Goal: Navigation & Orientation: Find specific page/section

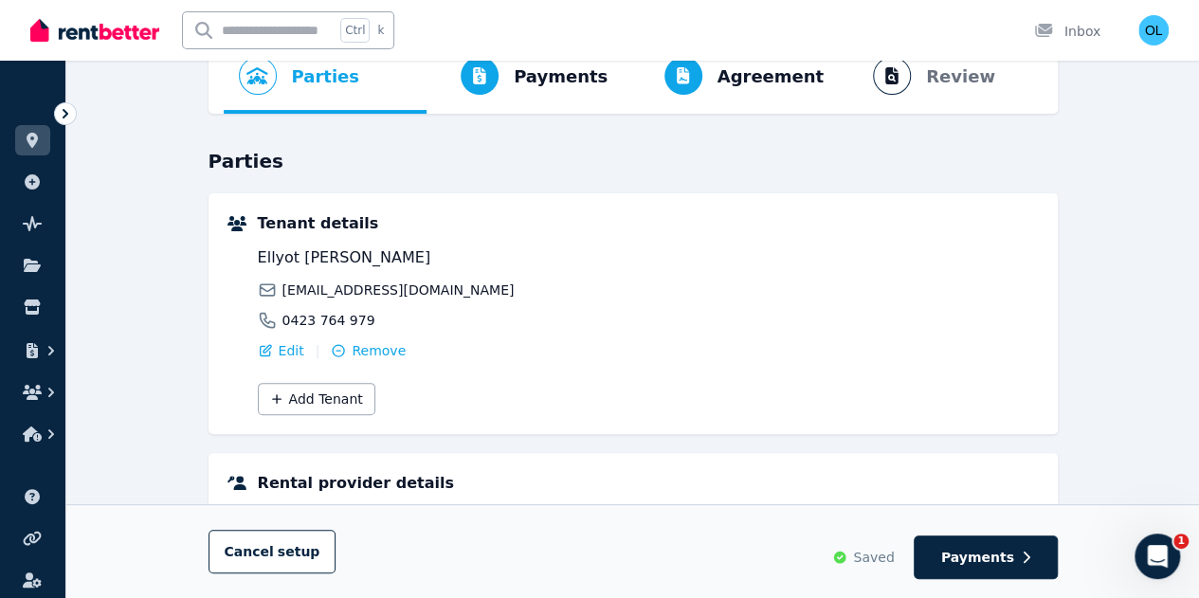
scroll to position [95, 0]
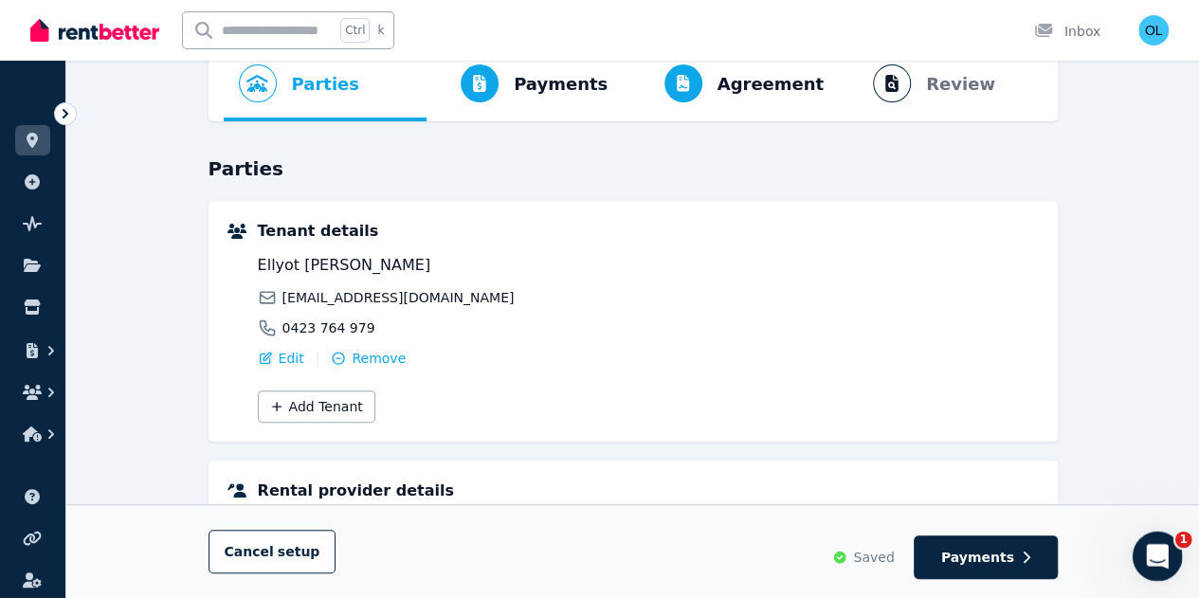
click at [1164, 558] on div "Open Intercom Messenger" at bounding box center [1154, 553] width 63 height 63
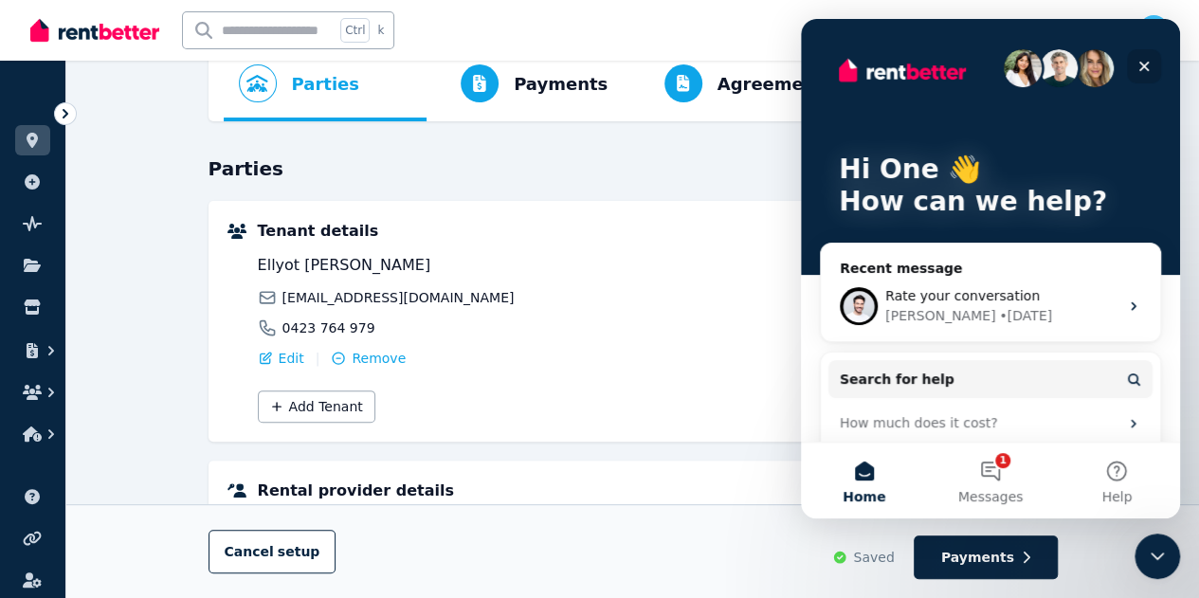
click at [1144, 63] on icon "Close" at bounding box center [1143, 66] width 15 height 15
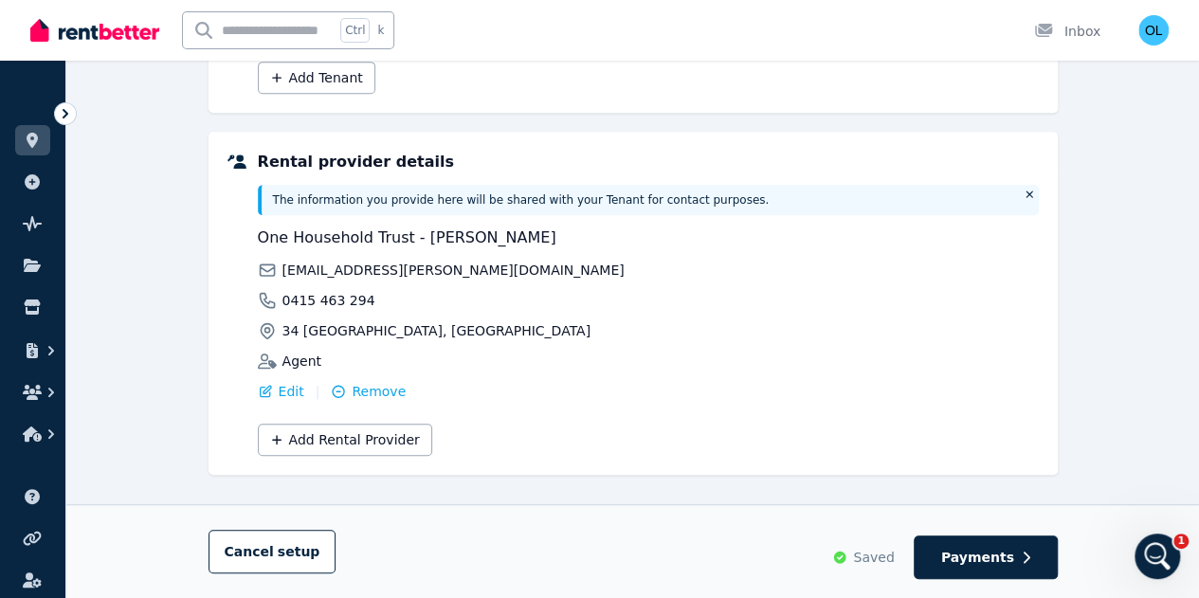
scroll to position [444, 0]
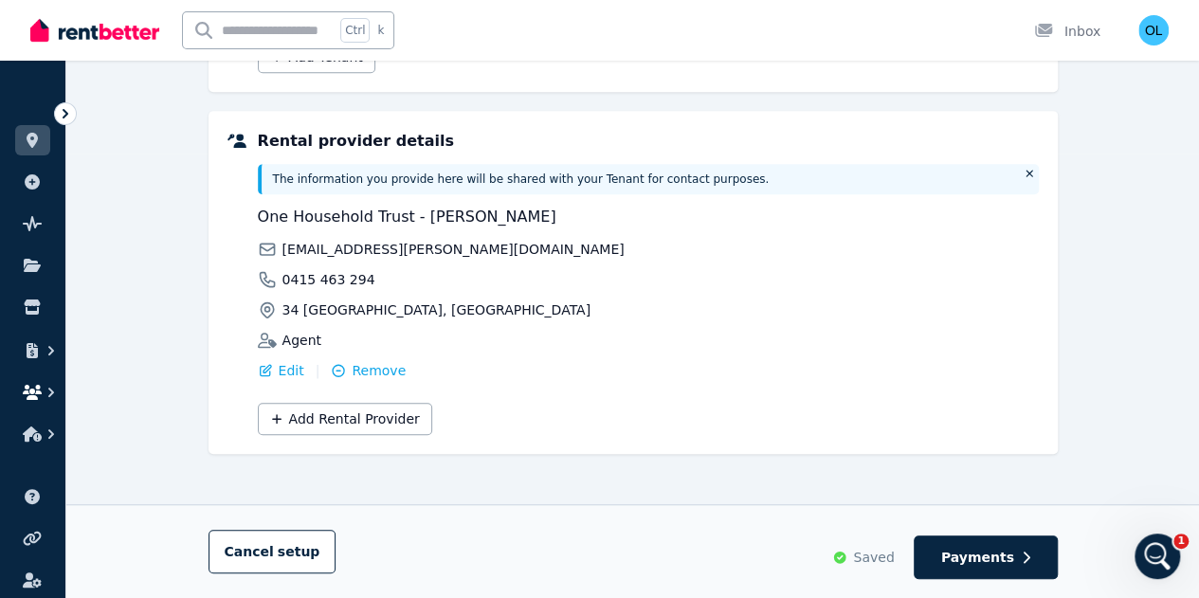
click at [34, 390] on icon "button" at bounding box center [32, 392] width 19 height 15
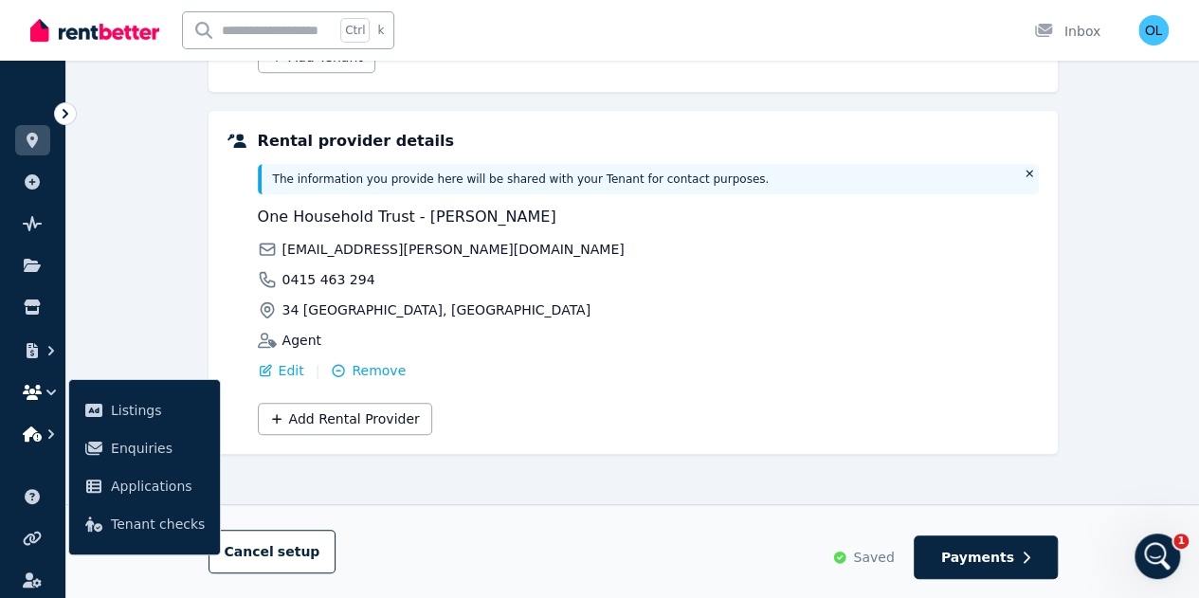
click at [38, 433] on icon "button" at bounding box center [32, 433] width 19 height 15
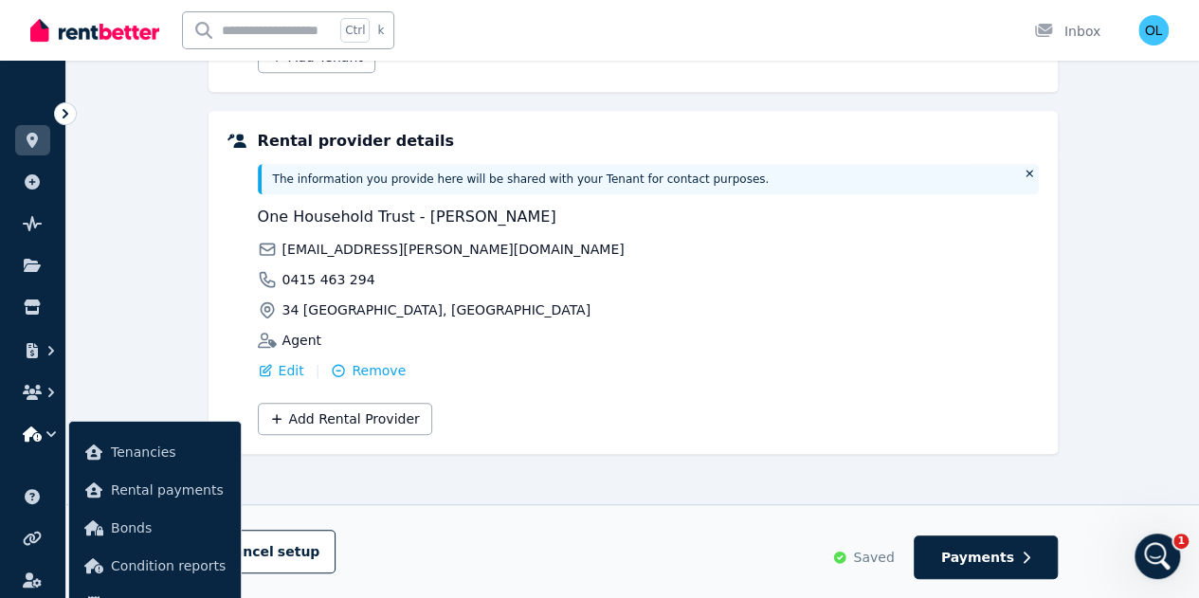
scroll to position [0, 0]
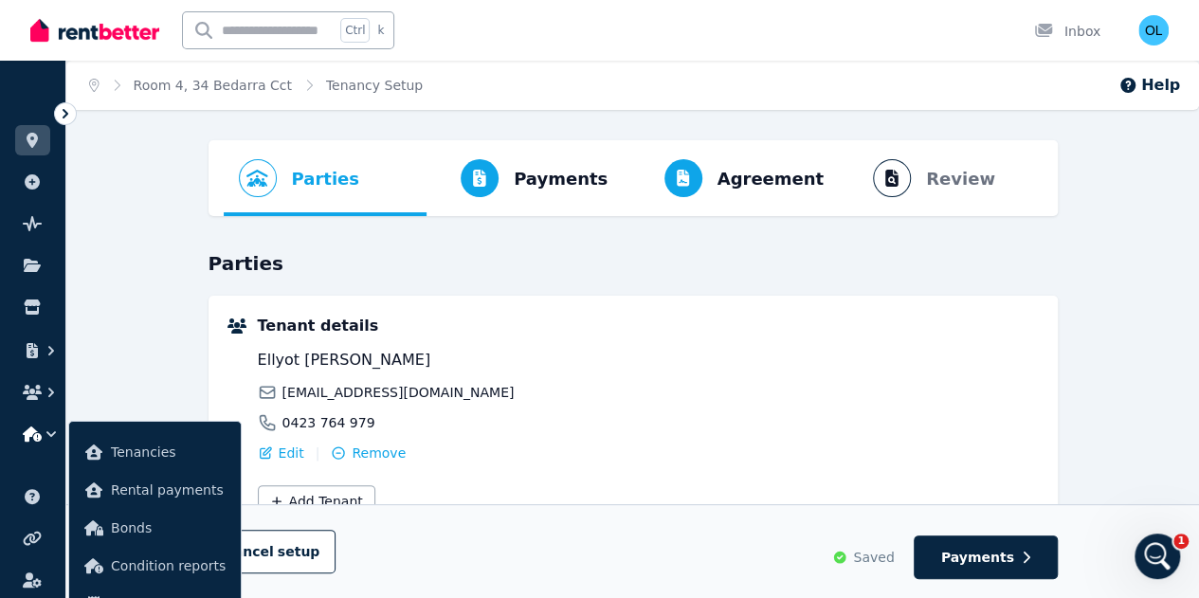
click at [231, 327] on icon at bounding box center [236, 325] width 19 height 15
click at [64, 114] on icon at bounding box center [65, 113] width 19 height 19
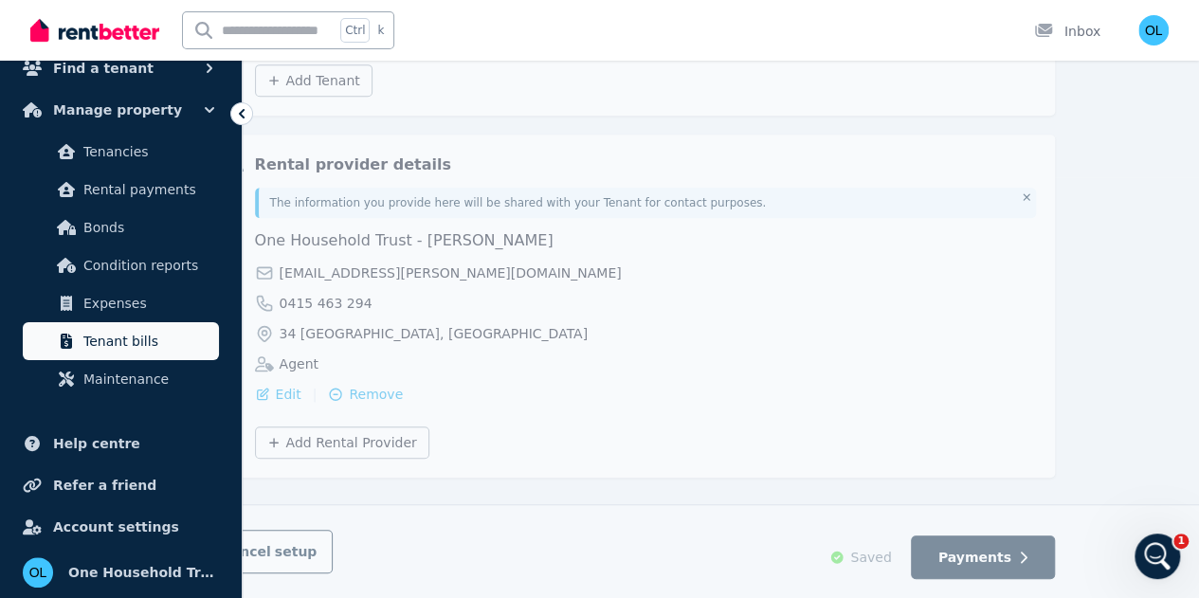
scroll to position [444, 0]
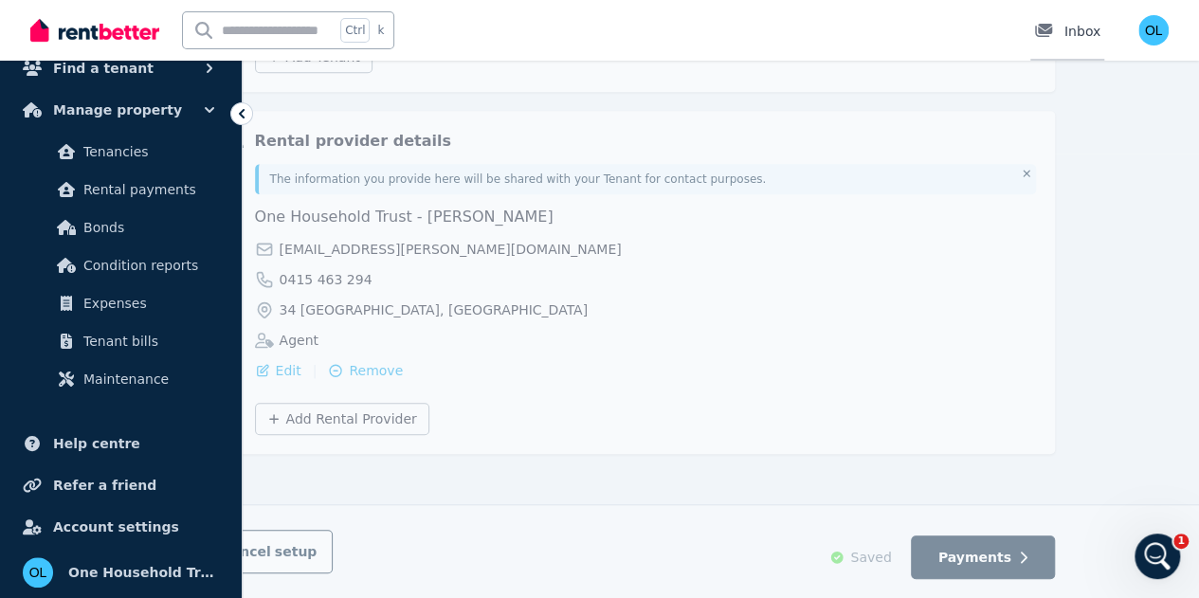
click at [1064, 27] on div at bounding box center [1049, 31] width 30 height 19
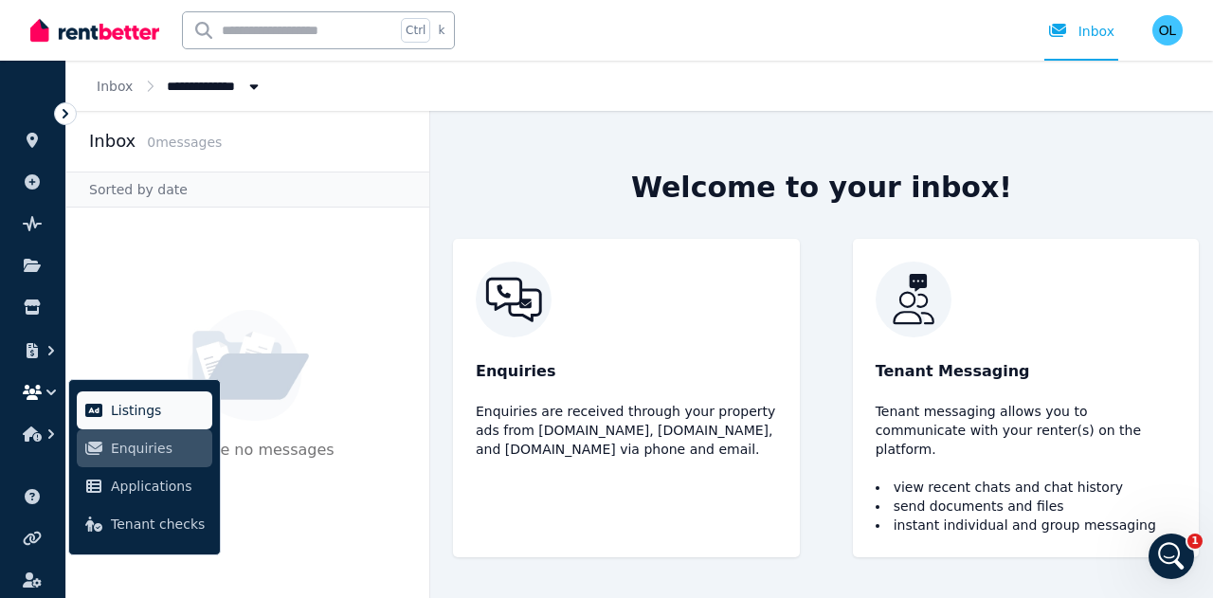
click at [138, 410] on span "Listings" at bounding box center [158, 410] width 94 height 23
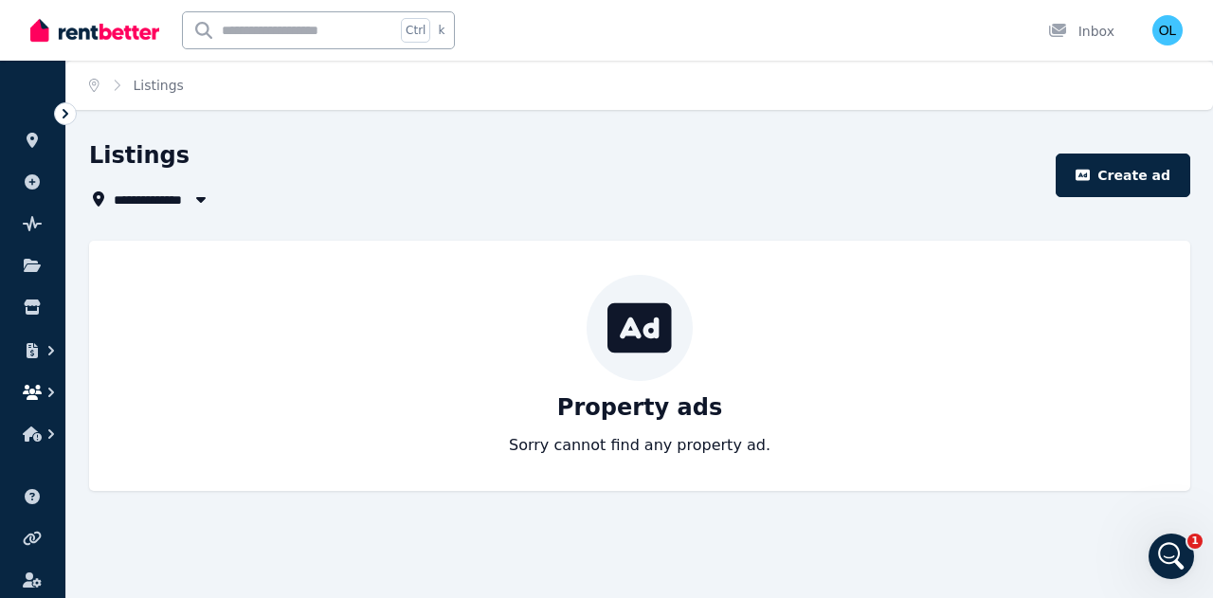
click at [44, 390] on icon "button" at bounding box center [51, 392] width 19 height 19
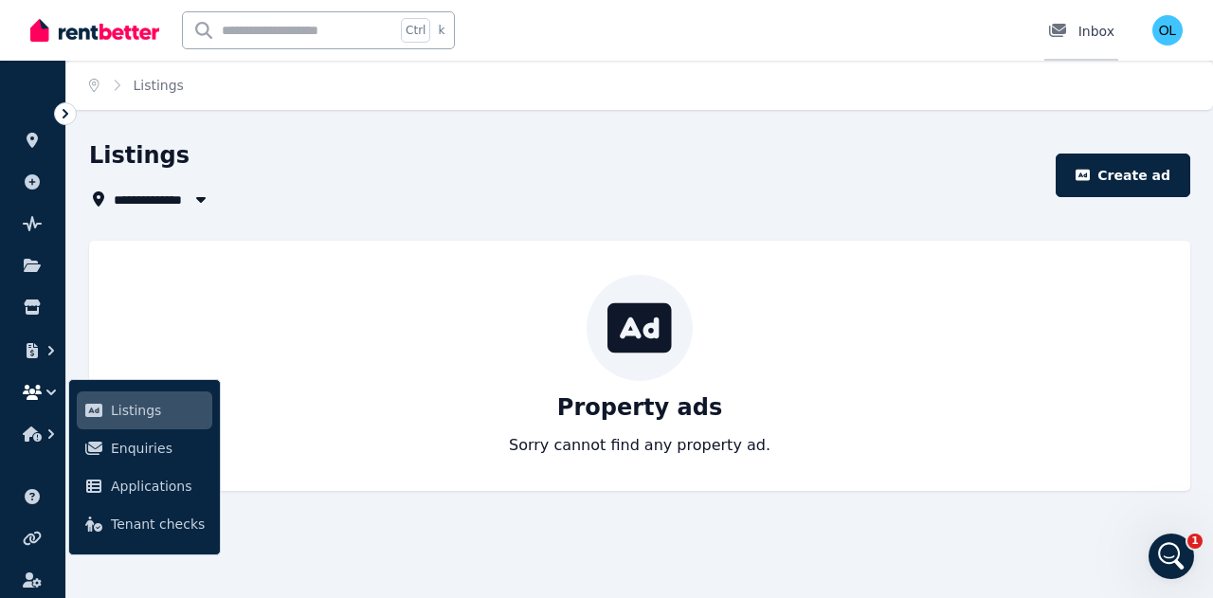
click at [1097, 40] on div "Inbox" at bounding box center [1081, 31] width 66 height 19
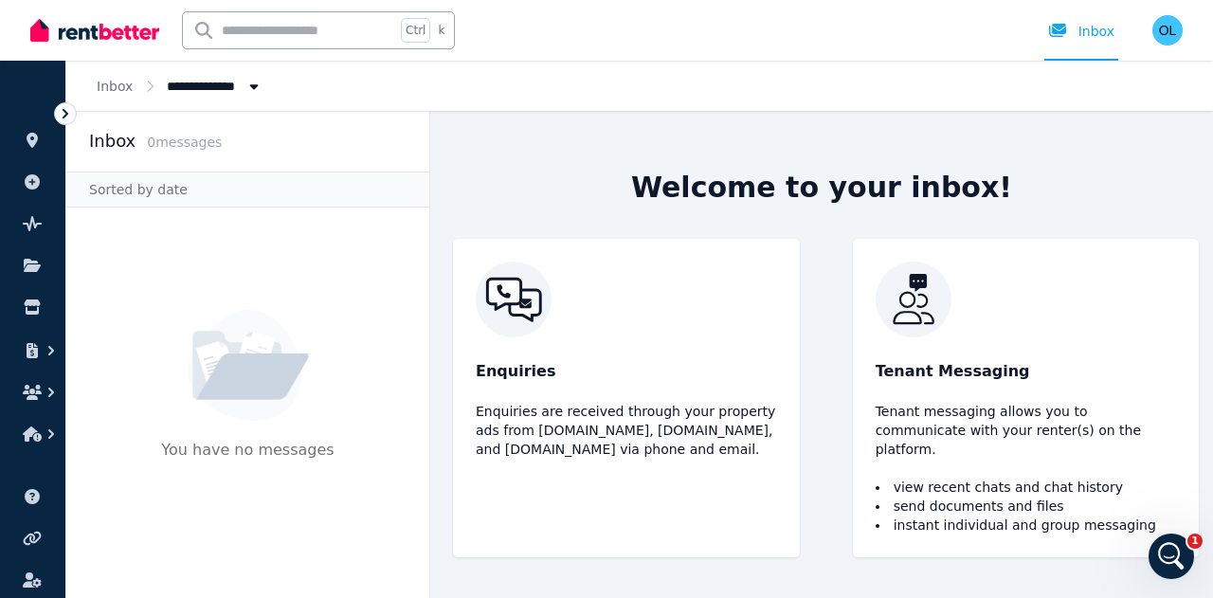
click at [1015, 416] on p "Tenant messaging allows you to communicate with your renter(s) on the platform." at bounding box center [1025, 430] width 301 height 57
click at [957, 496] on li "send documents and files" at bounding box center [1025, 505] width 301 height 19
click at [31, 436] on icon "button" at bounding box center [32, 433] width 19 height 15
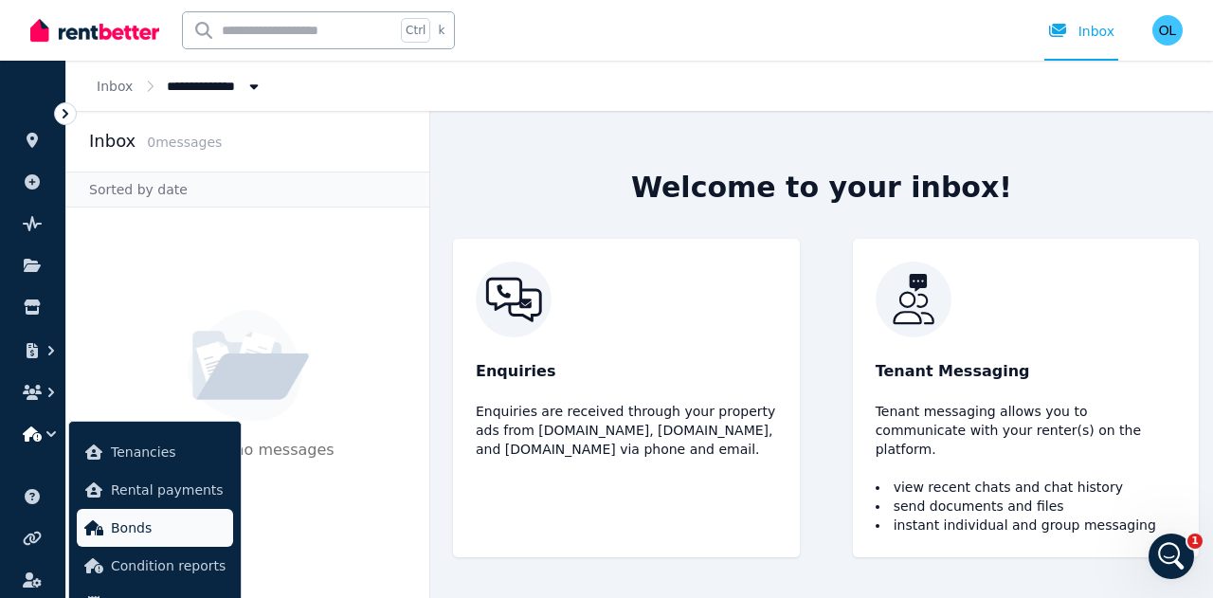
click at [137, 530] on span "Bonds" at bounding box center [168, 527] width 115 height 23
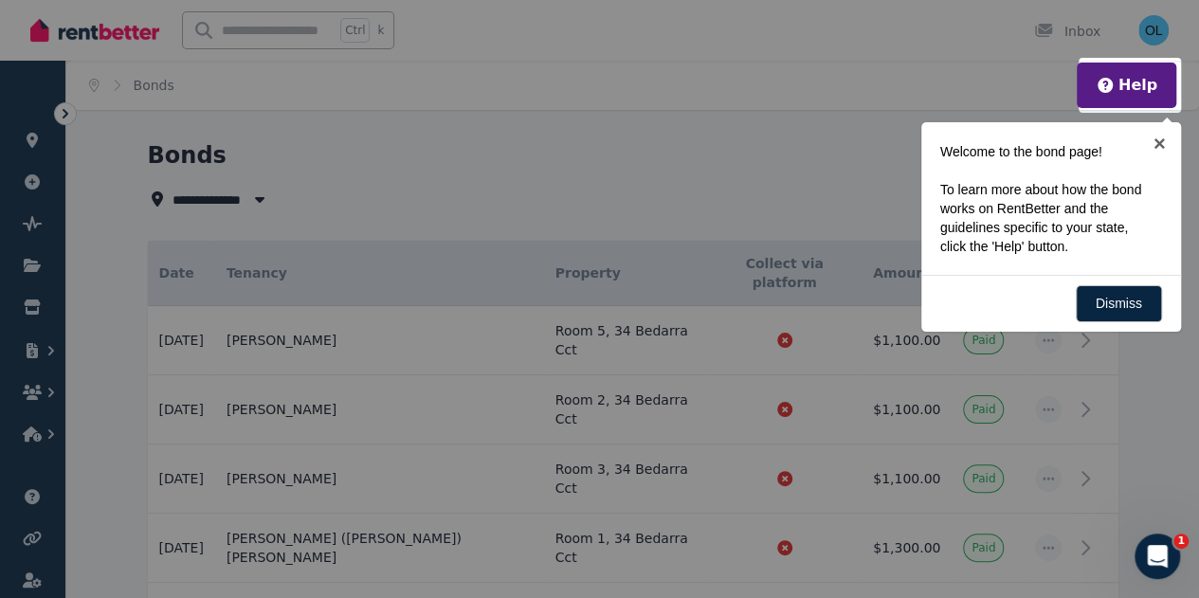
click at [413, 197] on div at bounding box center [599, 299] width 1199 height 598
click at [1158, 141] on link "×" at bounding box center [1159, 143] width 43 height 43
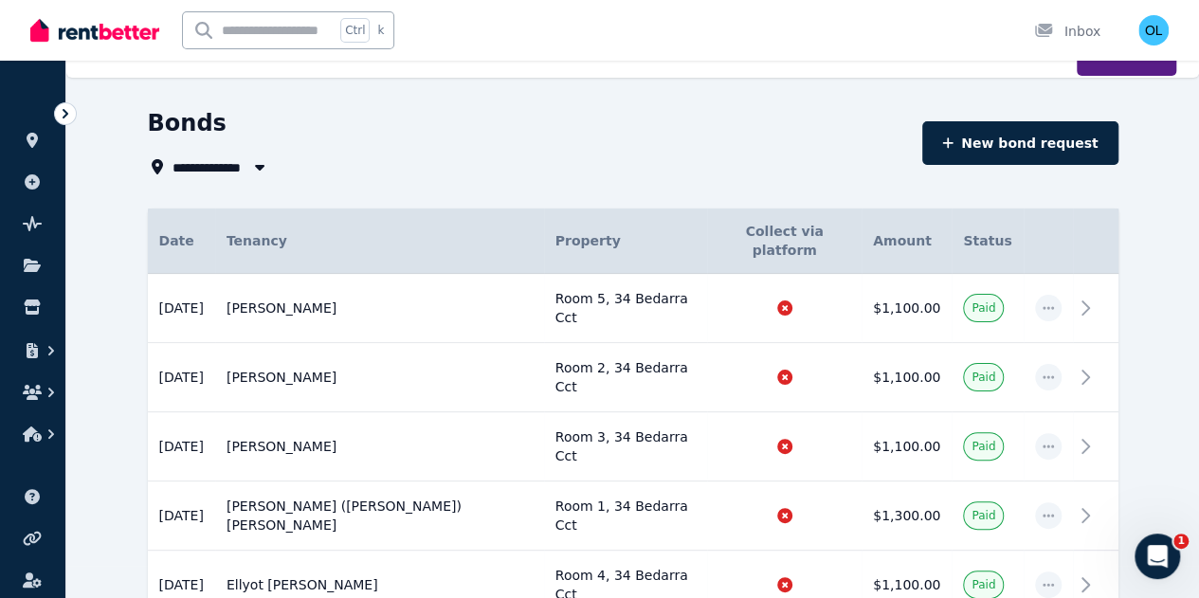
scroll to position [49, 0]
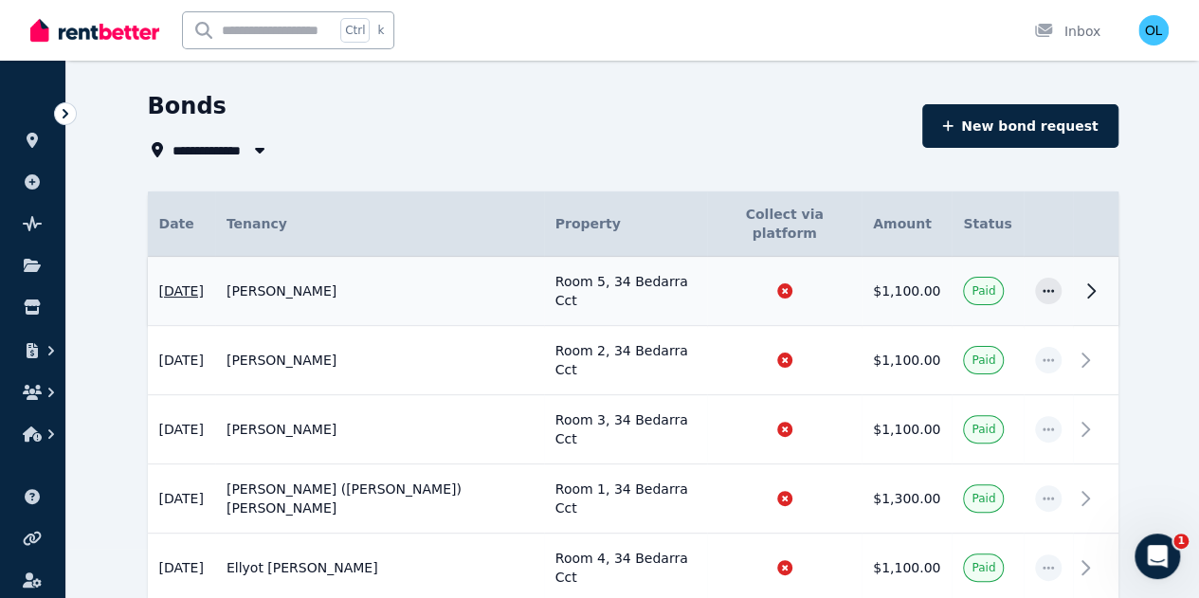
click at [163, 281] on span "[DATE]" at bounding box center [181, 290] width 45 height 19
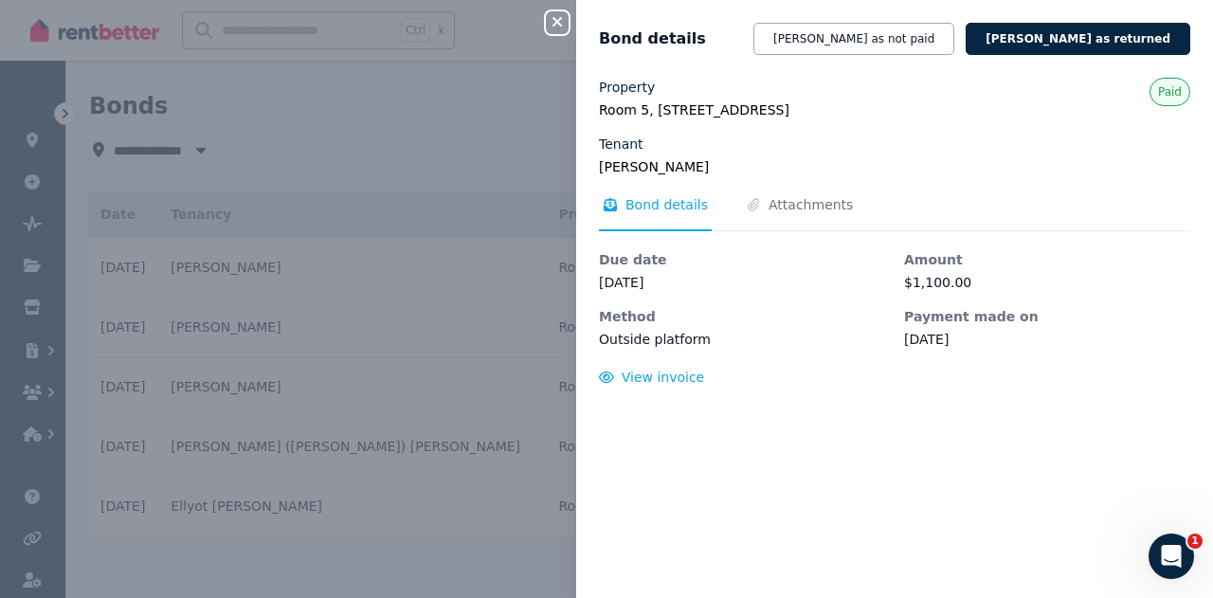
click at [316, 112] on div "Close panel Bond details Mark bond as not paid Mark bond as returned Property R…" at bounding box center [606, 299] width 1213 height 598
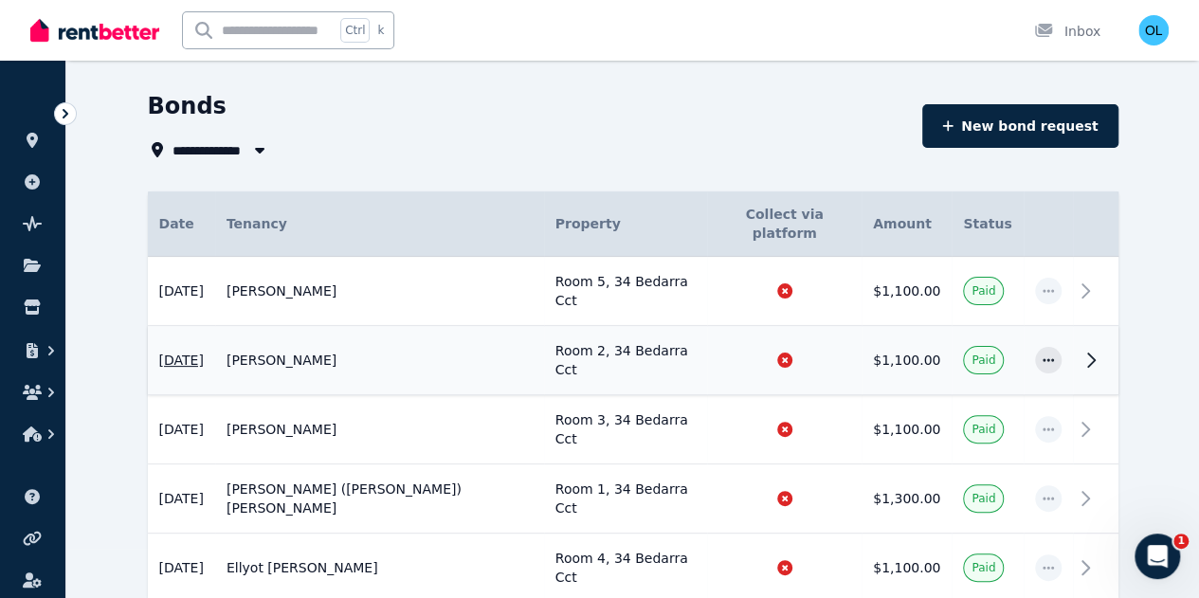
click at [159, 351] on span "[DATE]" at bounding box center [181, 360] width 45 height 19
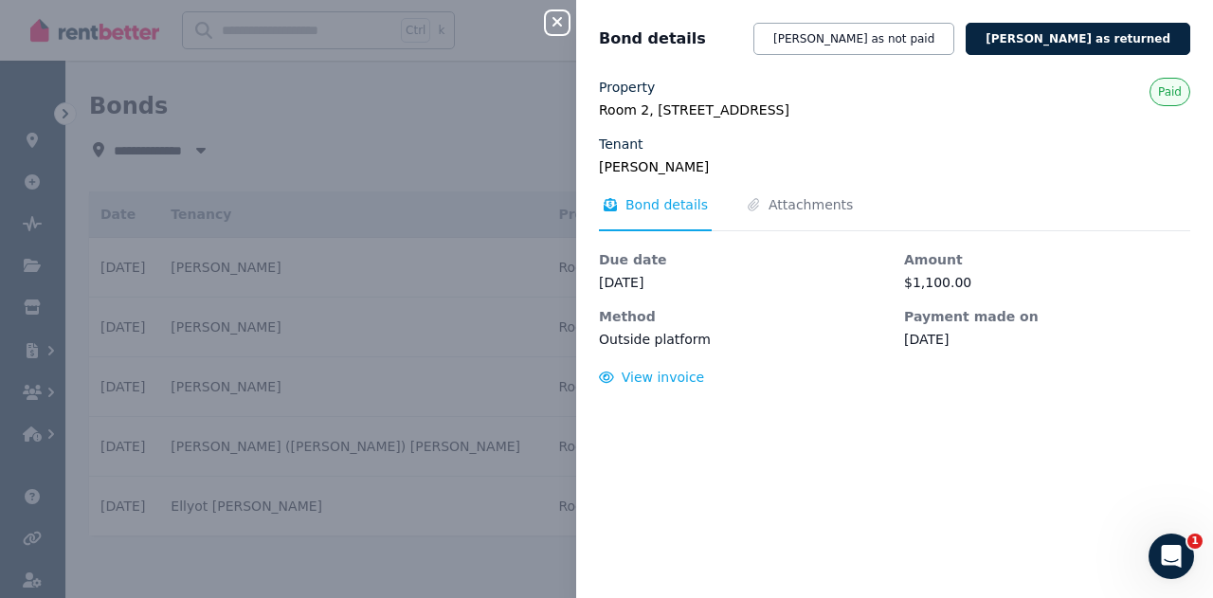
click at [149, 381] on div "Close panel Bond details Mark bond as not paid Mark bond as returned Property R…" at bounding box center [606, 299] width 1213 height 598
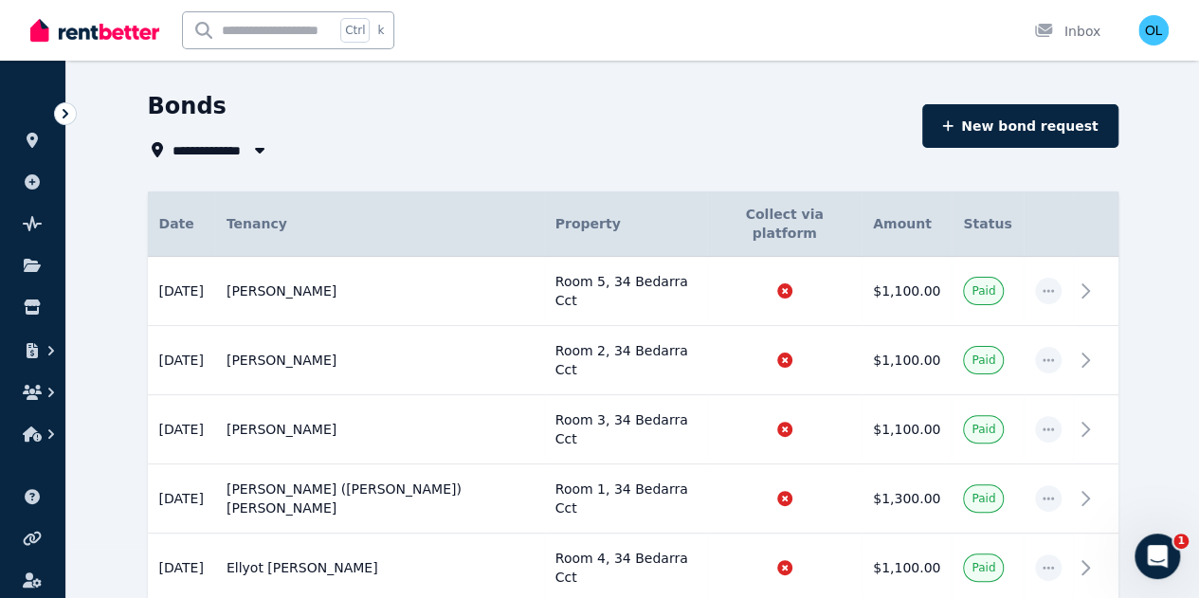
click at [159, 420] on span "20 May 2025" at bounding box center [181, 429] width 45 height 19
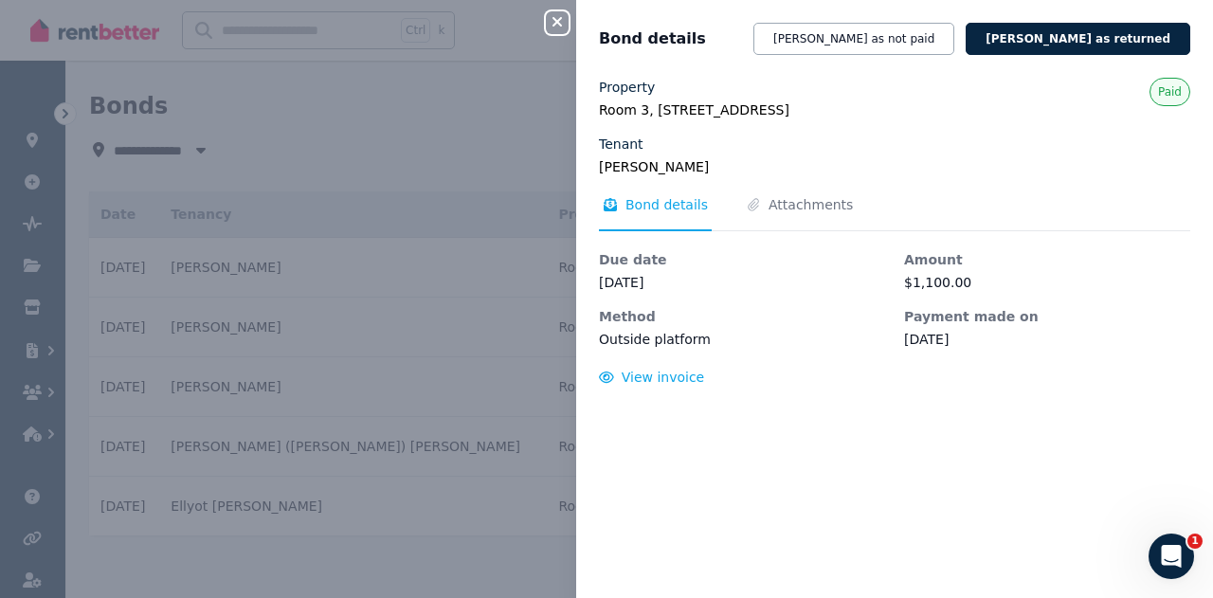
click at [153, 444] on div "Close panel Bond details Mark bond as not paid Mark bond as returned Property R…" at bounding box center [606, 299] width 1213 height 598
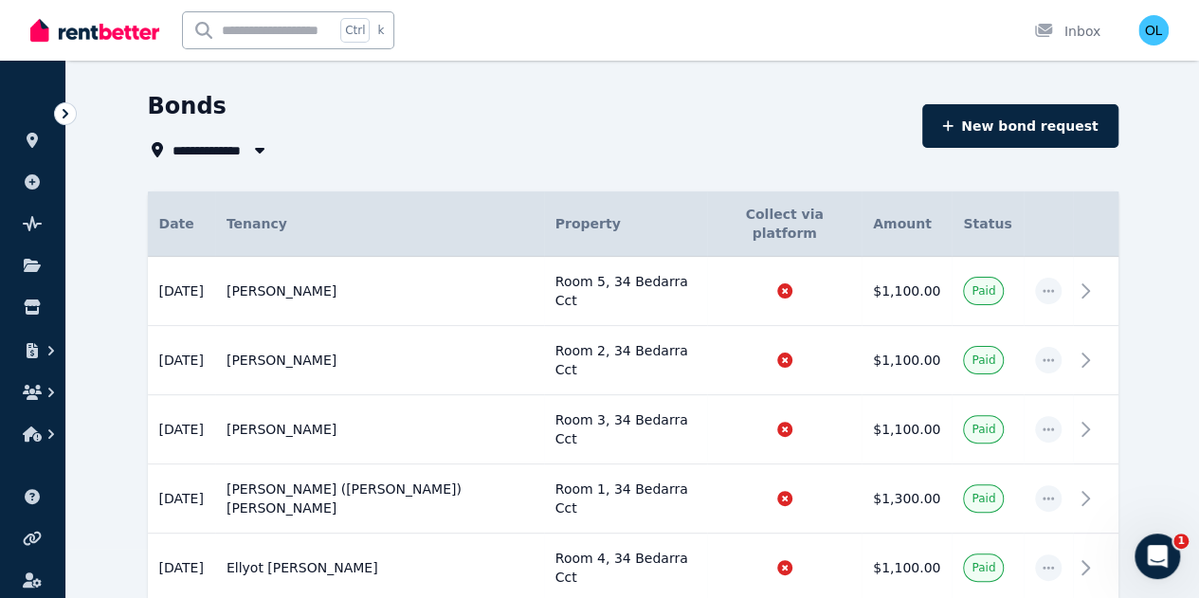
click at [159, 489] on span "1 Sept 2024" at bounding box center [181, 498] width 45 height 19
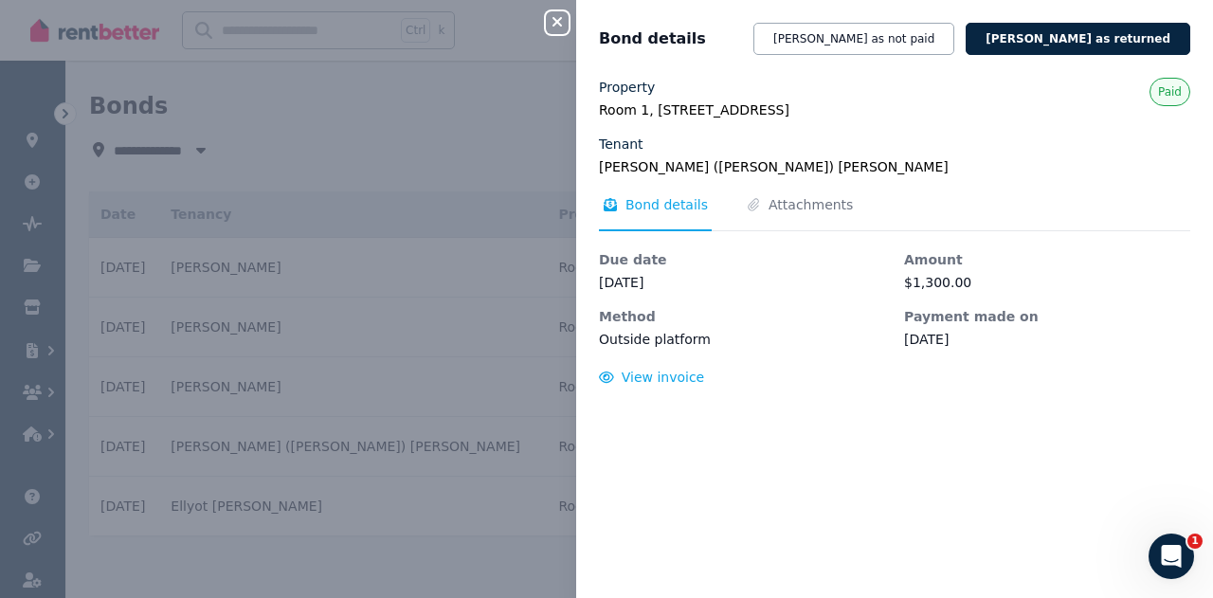
click at [147, 508] on div "Close panel Bond details Mark bond as not paid Mark bond as returned Property R…" at bounding box center [606, 299] width 1213 height 598
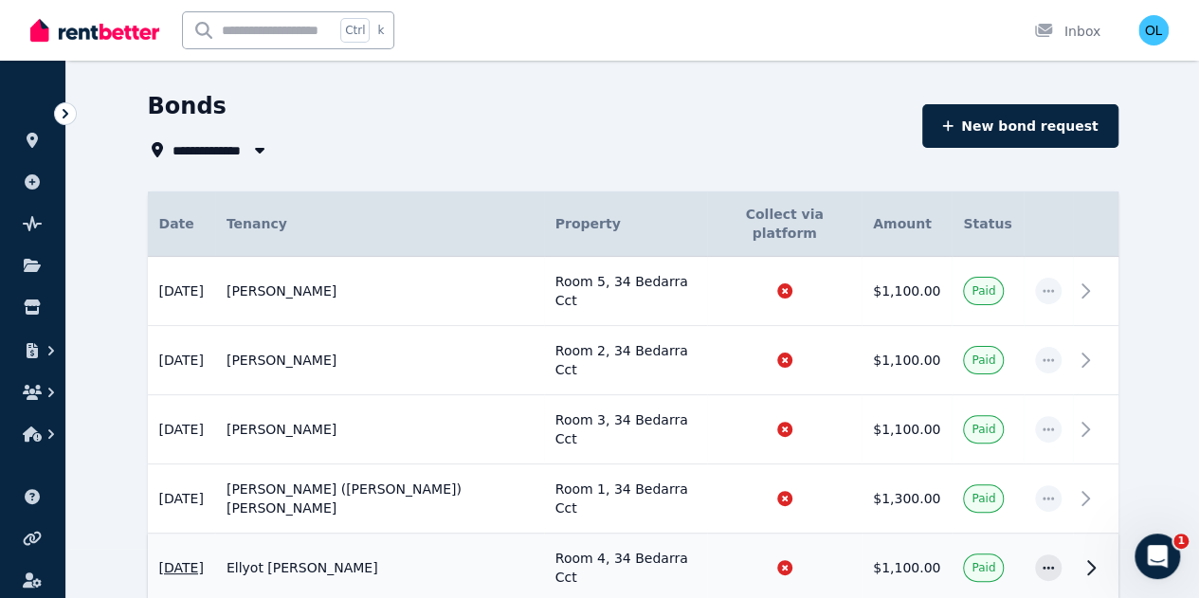
click at [159, 558] on span "15 Mar 2024" at bounding box center [181, 567] width 45 height 19
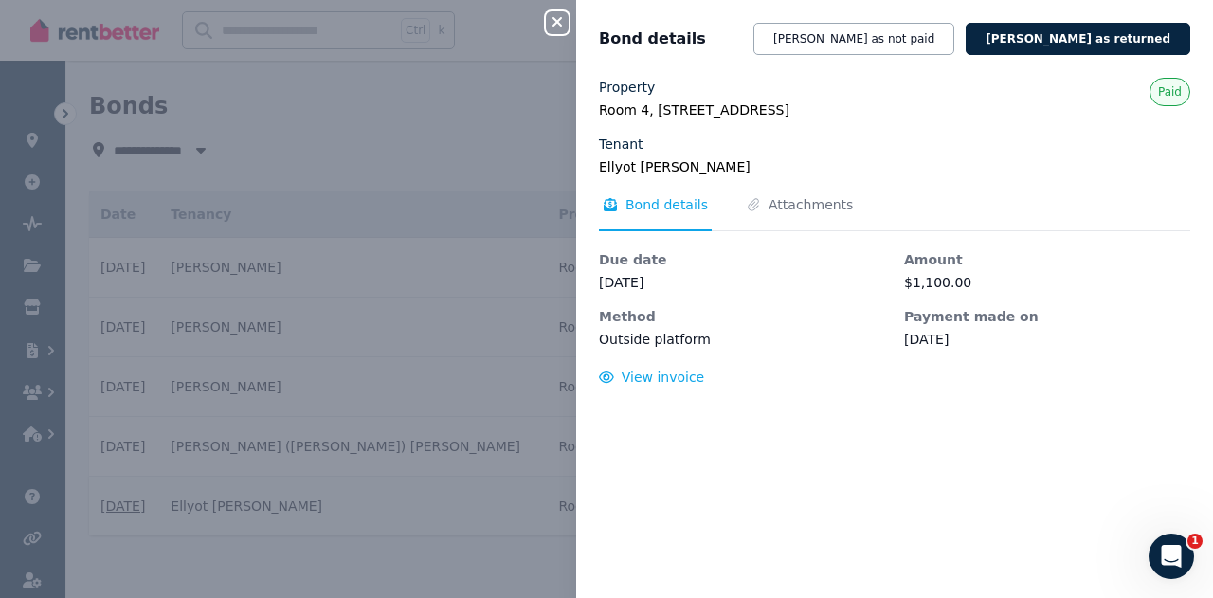
click at [148, 505] on div "Close panel Bond details Mark bond as not paid Mark bond as returned Property R…" at bounding box center [606, 299] width 1213 height 598
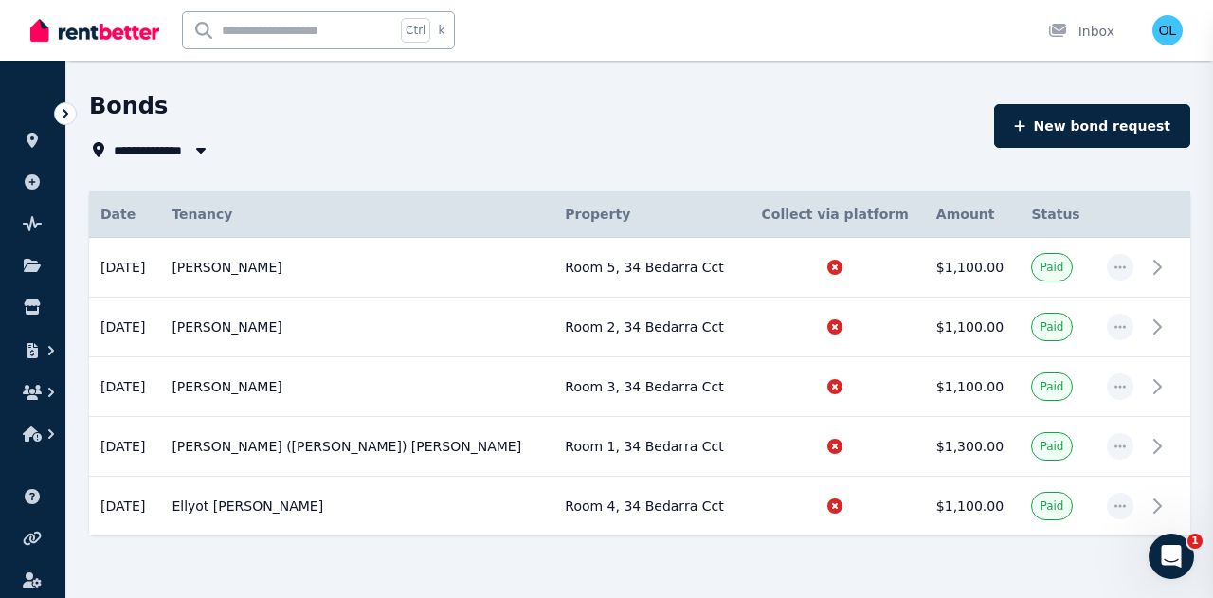
click at [1147, 263] on div "Close panel Bond details" at bounding box center [606, 299] width 1213 height 598
click at [1142, 268] on div "Close panel Bond details" at bounding box center [606, 299] width 1213 height 598
click at [1112, 264] on icon "button" at bounding box center [1119, 267] width 15 height 13
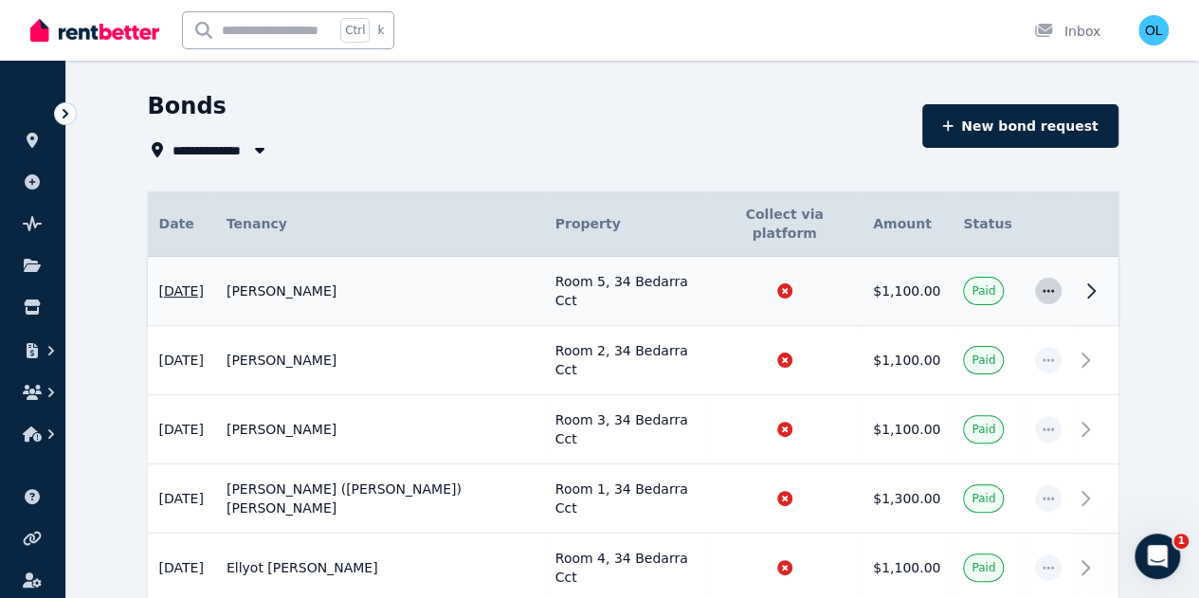
click at [1055, 284] on icon "button" at bounding box center [1047, 290] width 15 height 13
click at [1102, 280] on icon at bounding box center [1090, 291] width 23 height 23
click at [1094, 284] on icon at bounding box center [1091, 290] width 7 height 13
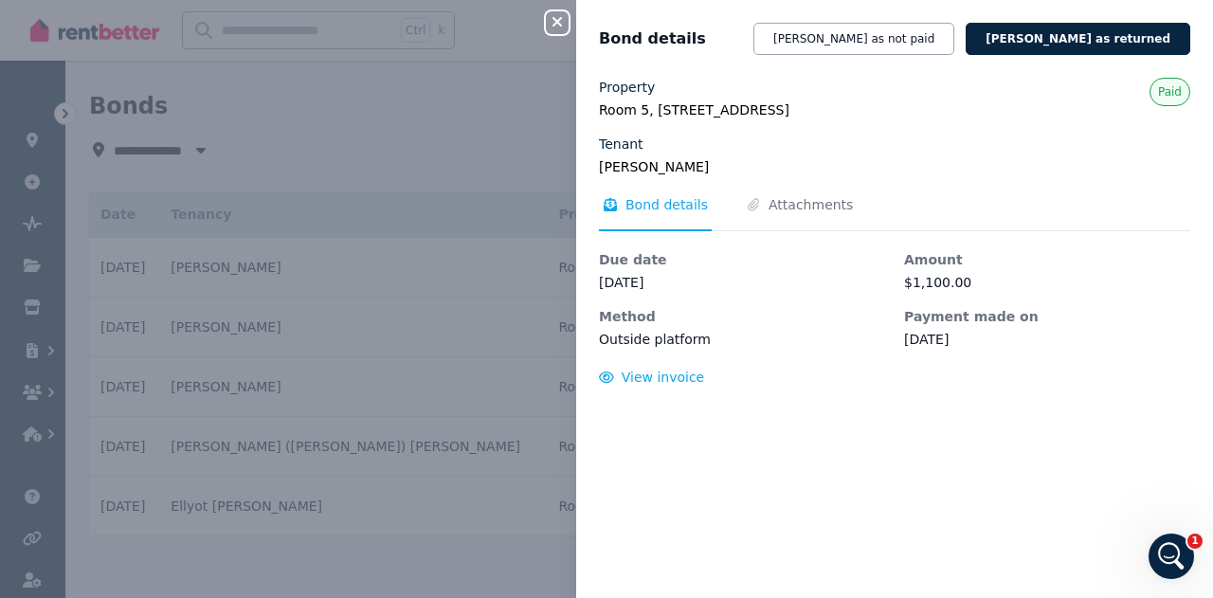
click at [268, 143] on div "Close panel Bond details Mark bond as not paid Mark bond as returned Property R…" at bounding box center [606, 299] width 1213 height 598
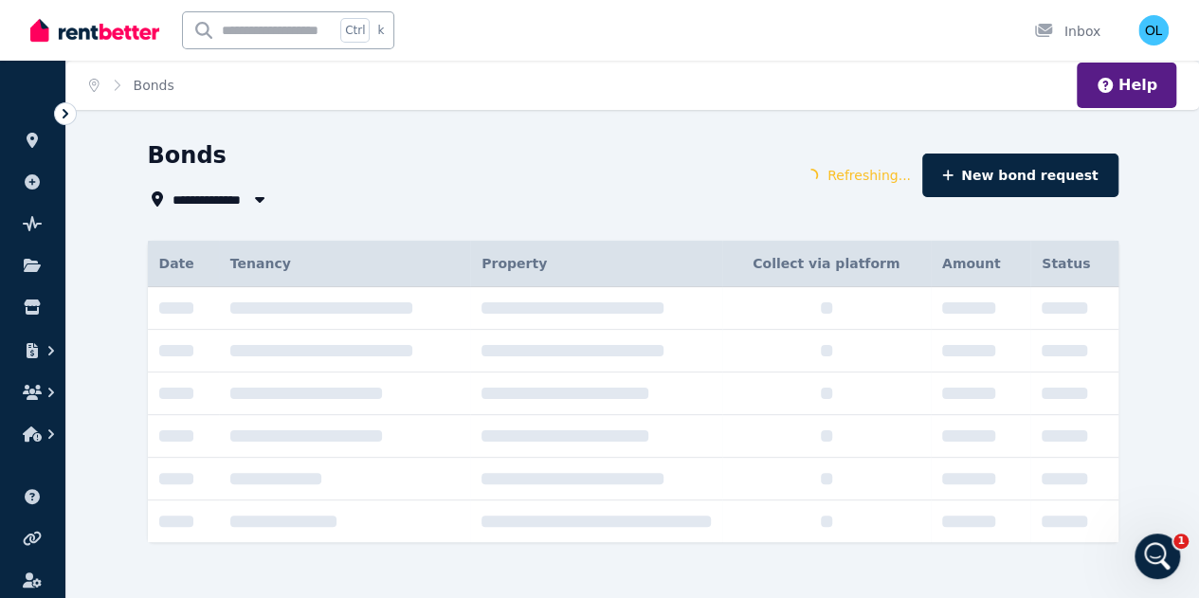
scroll to position [0, 0]
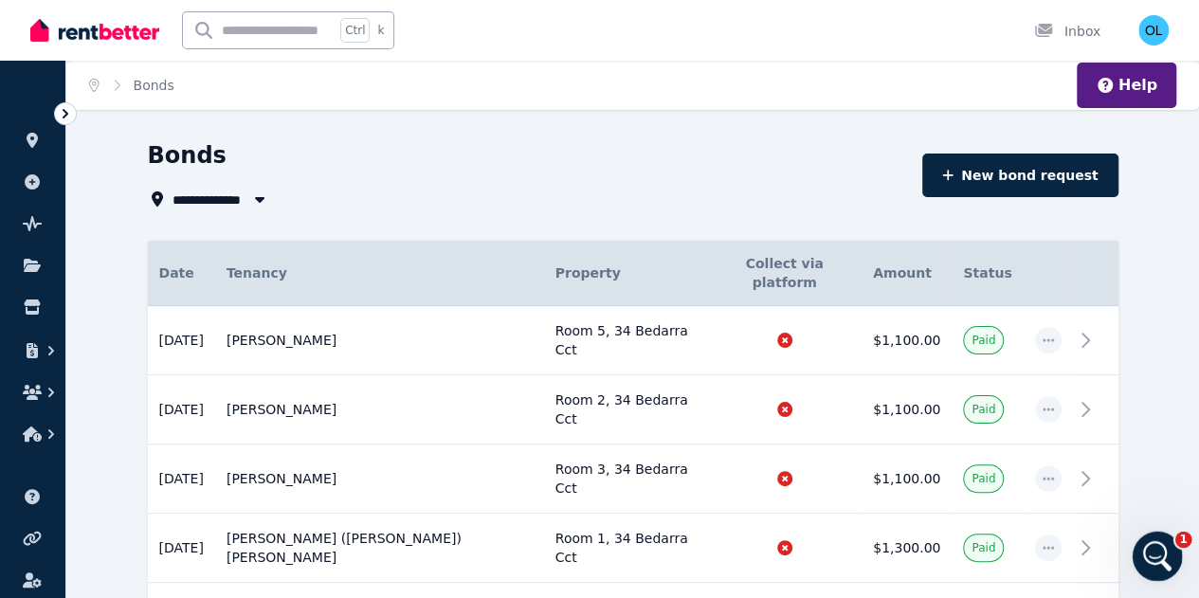
click at [1174, 549] on div "Open Intercom Messenger" at bounding box center [1154, 553] width 63 height 63
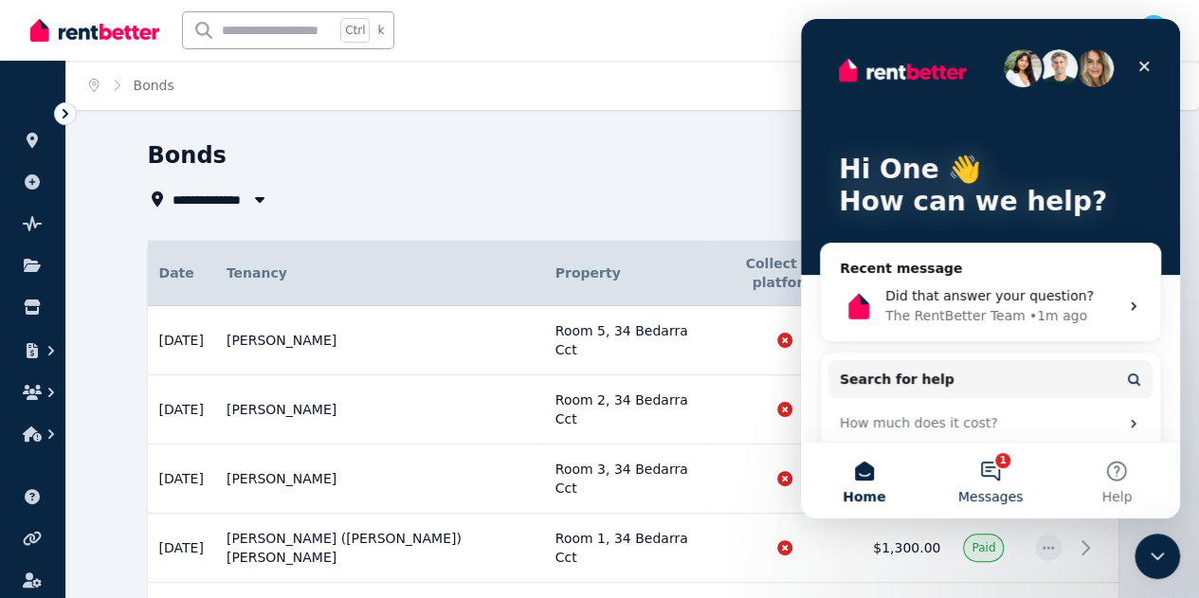
drag, startPoint x: 1006, startPoint y: 454, endPoint x: 1553, endPoint y: 412, distance: 548.3
click at [1006, 454] on button "1 Messages" at bounding box center [990, 480] width 126 height 76
click at [1001, 470] on button "1 Messages" at bounding box center [990, 480] width 126 height 76
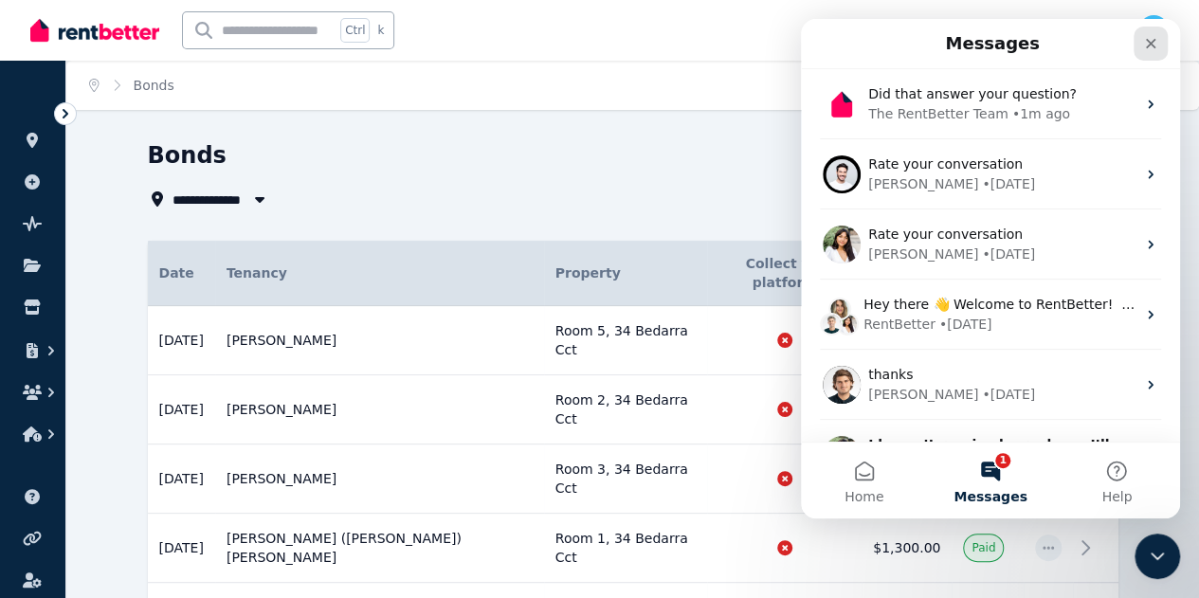
click at [1155, 37] on icon "Close" at bounding box center [1150, 43] width 15 height 15
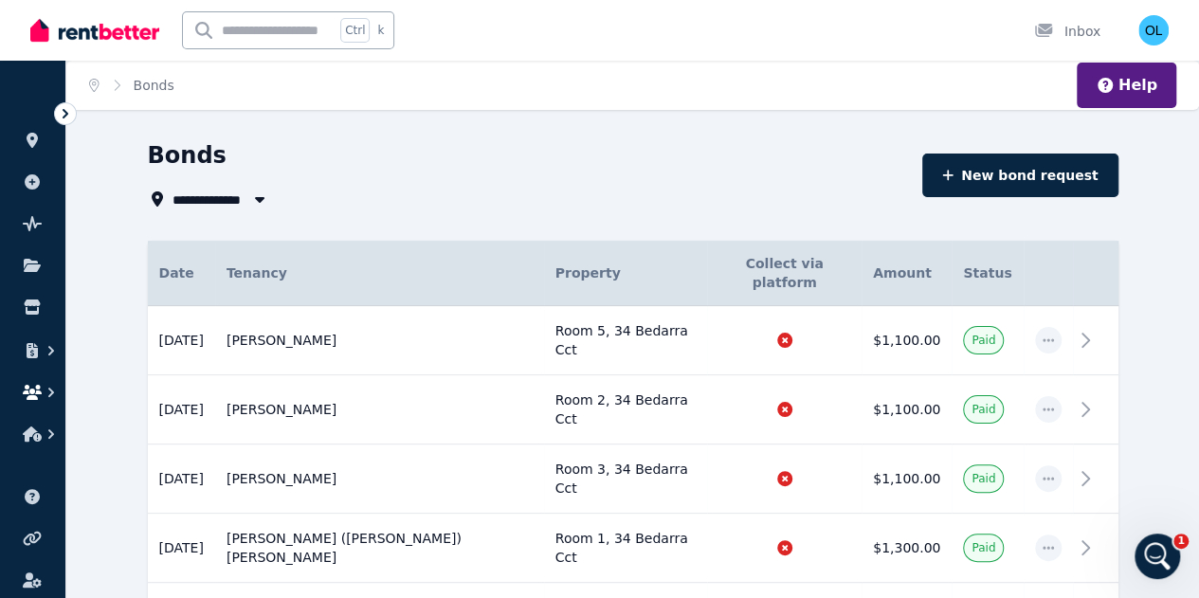
click at [40, 389] on icon "button" at bounding box center [32, 392] width 19 height 15
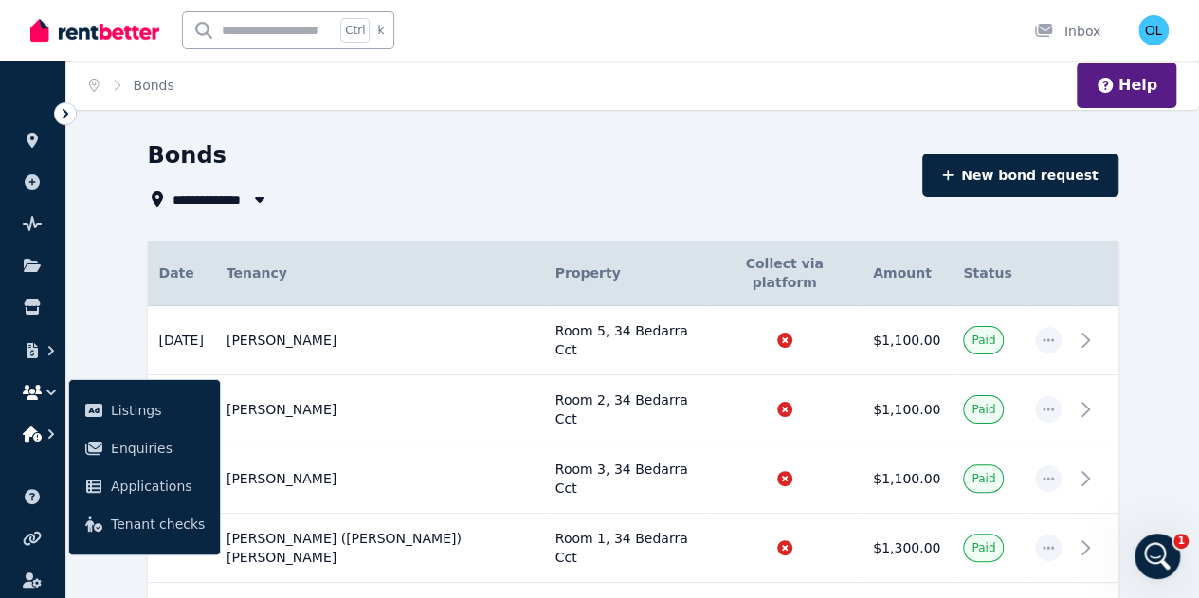
click at [44, 434] on icon "button" at bounding box center [51, 433] width 19 height 19
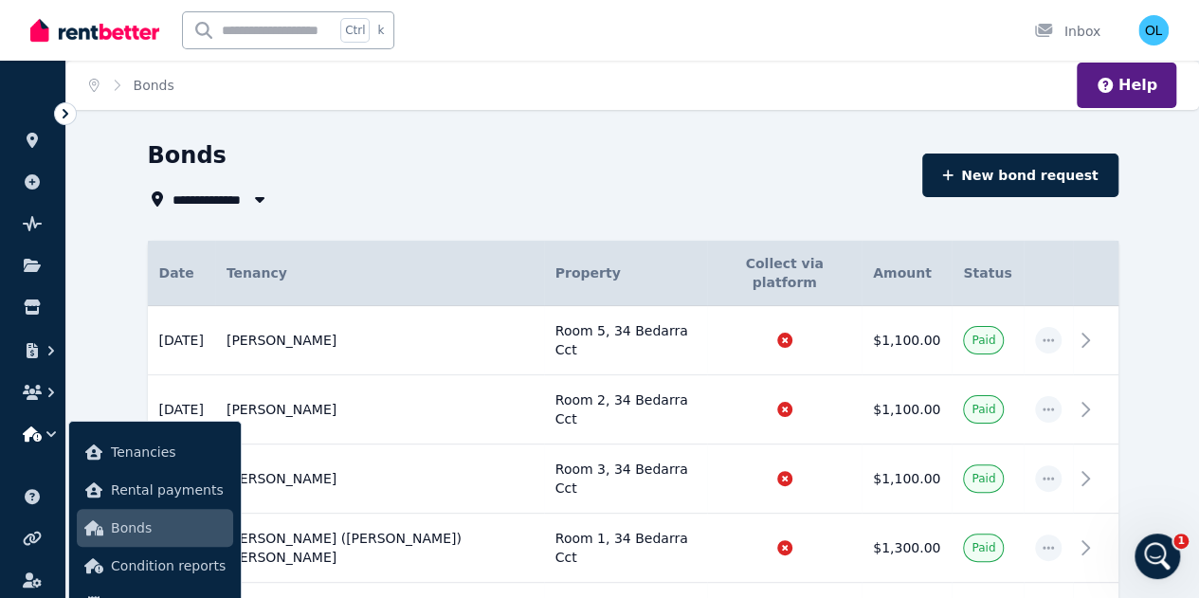
click at [43, 428] on button "button" at bounding box center [32, 434] width 35 height 34
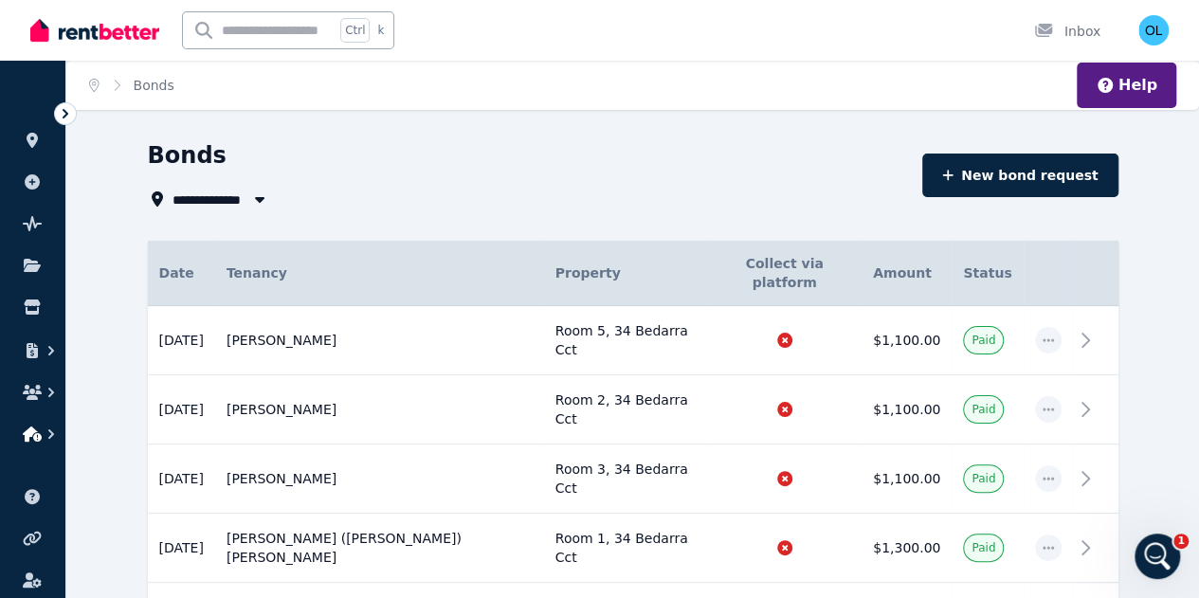
click at [53, 439] on icon "button" at bounding box center [51, 433] width 19 height 19
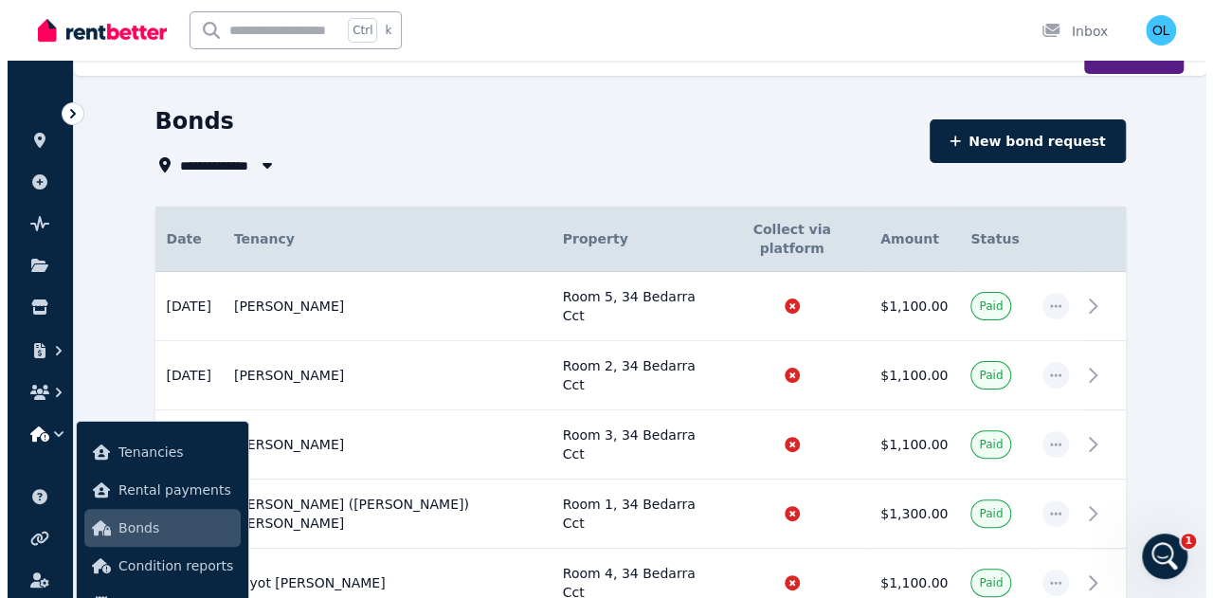
scroll to position [49, 0]
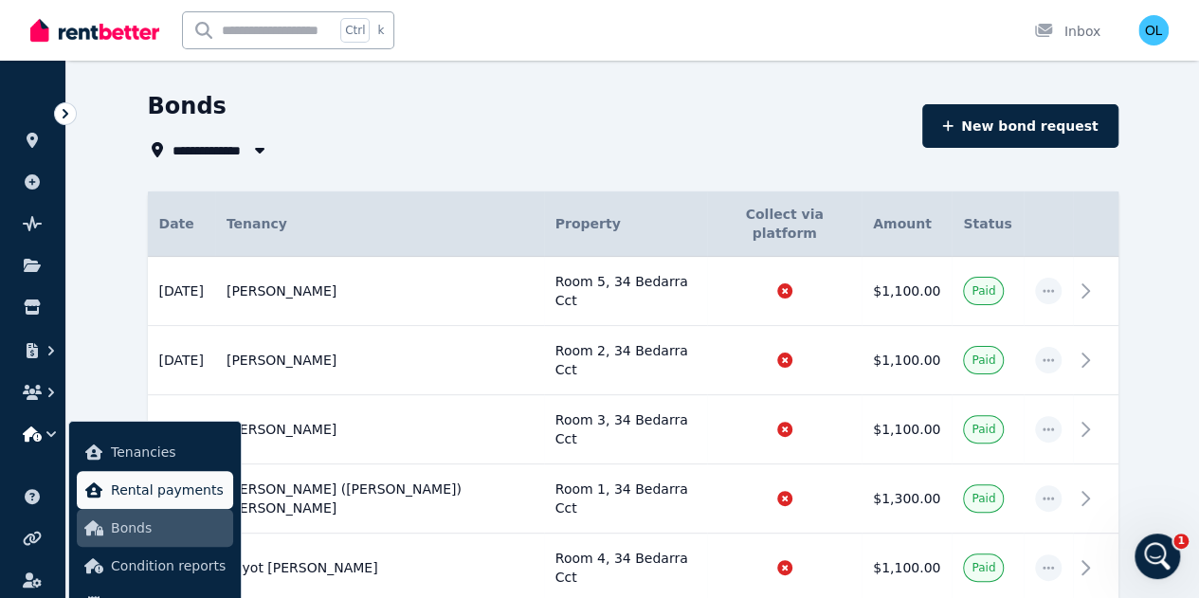
click at [146, 482] on span "Rental payments" at bounding box center [168, 489] width 115 height 23
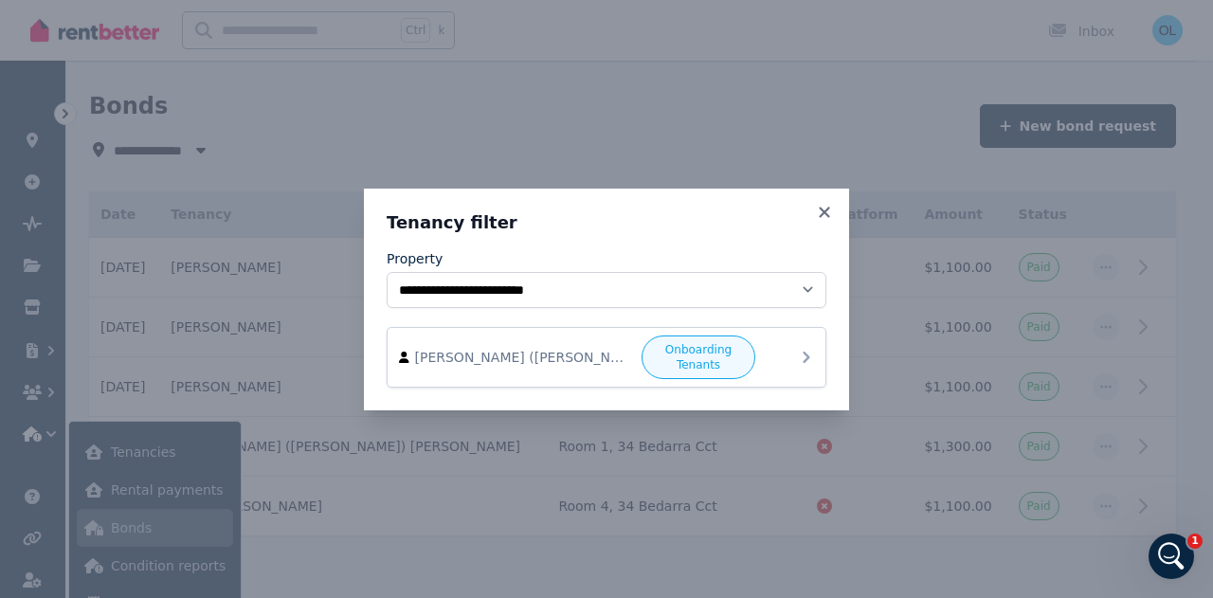
click at [807, 354] on icon at bounding box center [806, 357] width 7 height 11
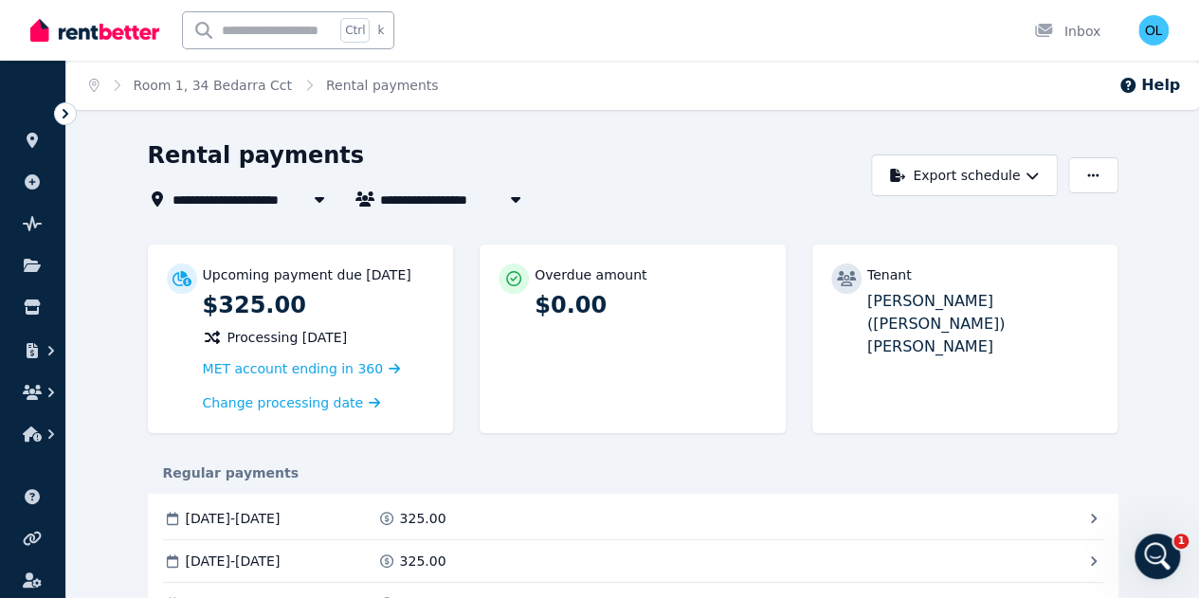
click at [510, 198] on icon "button" at bounding box center [514, 200] width 9 height 6
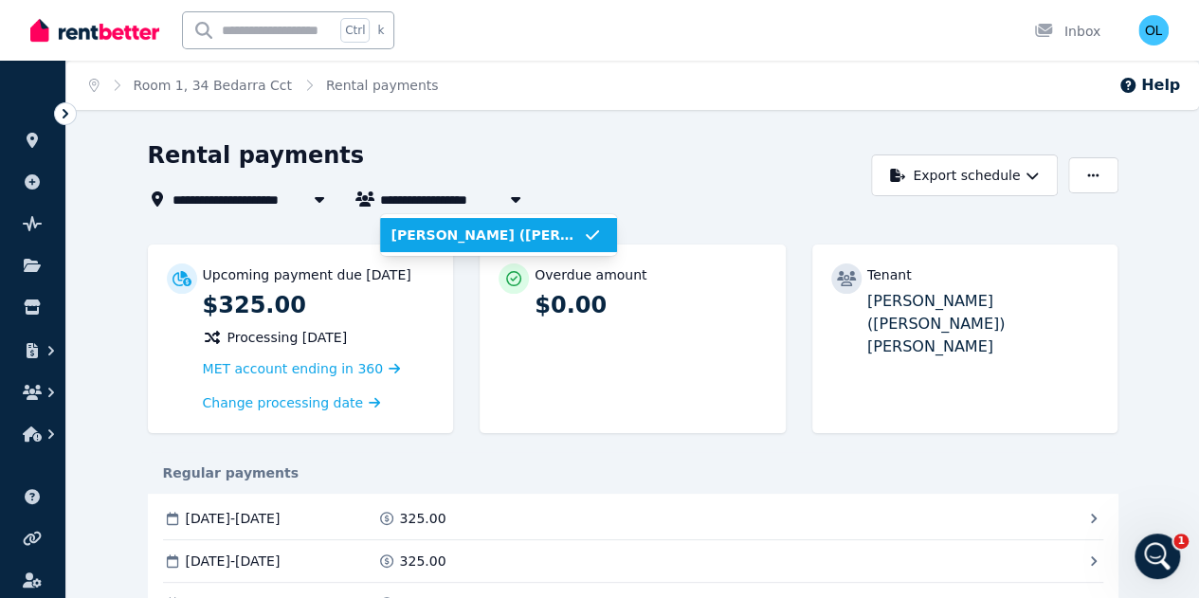
type input "**********"
click at [514, 158] on div "Rental payments" at bounding box center [504, 158] width 713 height 36
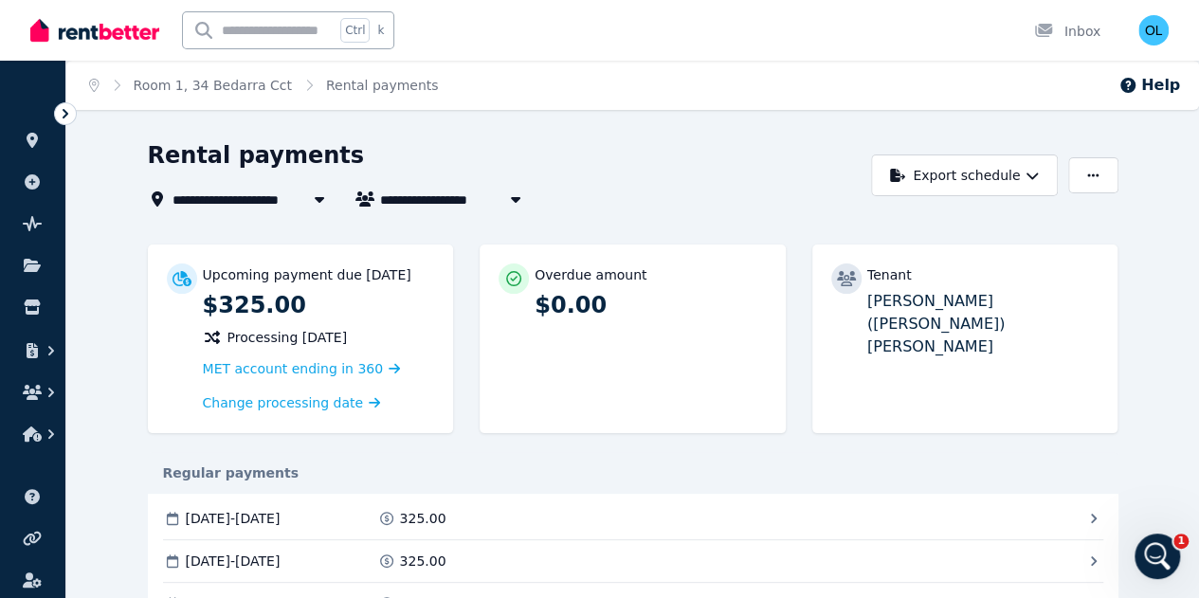
click at [66, 113] on icon at bounding box center [65, 113] width 19 height 19
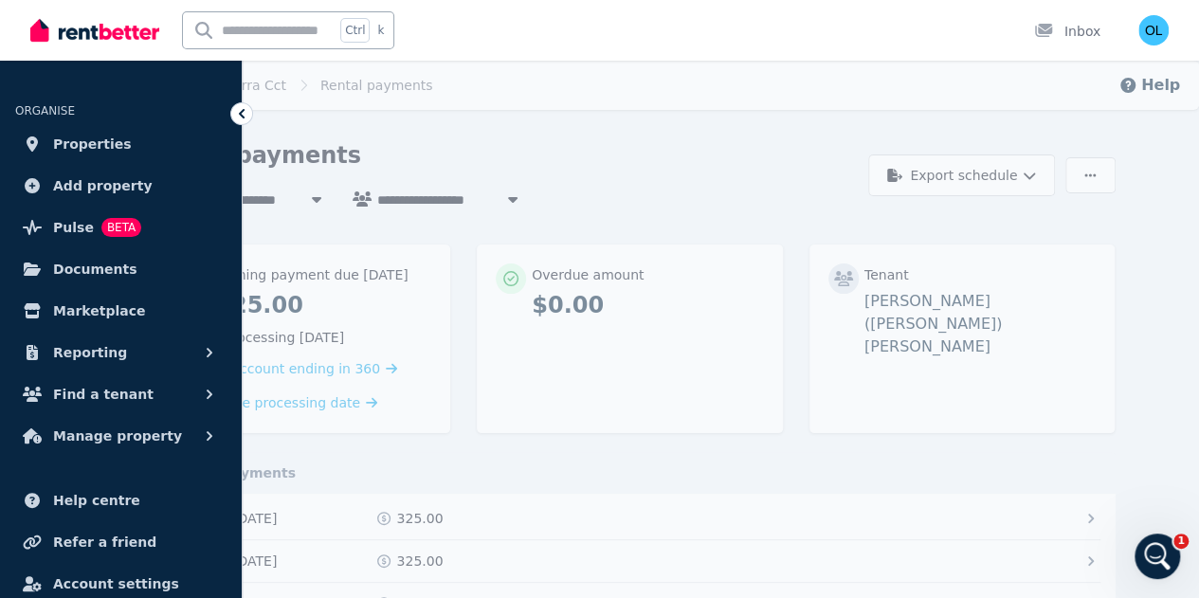
scroll to position [57, 0]
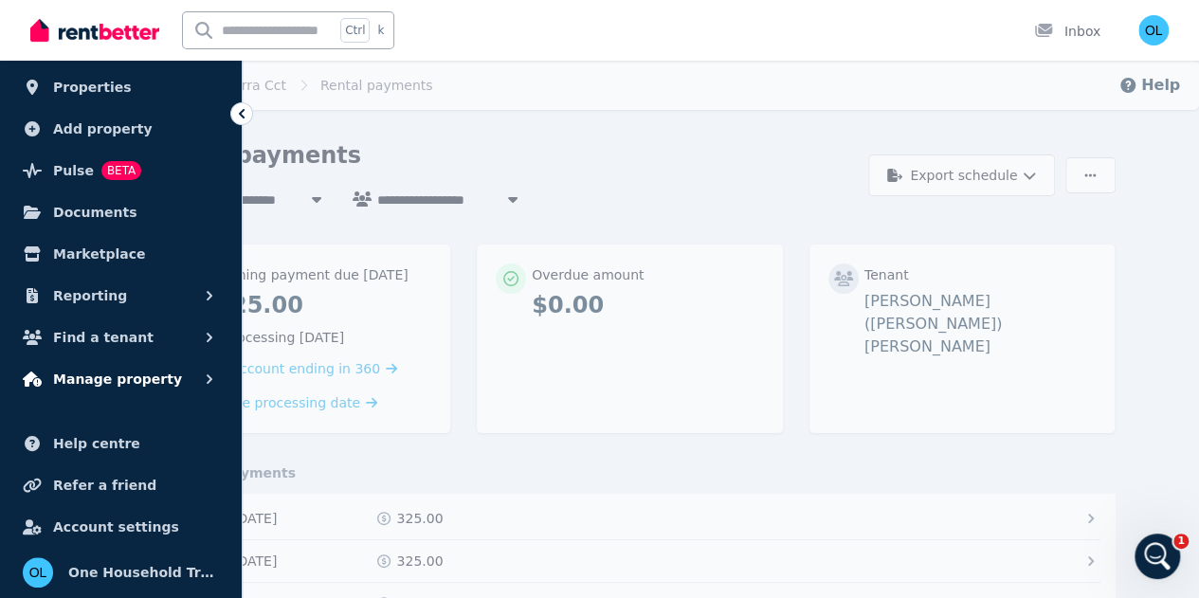
click at [206, 377] on icon "button" at bounding box center [209, 379] width 19 height 19
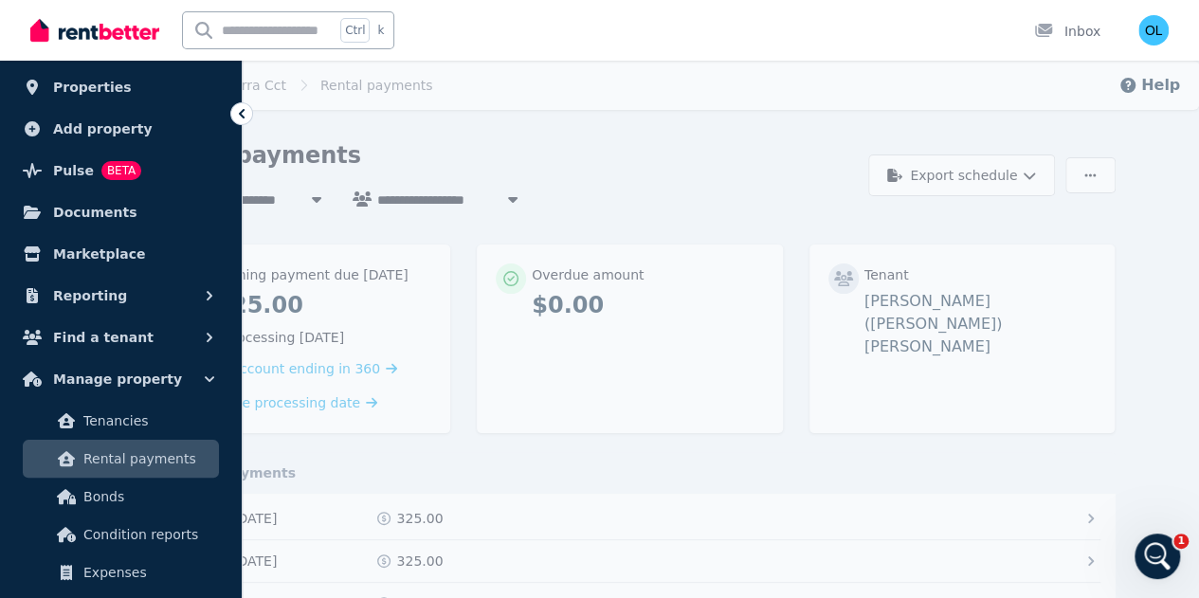
click at [135, 460] on span "Rental payments" at bounding box center [147, 458] width 128 height 23
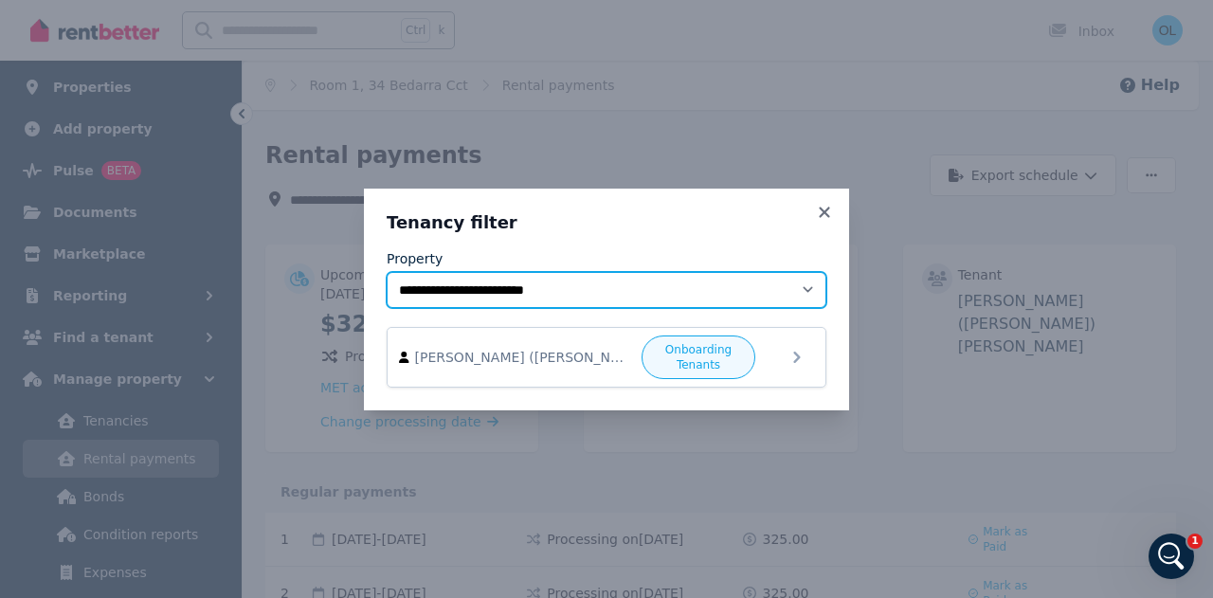
click at [809, 288] on select "**********" at bounding box center [607, 290] width 440 height 36
select select "**********"
click at [387, 280] on select "**********" at bounding box center [607, 290] width 440 height 36
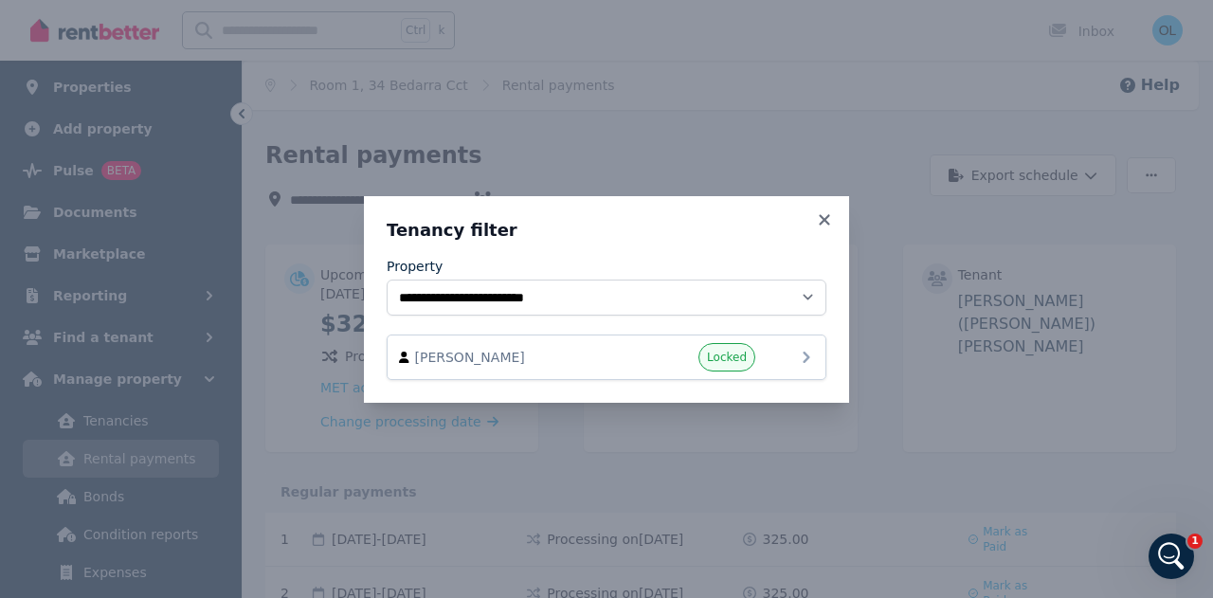
click at [808, 356] on icon at bounding box center [806, 357] width 7 height 11
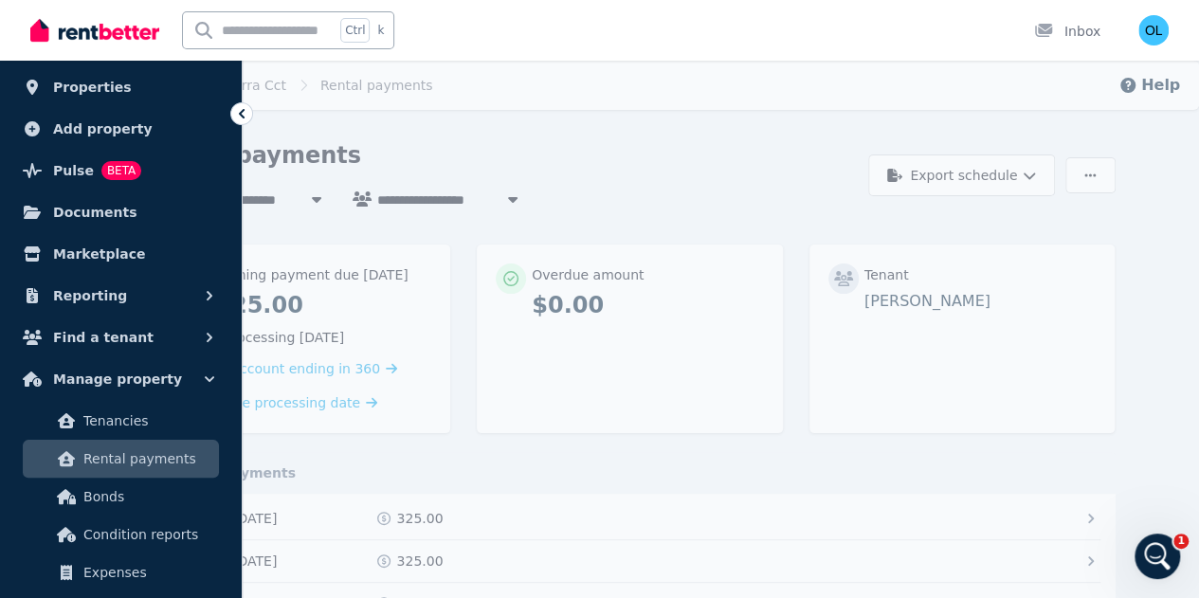
type input "**********"
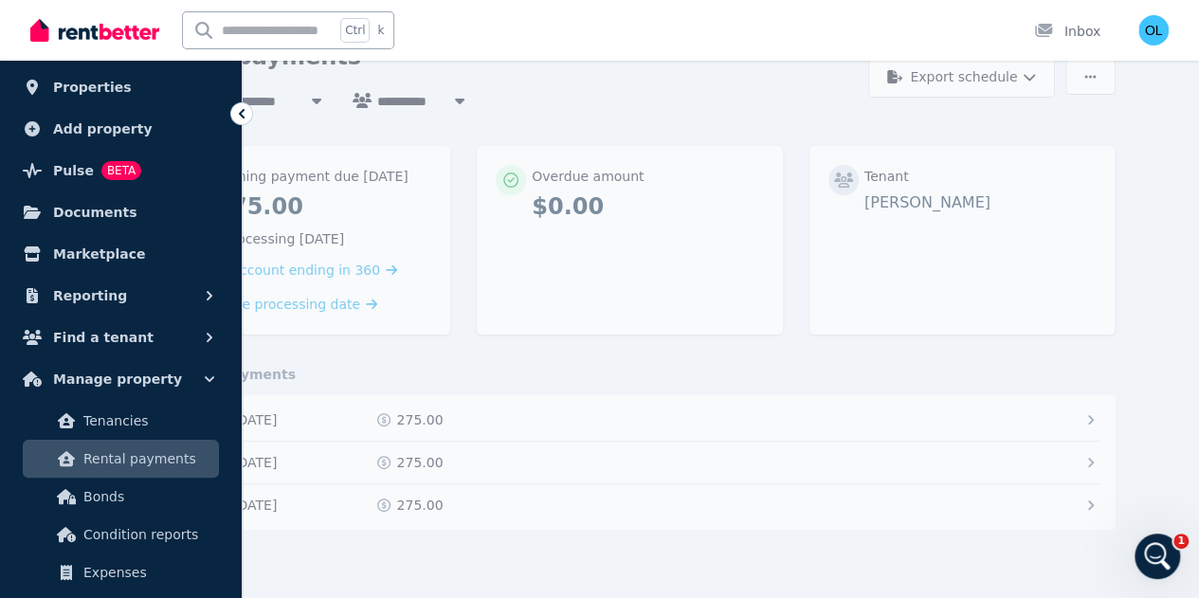
click at [238, 114] on icon at bounding box center [241, 113] width 19 height 19
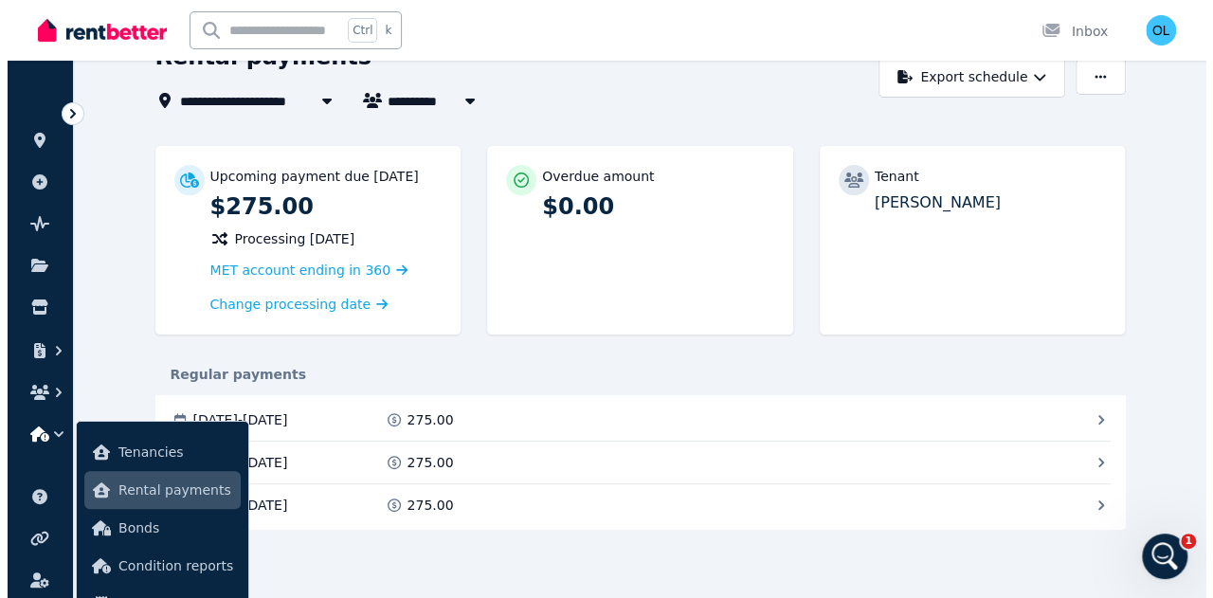
scroll to position [131, 0]
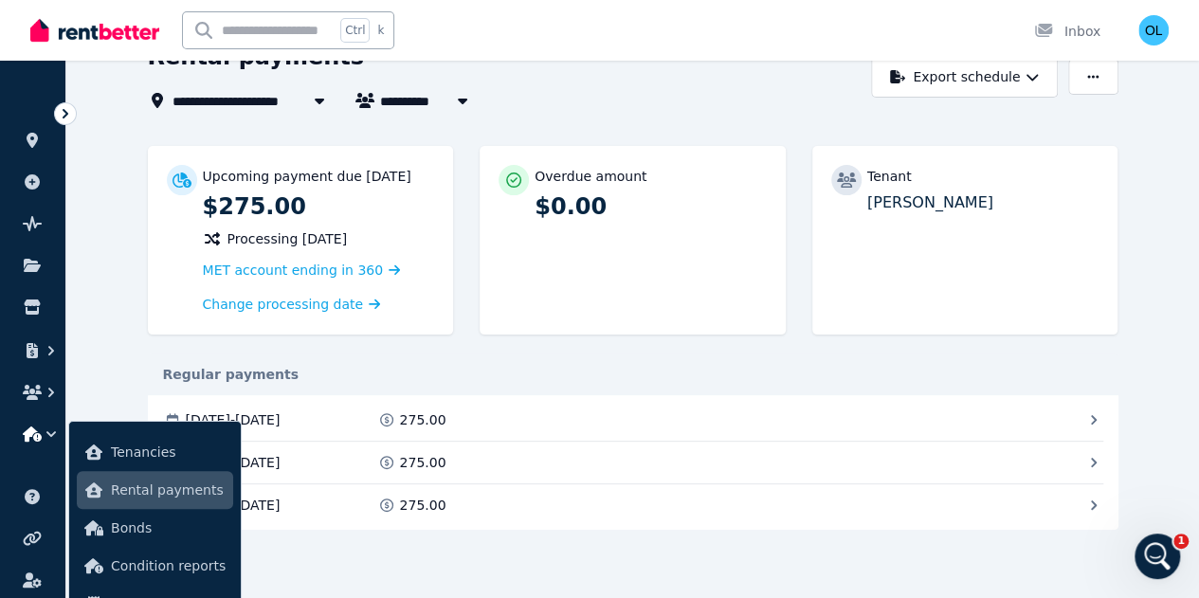
click at [140, 490] on span "Rental payments" at bounding box center [168, 489] width 115 height 23
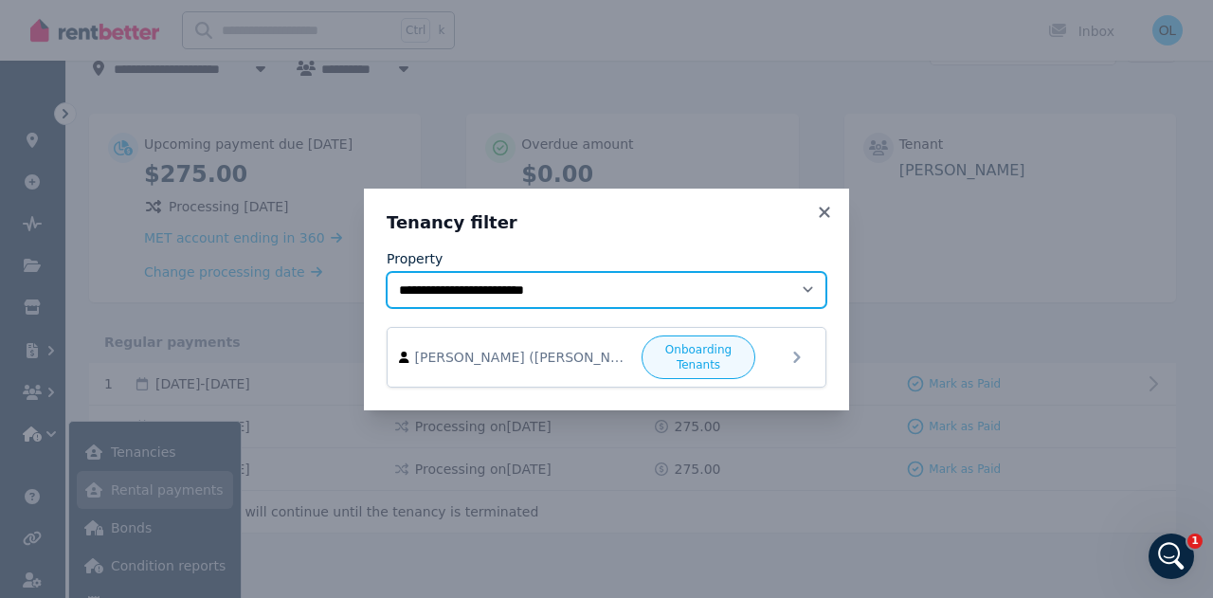
click at [811, 287] on select "**********" at bounding box center [607, 290] width 440 height 36
select select "**********"
click at [387, 280] on select "**********" at bounding box center [607, 290] width 440 height 36
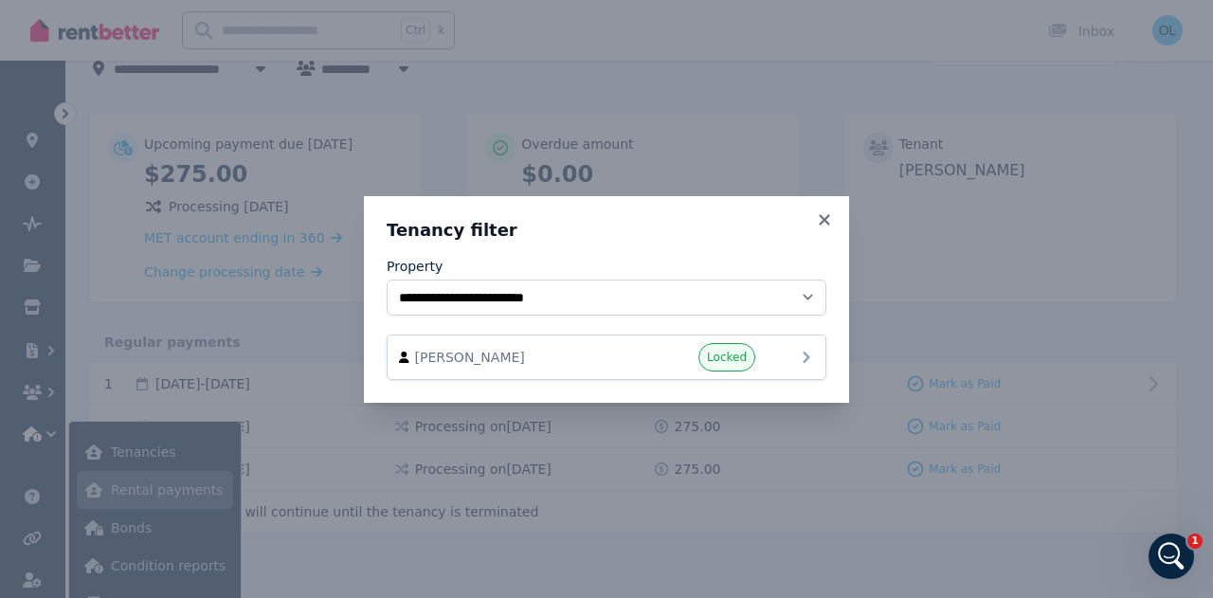
click at [807, 357] on icon at bounding box center [806, 357] width 7 height 11
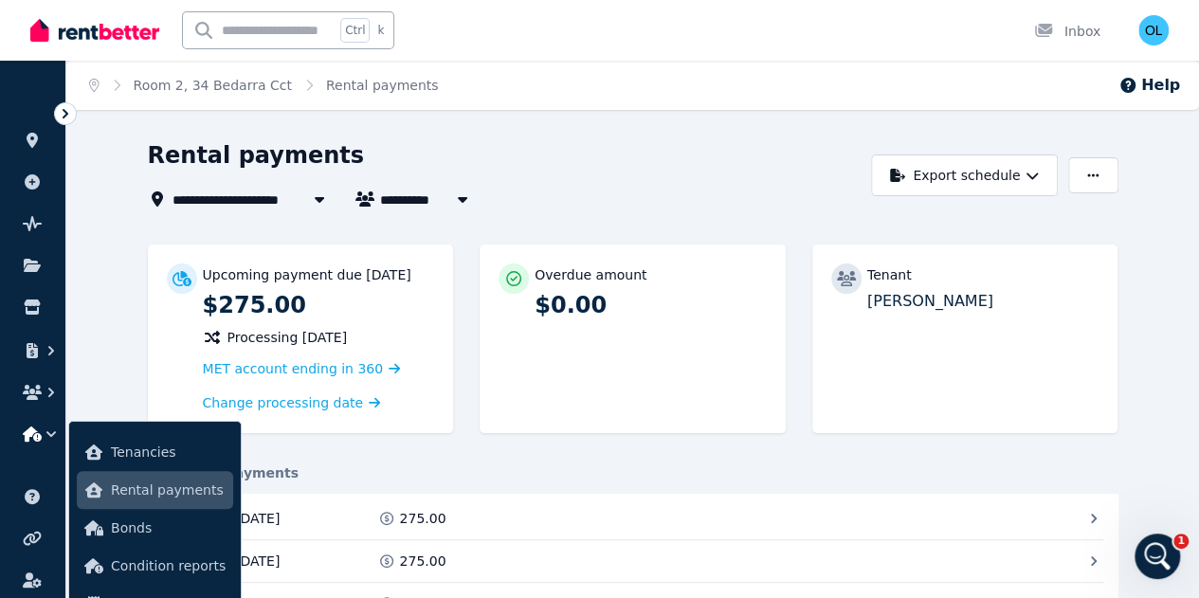
type input "**********"
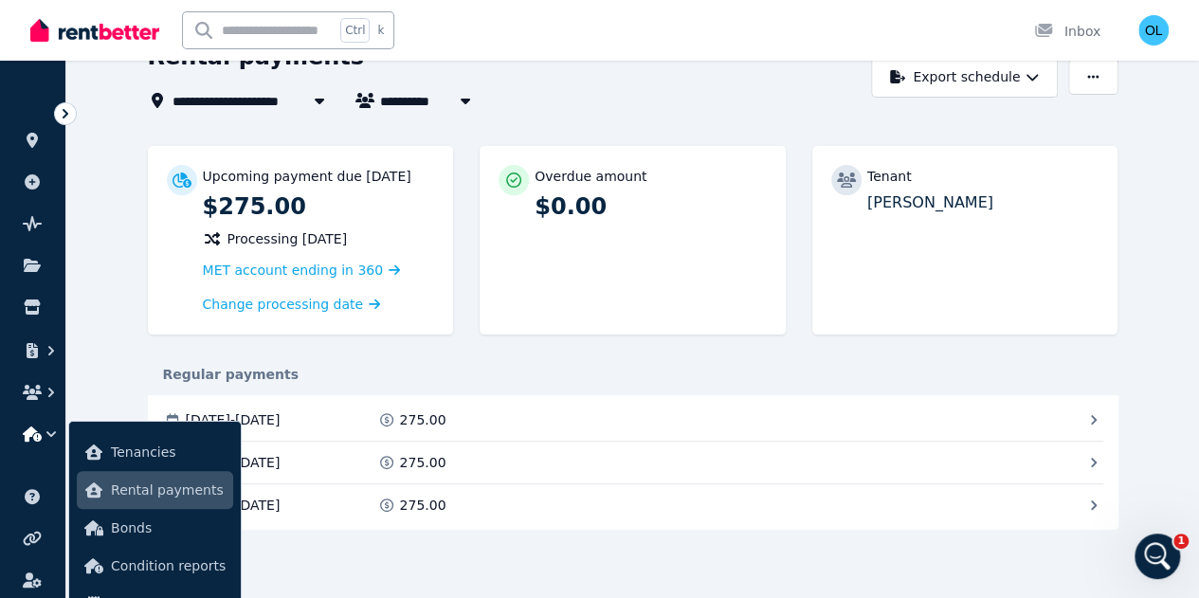
click at [608, 550] on div "Upcoming payment due 13 Sept 2025 $275.00 Processing 11 Sept 2025 MET account e…" at bounding box center [633, 355] width 970 height 418
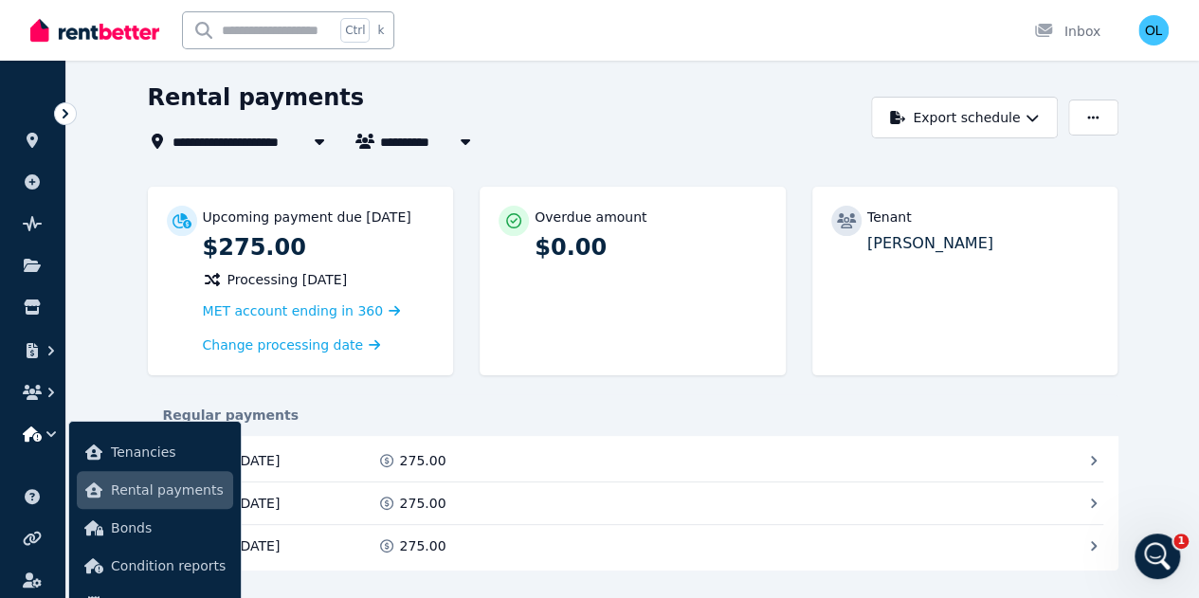
scroll to position [0, 0]
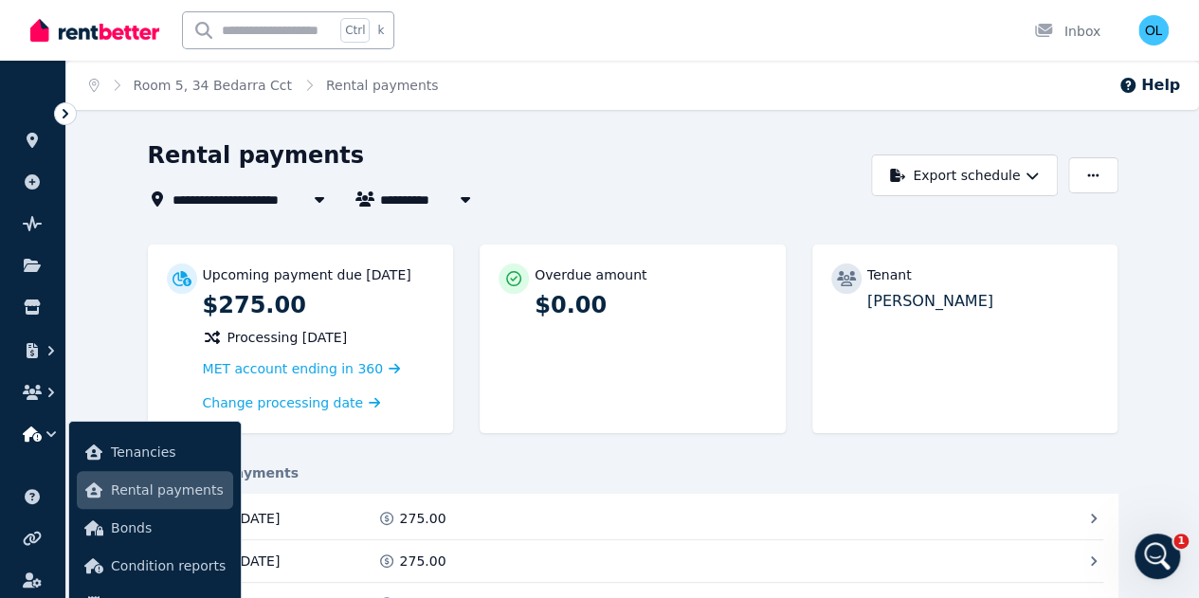
click at [499, 466] on div "Regular payments" at bounding box center [633, 472] width 970 height 19
click at [386, 402] on div "Change processing date" at bounding box center [319, 400] width 232 height 28
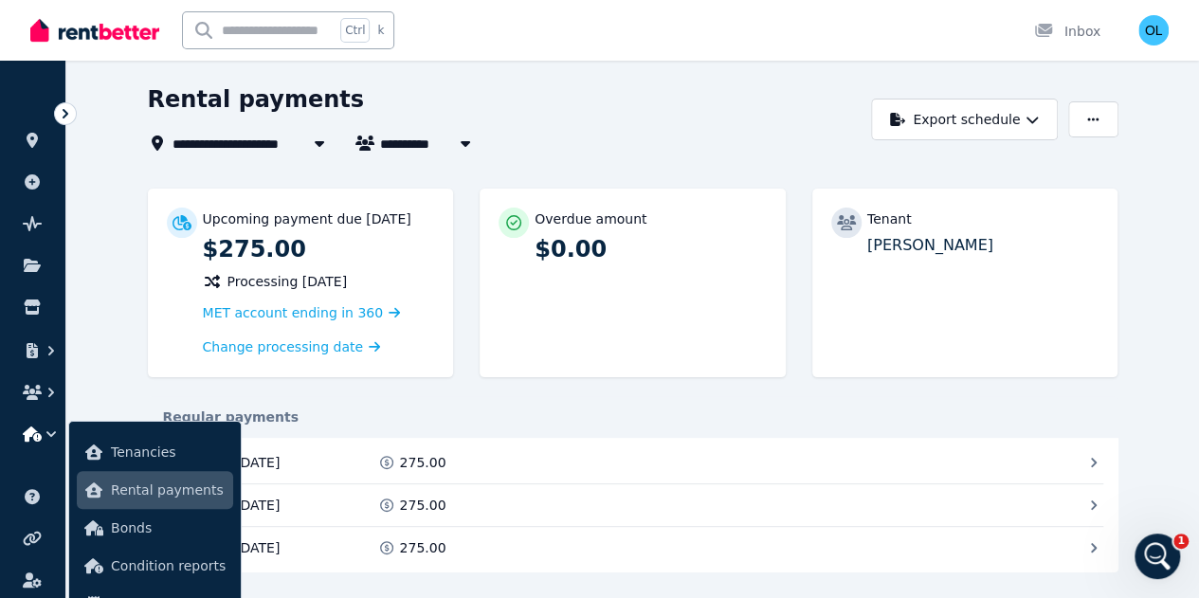
scroll to position [131, 0]
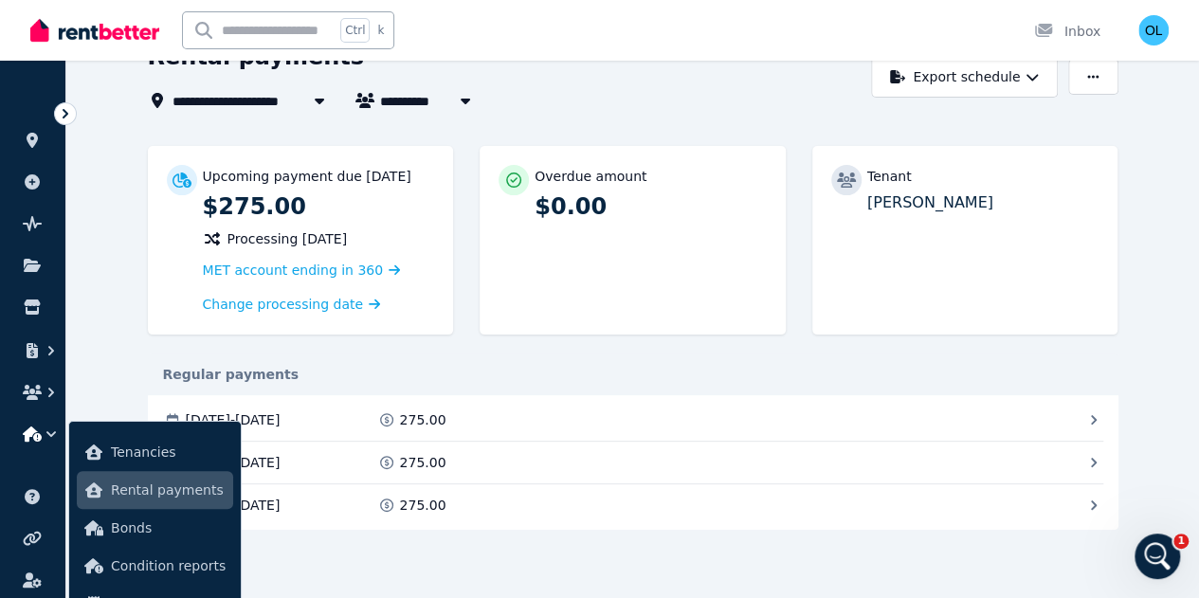
click at [0, 0] on icon at bounding box center [0, 0] width 0 height 0
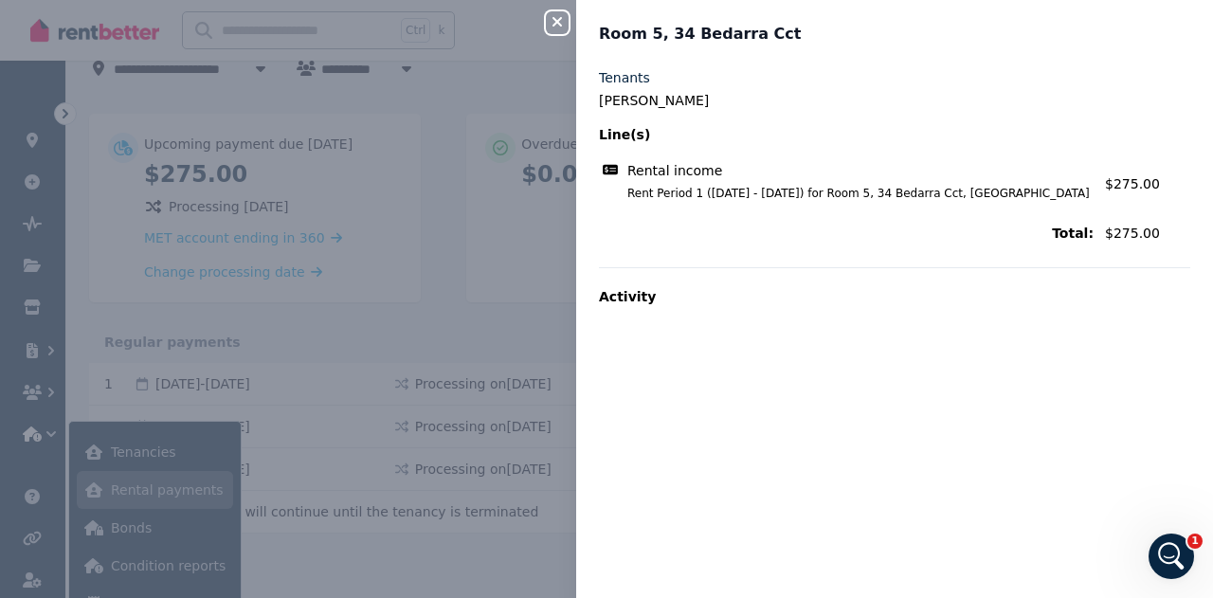
click at [478, 322] on div "Close panel Room 5, 34 Bedarra Cct Tenants Zoe Gasson Line(s) Rental income Ren…" at bounding box center [606, 299] width 1213 height 598
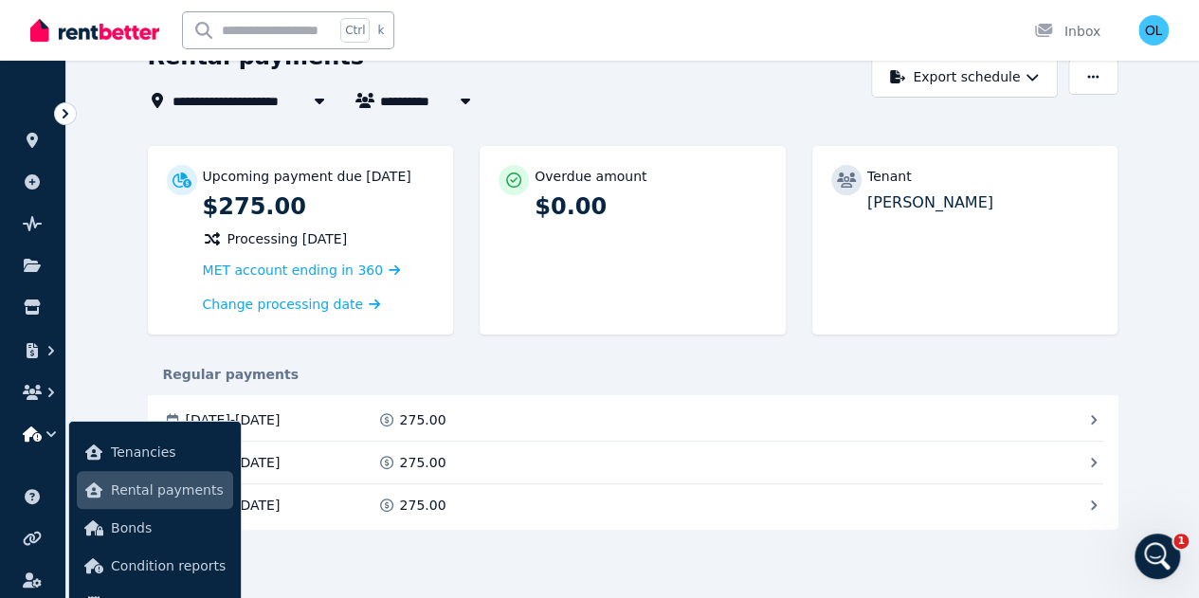
click at [151, 491] on span "Rental payments" at bounding box center [168, 489] width 115 height 23
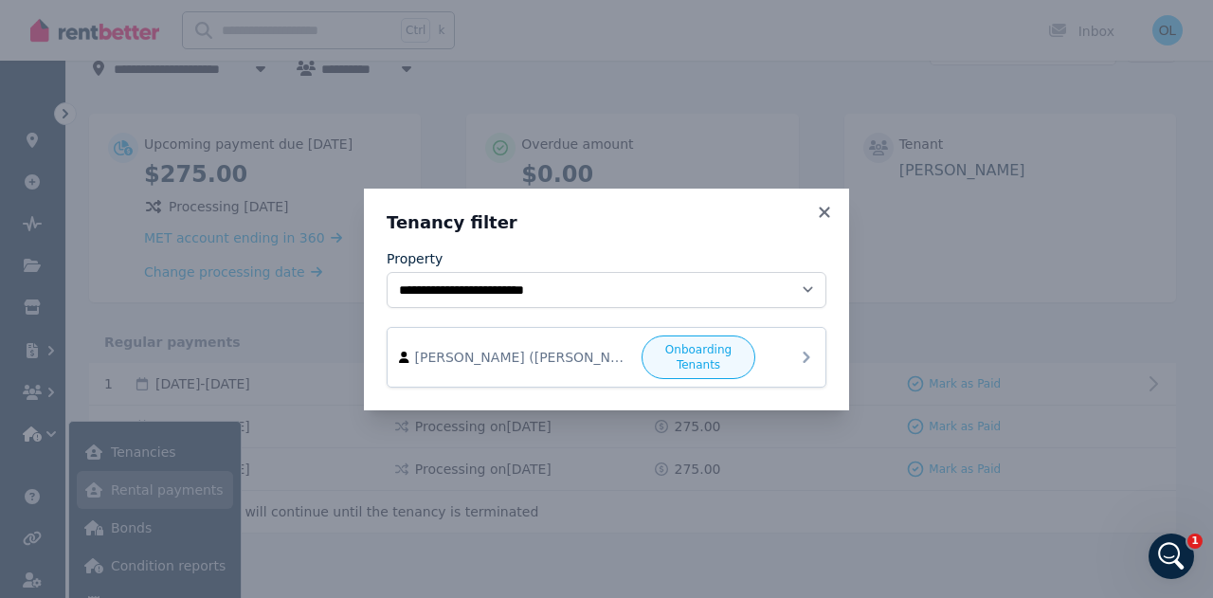
click at [713, 354] on span "Onboarding Tenants" at bounding box center [698, 357] width 97 height 30
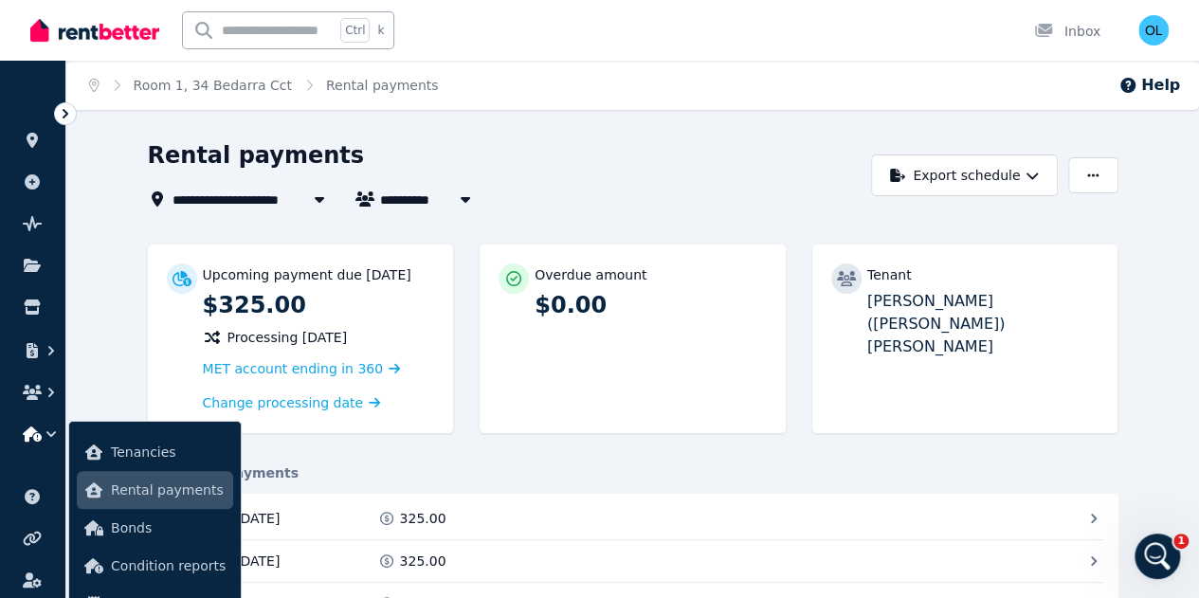
type input "**********"
click at [171, 491] on span "Rental payments" at bounding box center [168, 489] width 115 height 23
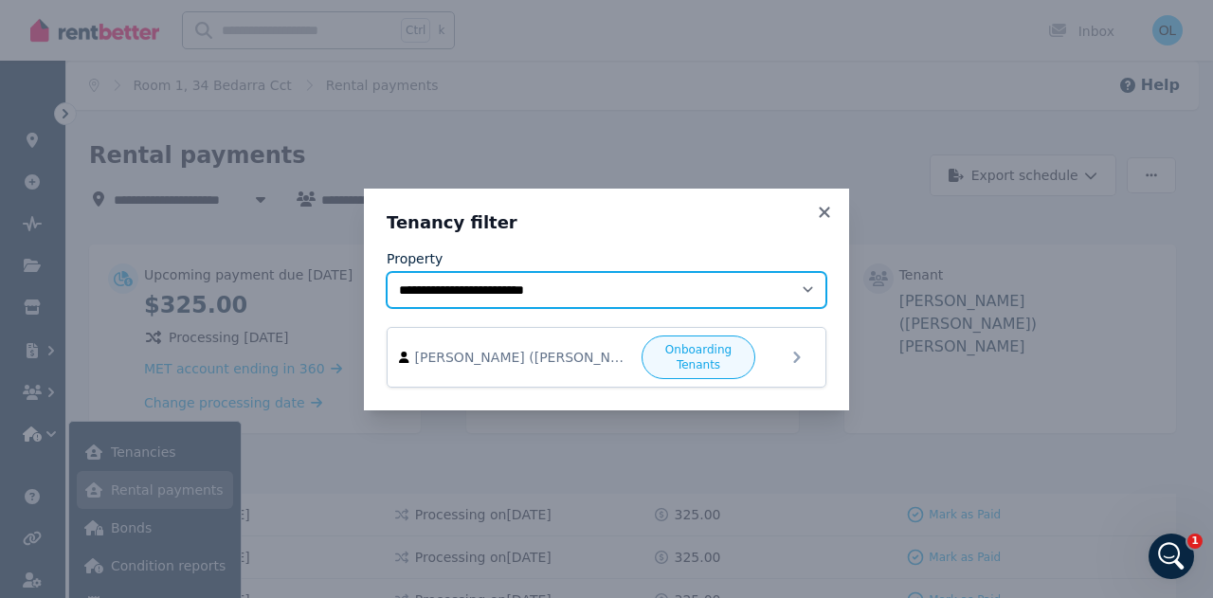
click at [813, 287] on select "**********" at bounding box center [607, 290] width 440 height 36
select select "**********"
click at [387, 280] on select "**********" at bounding box center [607, 290] width 440 height 36
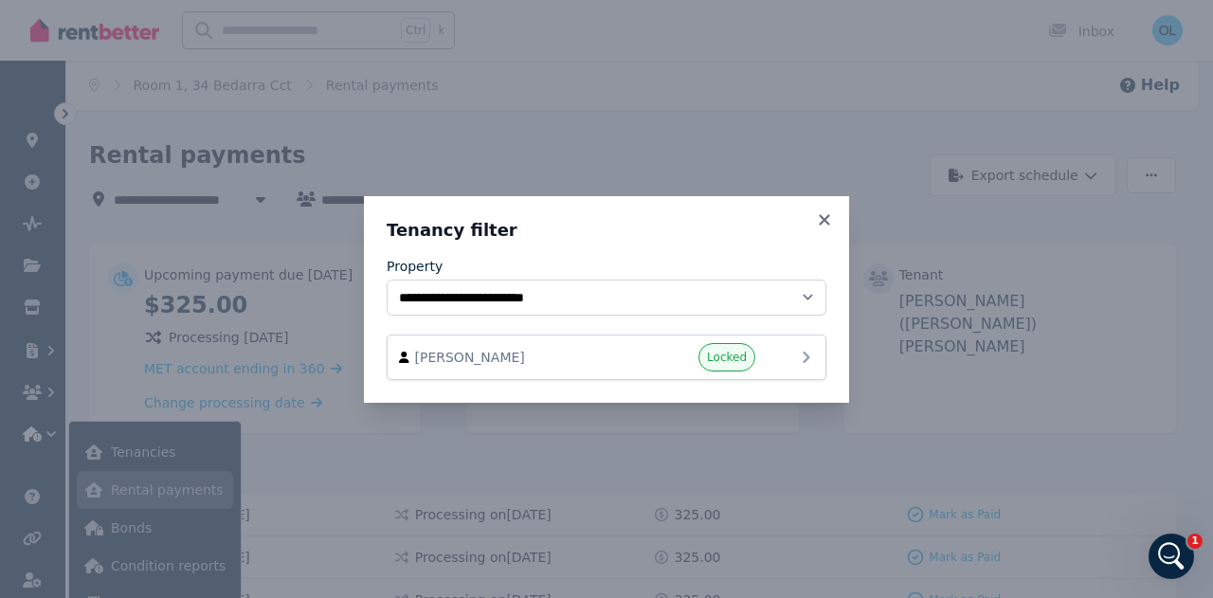
click at [808, 357] on icon at bounding box center [806, 357] width 7 height 11
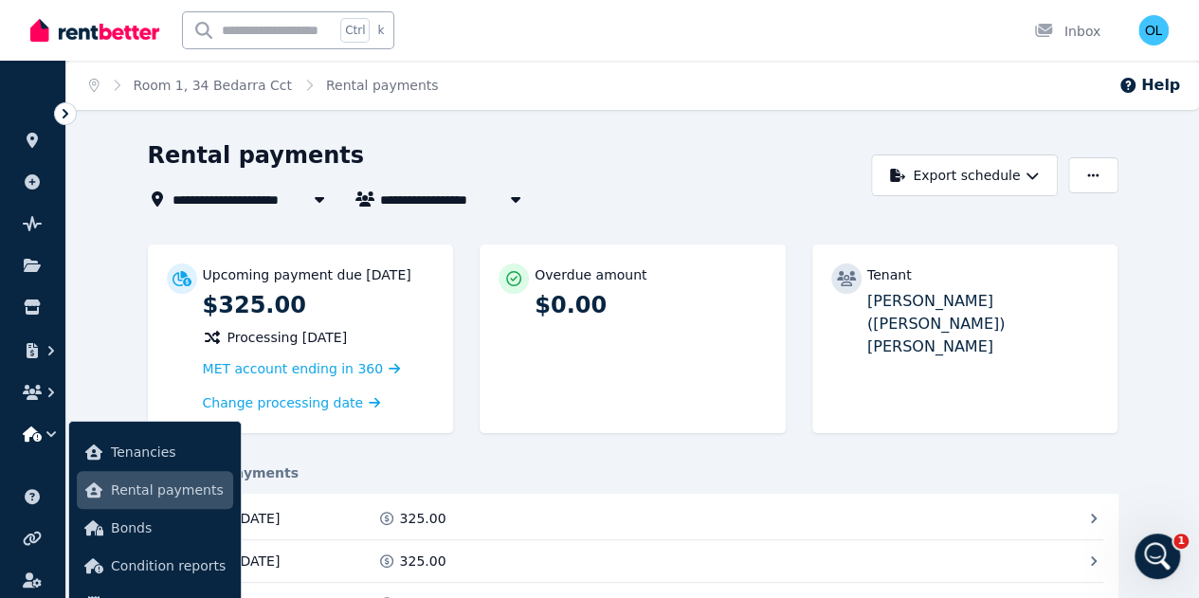
type input "**********"
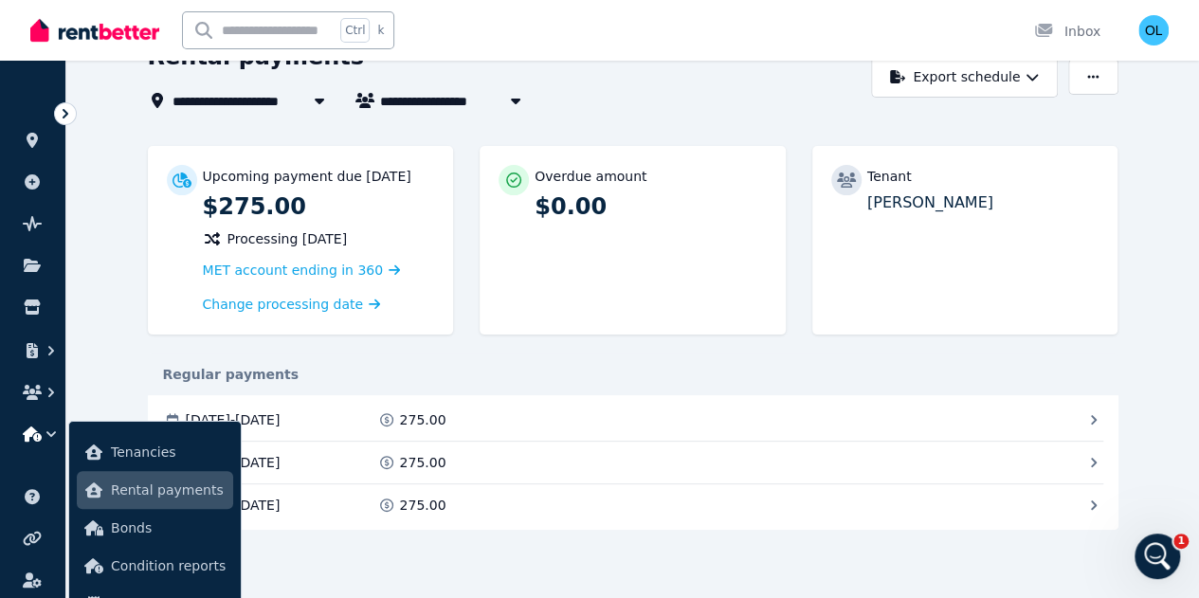
scroll to position [131, 0]
type input "**********"
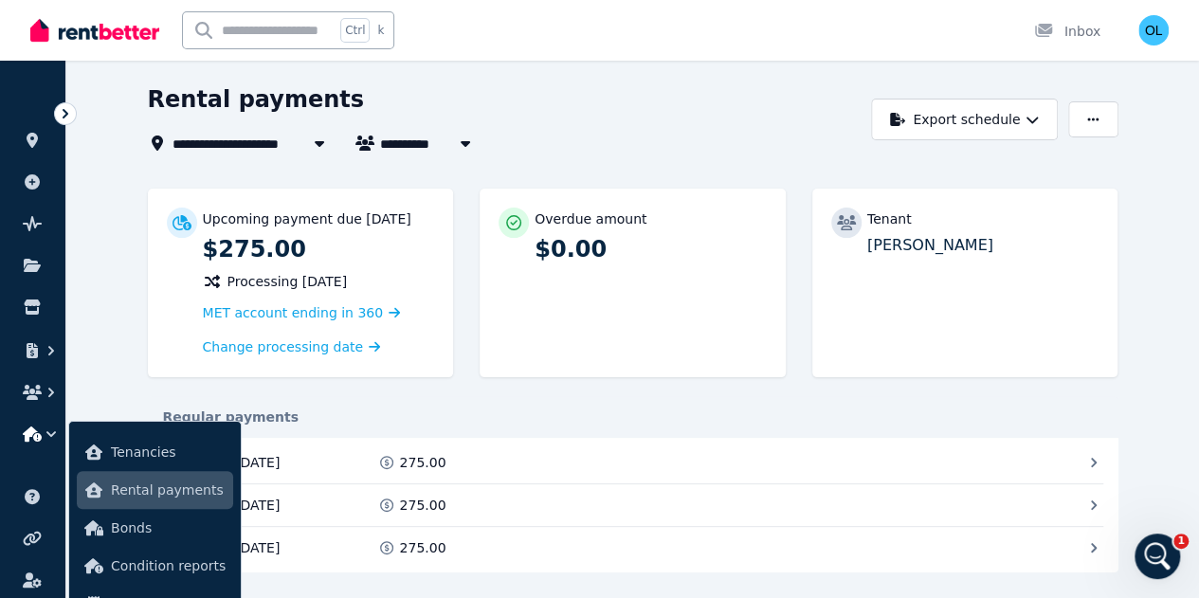
scroll to position [0, 0]
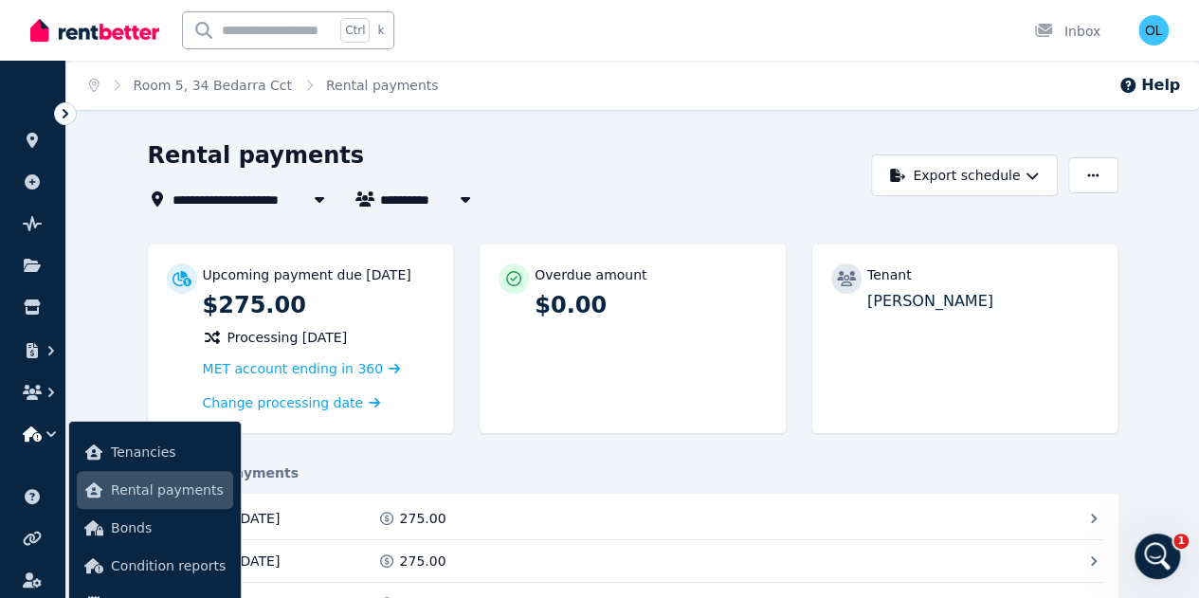
click at [133, 491] on span "Rental payments" at bounding box center [168, 489] width 115 height 23
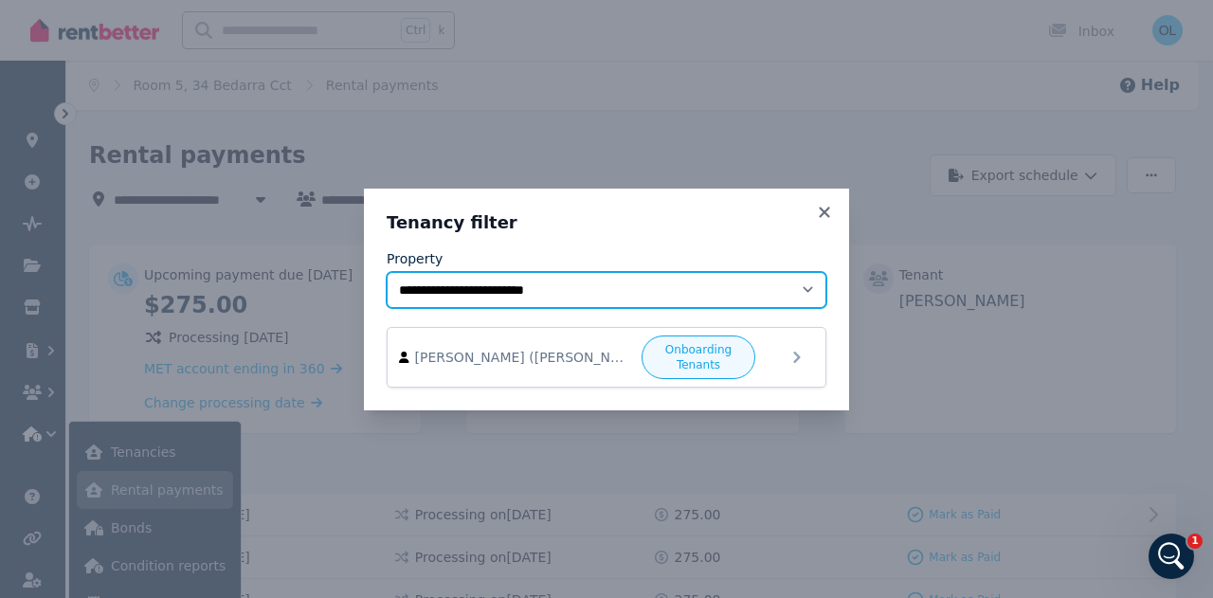
click at [807, 289] on select "**********" at bounding box center [607, 290] width 440 height 36
select select "**********"
click at [387, 272] on select "**********" at bounding box center [607, 290] width 440 height 36
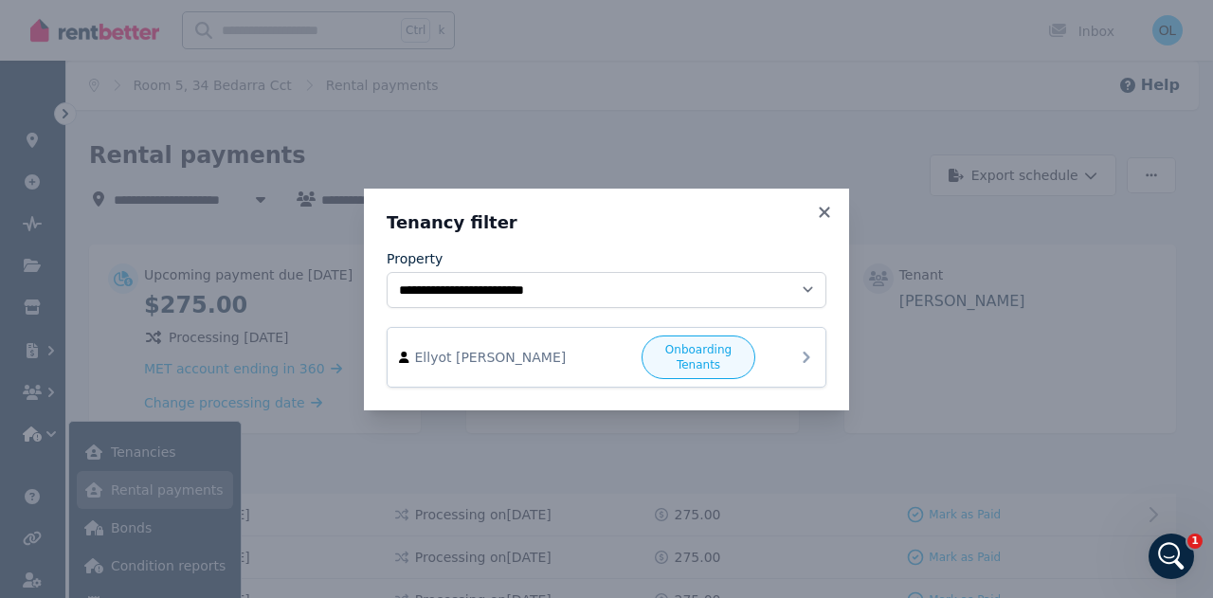
click at [807, 354] on icon at bounding box center [806, 357] width 7 height 11
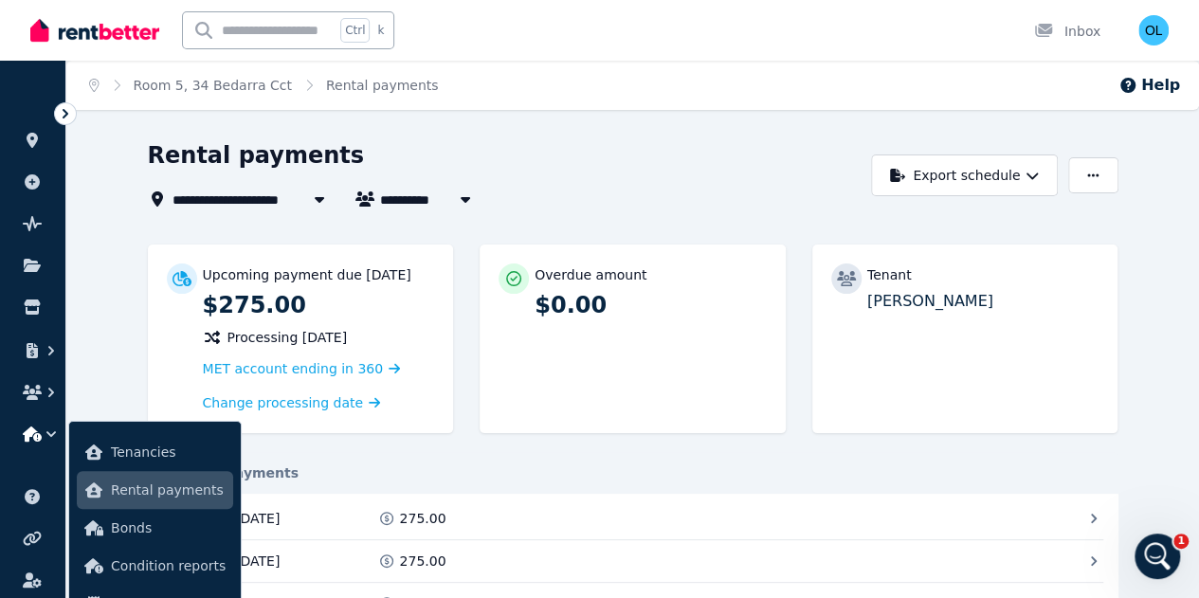
type input "**********"
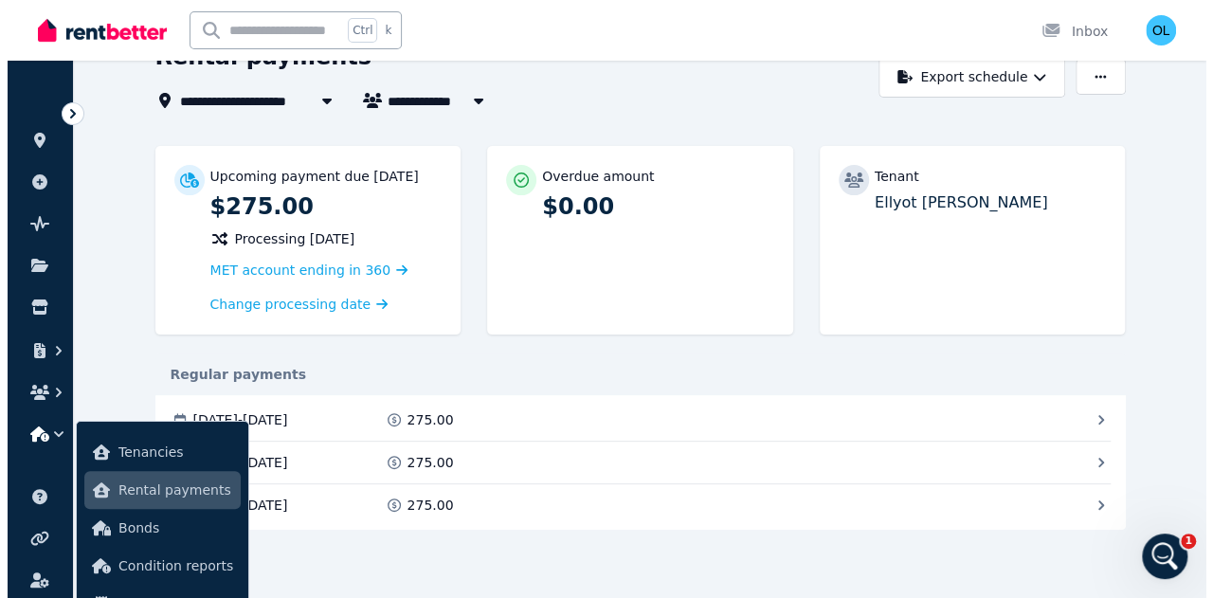
scroll to position [131, 0]
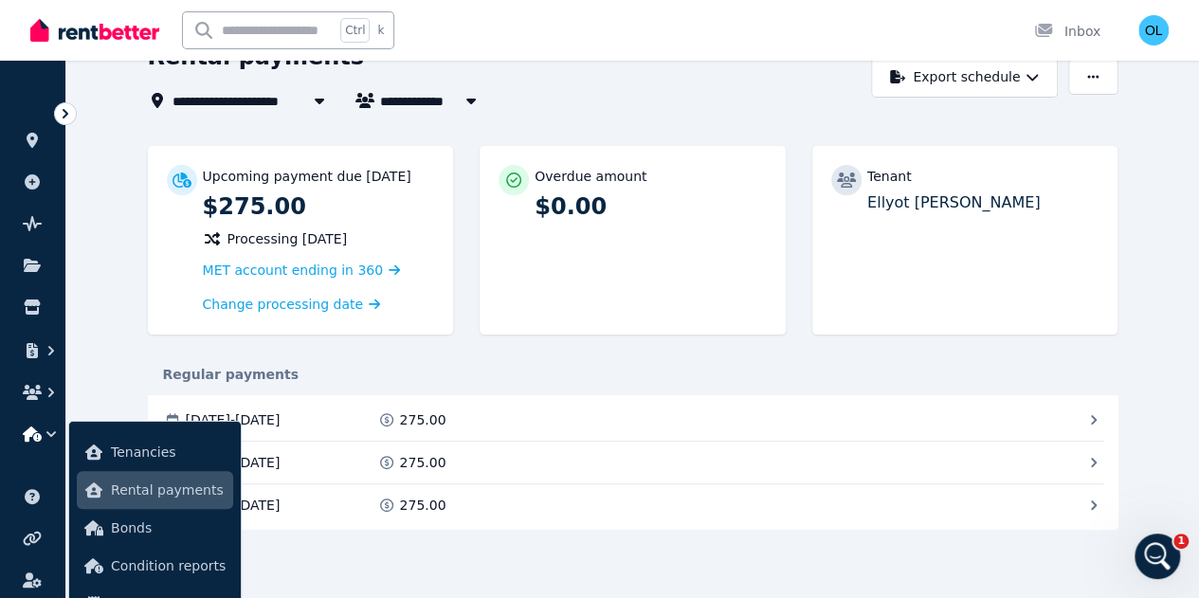
click at [123, 491] on span "Rental payments" at bounding box center [168, 489] width 115 height 23
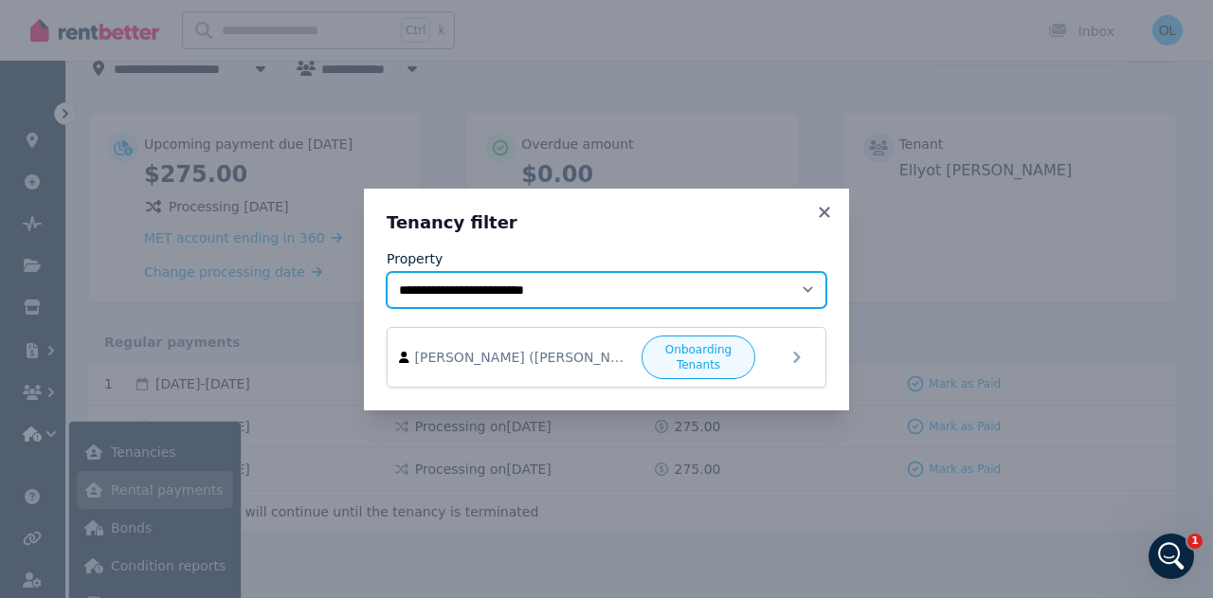
click at [811, 285] on select "**********" at bounding box center [607, 290] width 440 height 36
select select "**********"
click at [387, 280] on select "**********" at bounding box center [607, 290] width 440 height 36
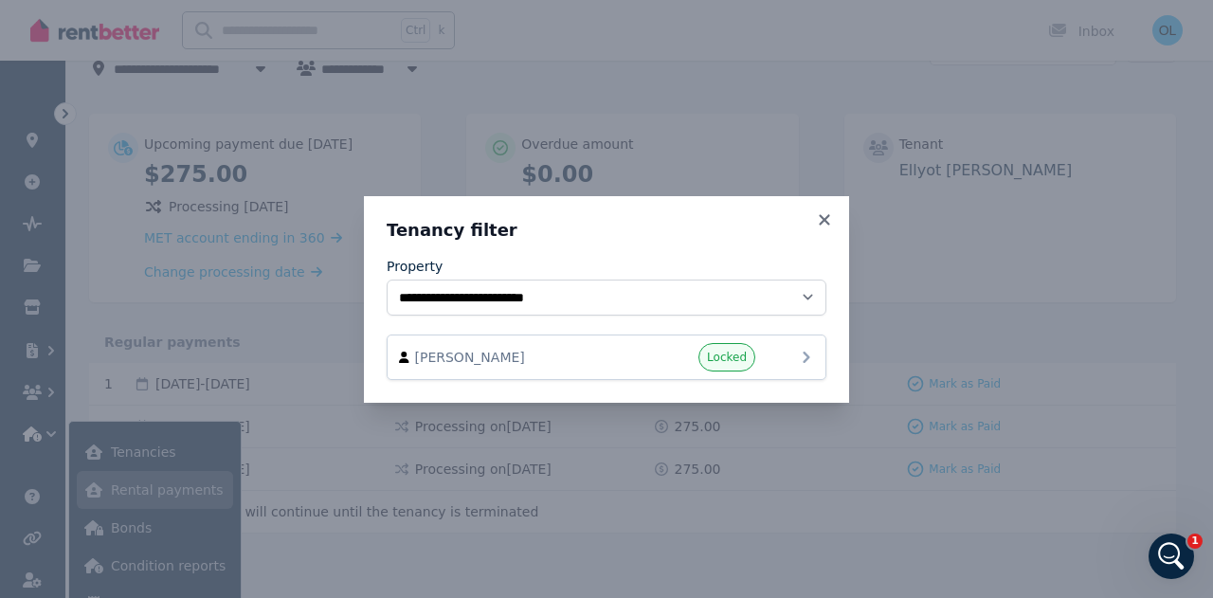
click at [805, 359] on icon at bounding box center [806, 357] width 7 height 11
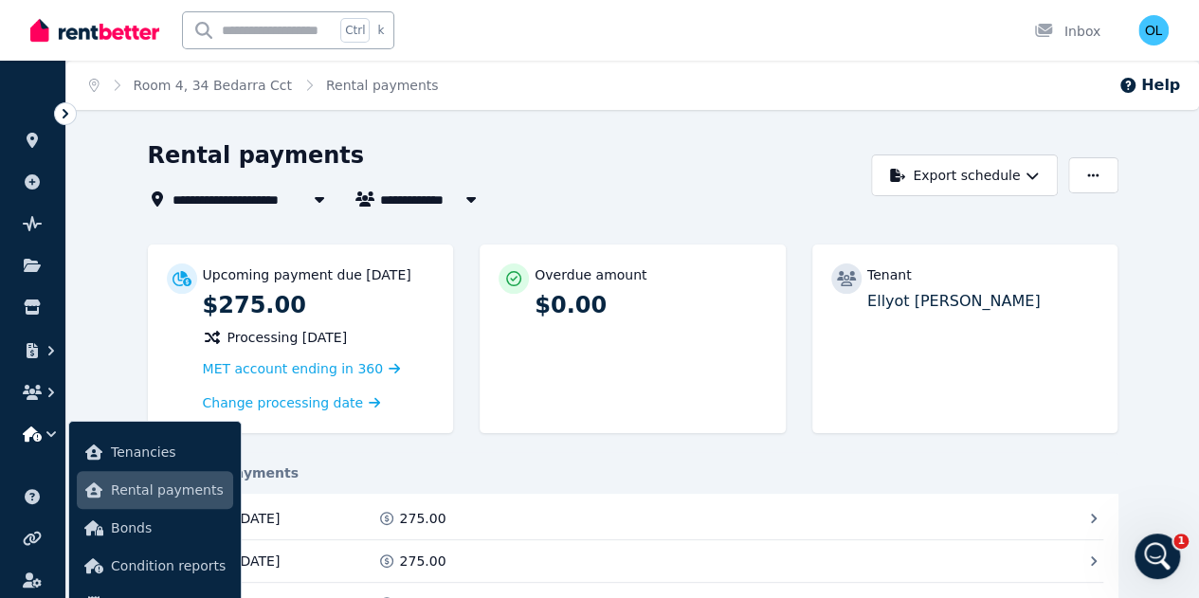
type input "**********"
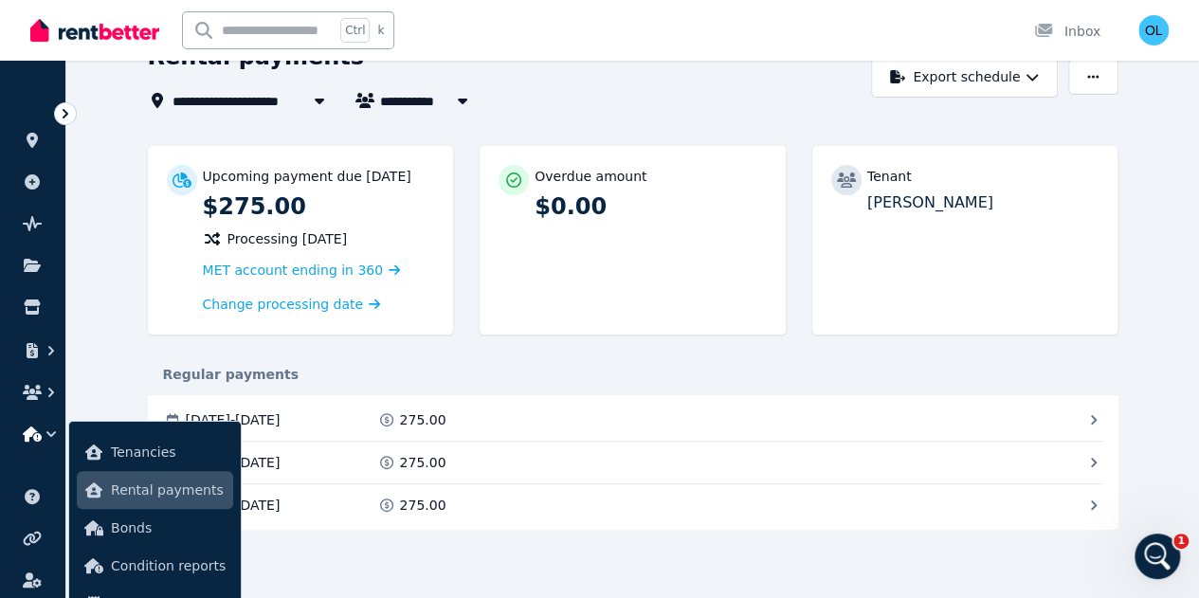
scroll to position [131, 0]
click at [138, 566] on span "Condition reports" at bounding box center [168, 565] width 115 height 23
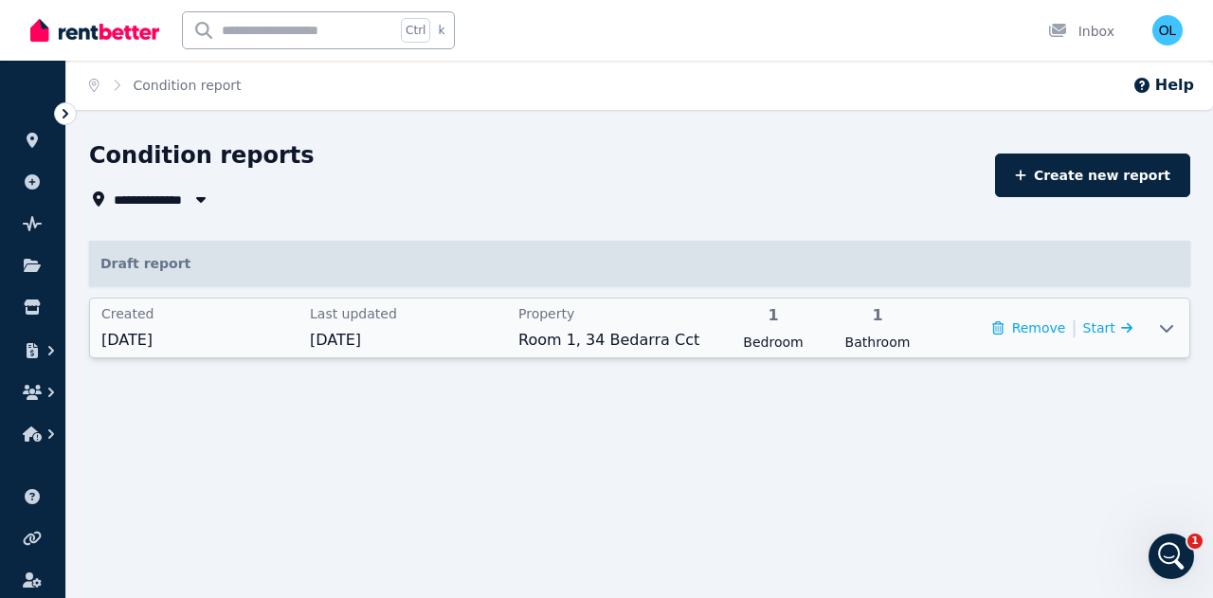
click at [1163, 326] on icon at bounding box center [1166, 327] width 23 height 15
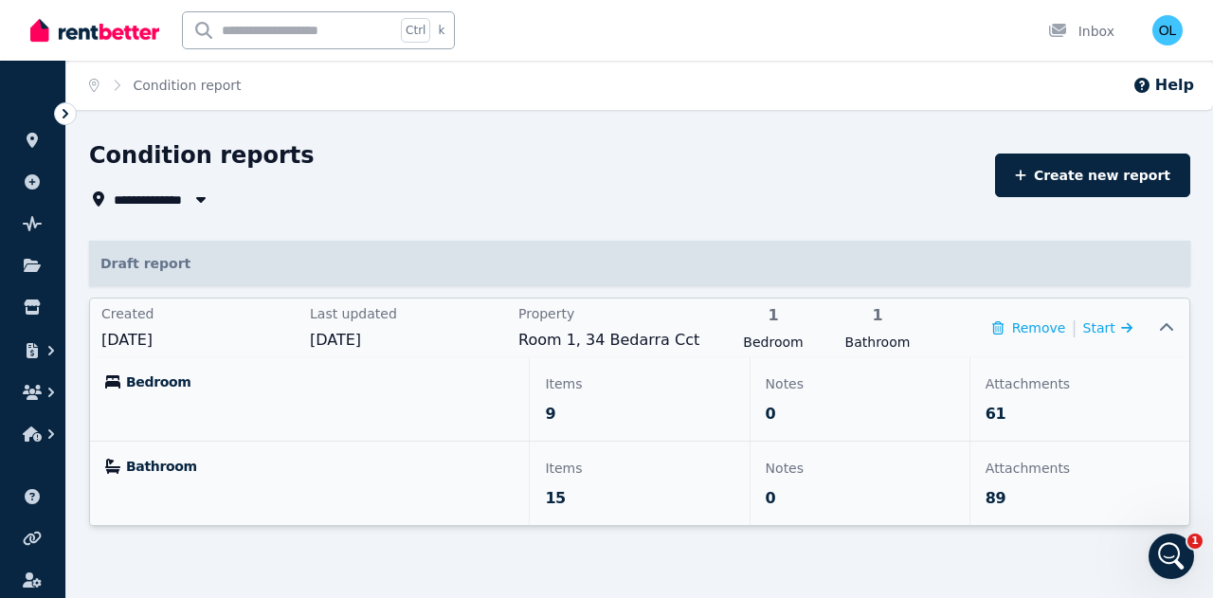
click at [1026, 380] on p "Attachments" at bounding box center [1079, 383] width 189 height 23
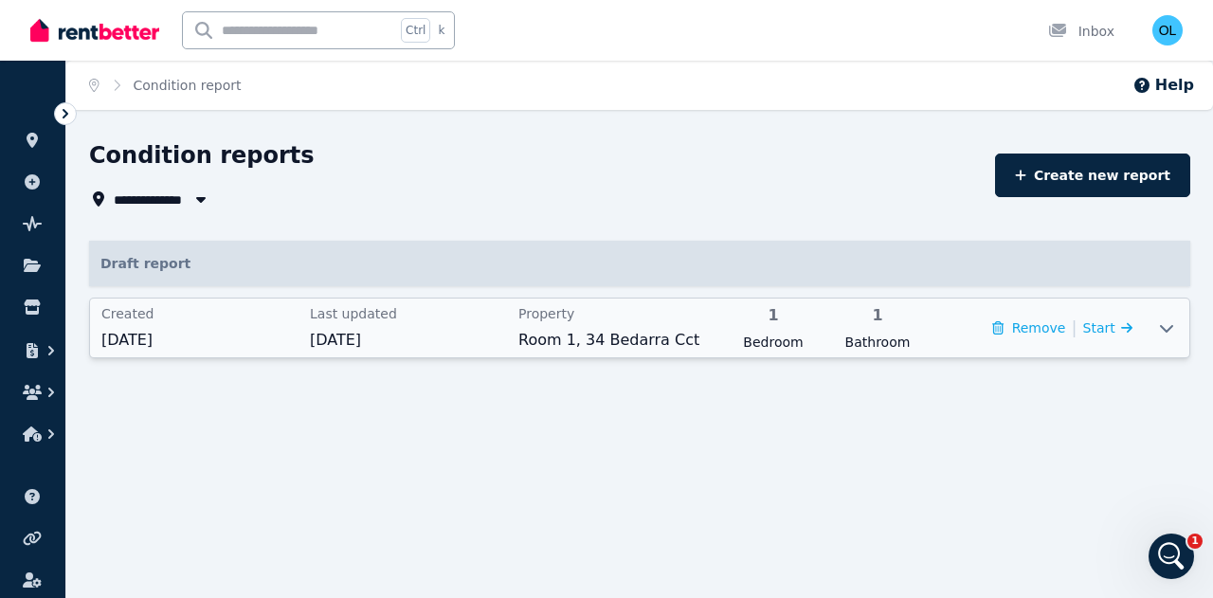
click at [1173, 327] on icon at bounding box center [1166, 327] width 23 height 15
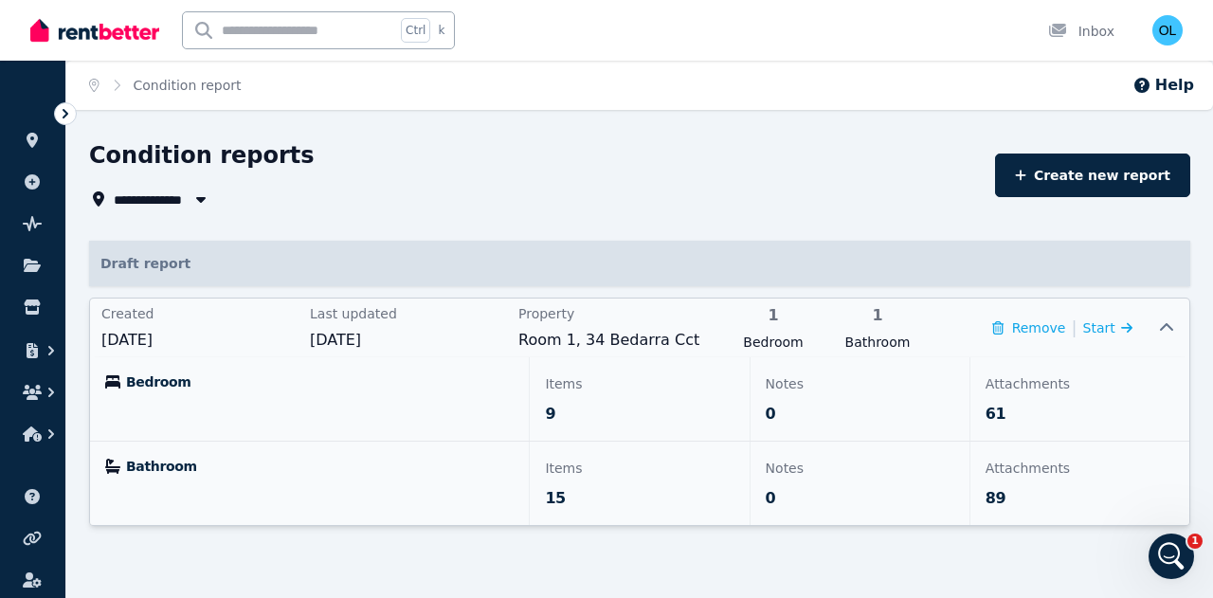
click at [999, 497] on span "89" at bounding box center [995, 498] width 20 height 23
click at [999, 497] on div "**********" at bounding box center [606, 299] width 1213 height 598
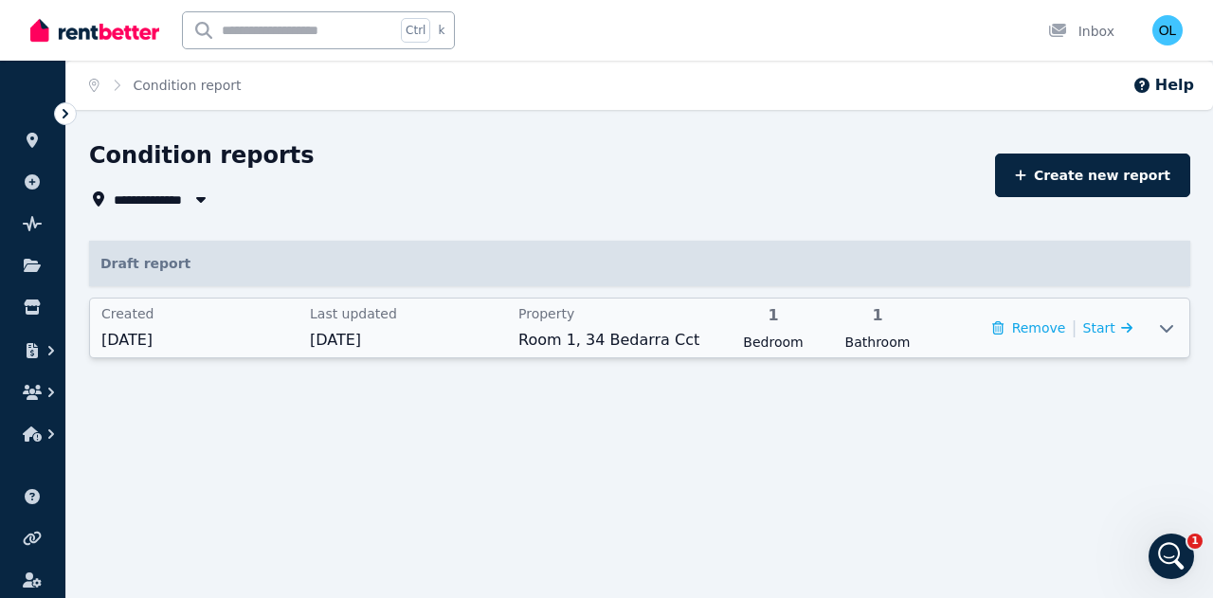
click at [1167, 329] on icon at bounding box center [1166, 327] width 23 height 15
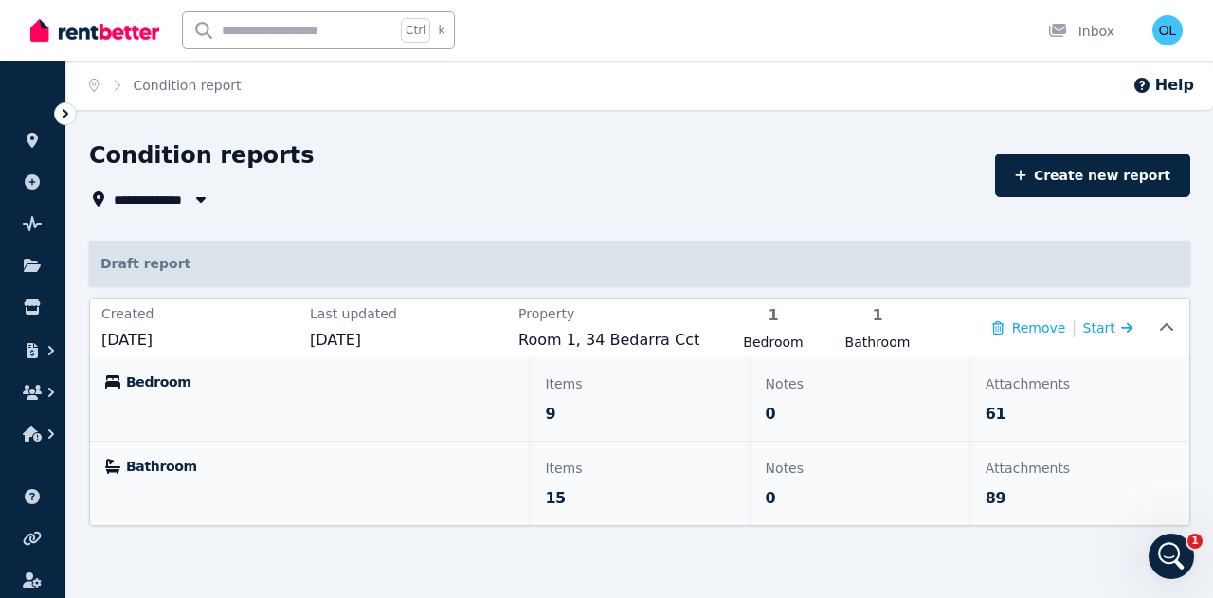
click at [882, 214] on div "**********" at bounding box center [639, 350] width 1101 height 420
click at [1099, 331] on span "Start" at bounding box center [1091, 327] width 32 height 15
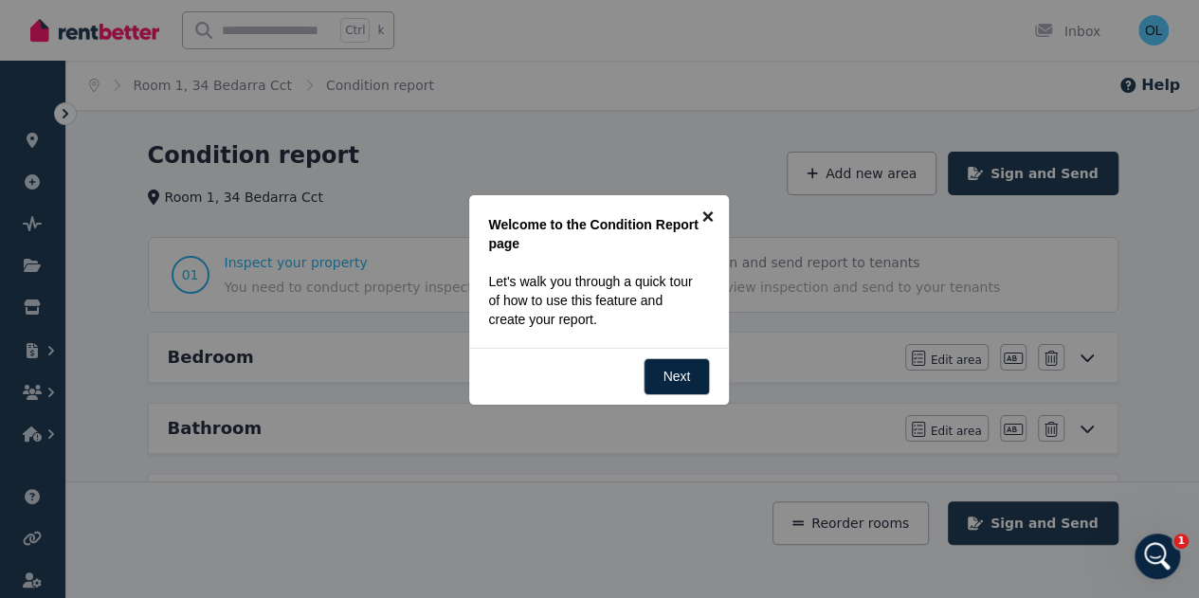
click at [707, 216] on link "×" at bounding box center [707, 216] width 43 height 43
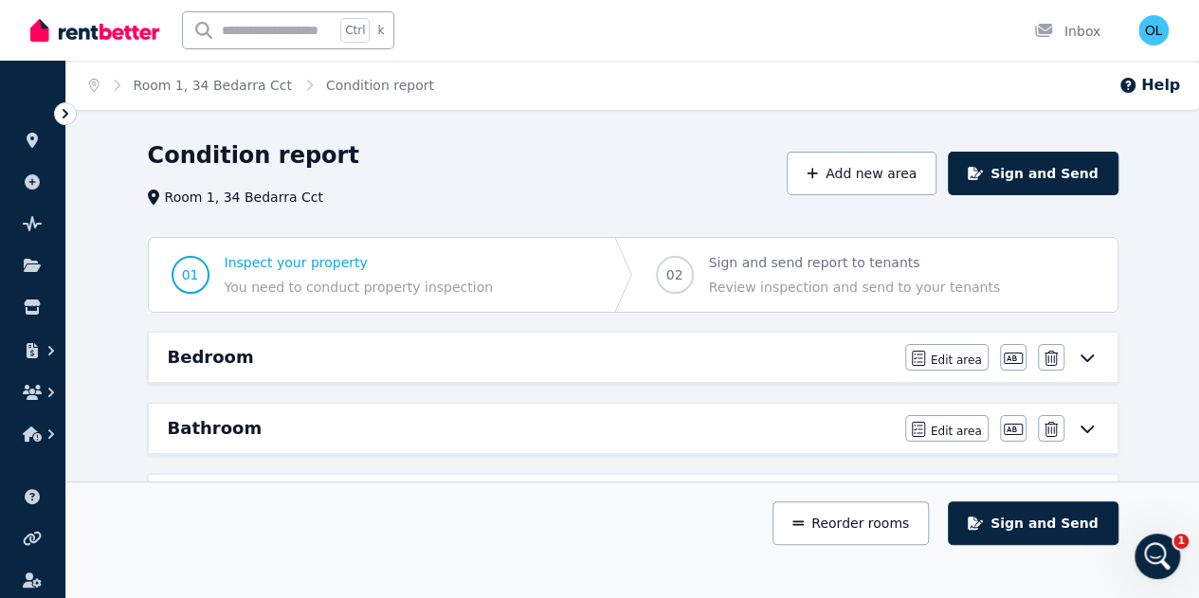
click at [1086, 357] on icon at bounding box center [1086, 357] width 23 height 15
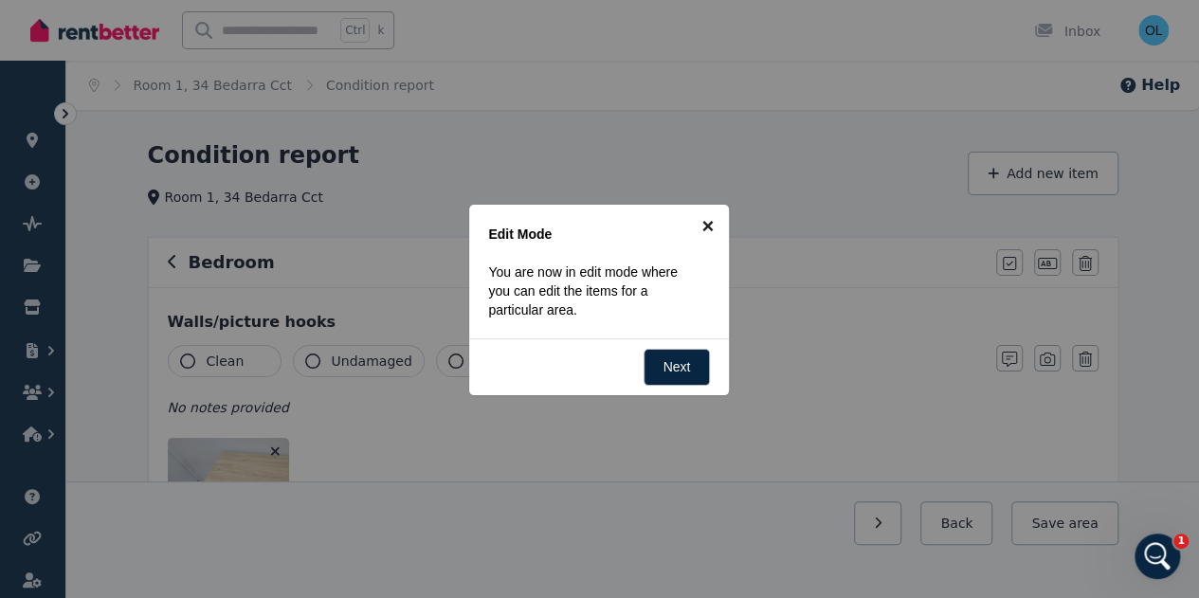
click at [706, 224] on link "×" at bounding box center [707, 226] width 43 height 43
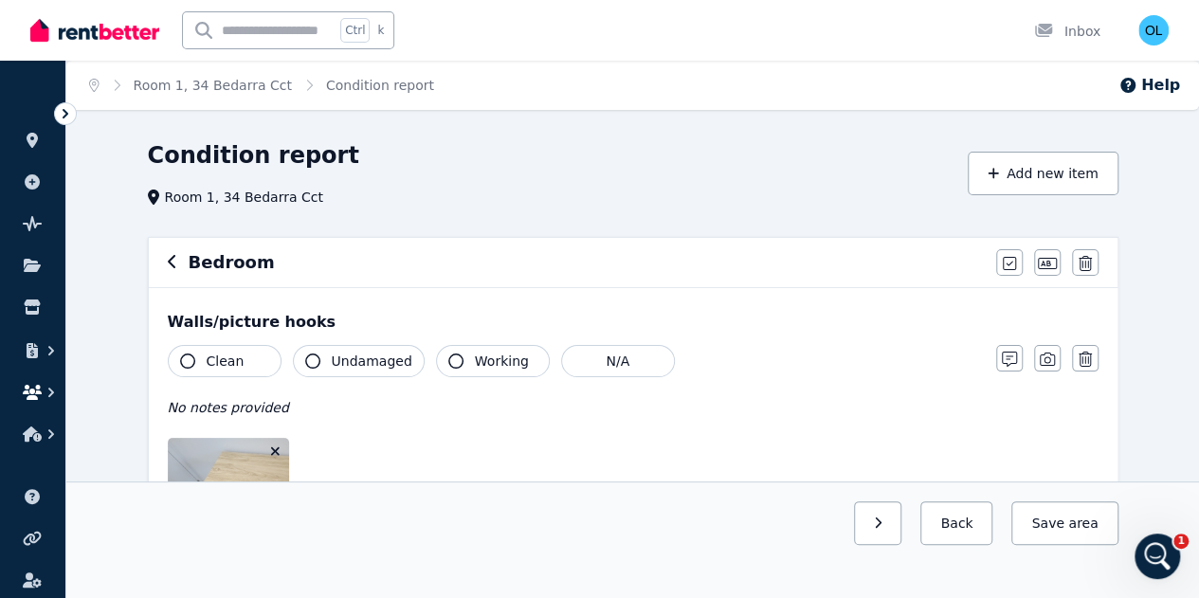
click at [36, 384] on button "button" at bounding box center [32, 392] width 35 height 34
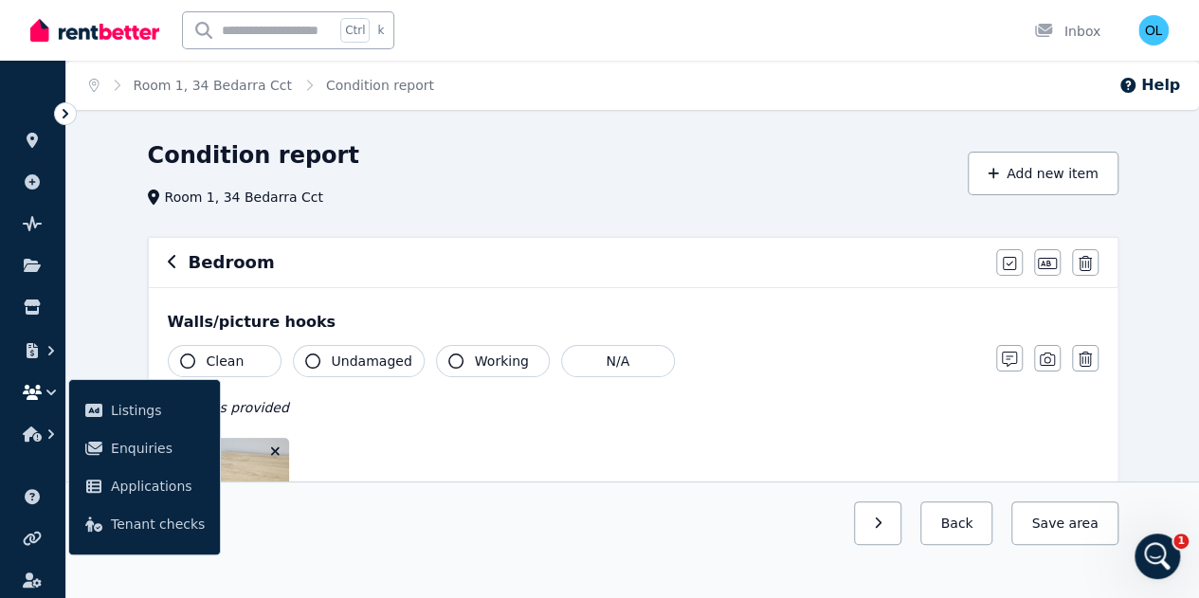
click at [1074, 29] on div "Inbox" at bounding box center [1067, 31] width 66 height 19
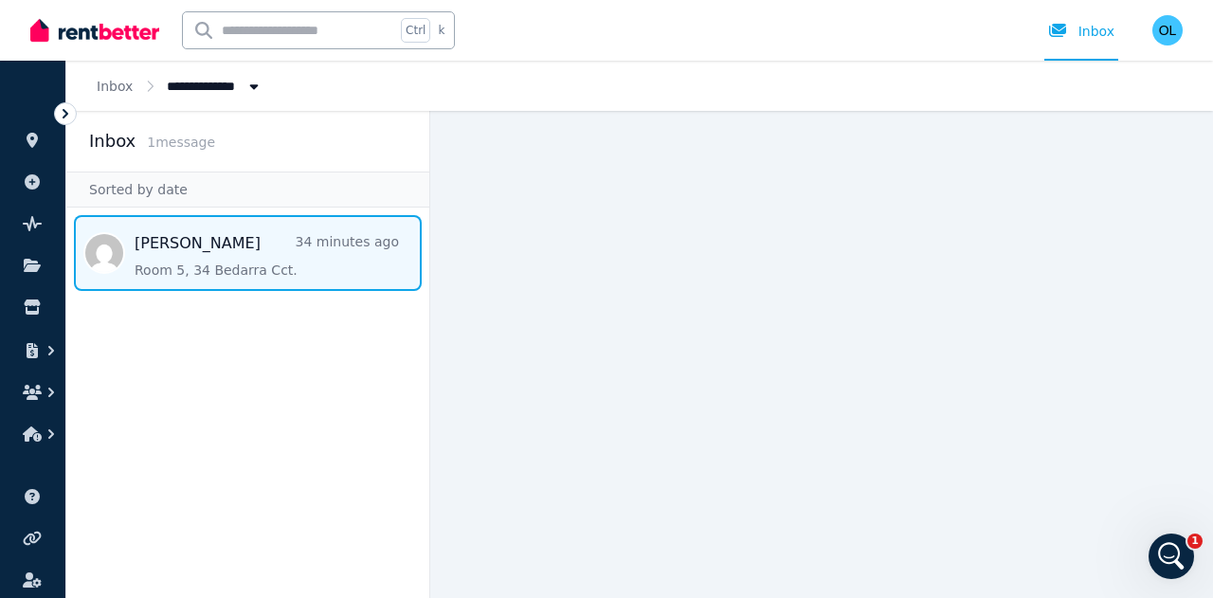
click at [211, 264] on span "Message list" at bounding box center [247, 253] width 363 height 76
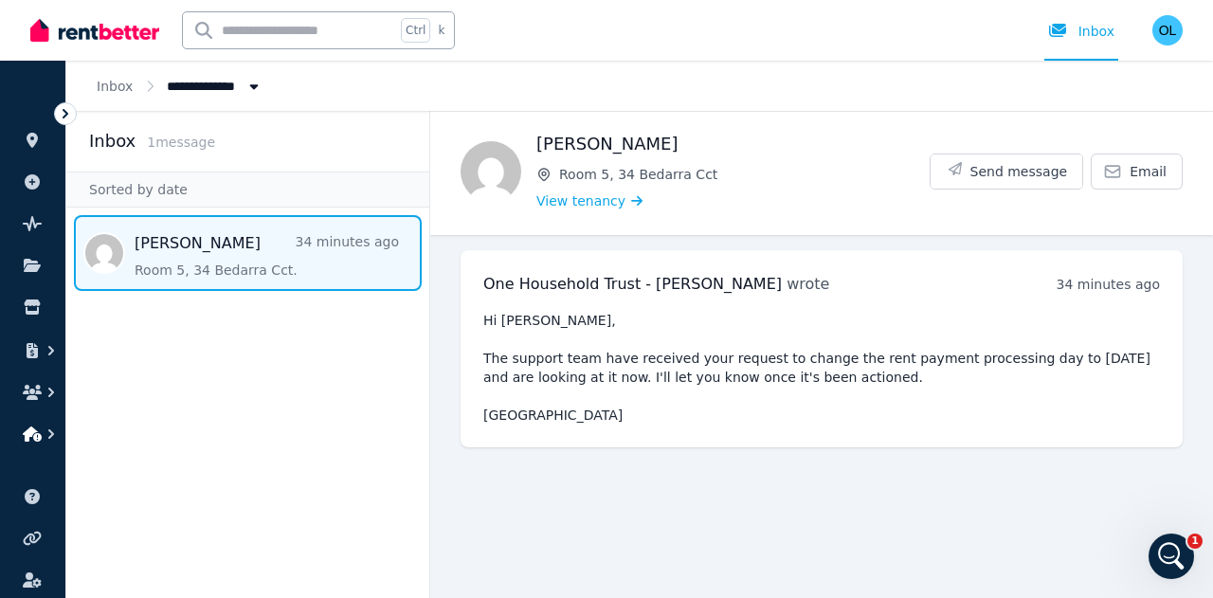
click at [47, 436] on icon "button" at bounding box center [51, 433] width 19 height 19
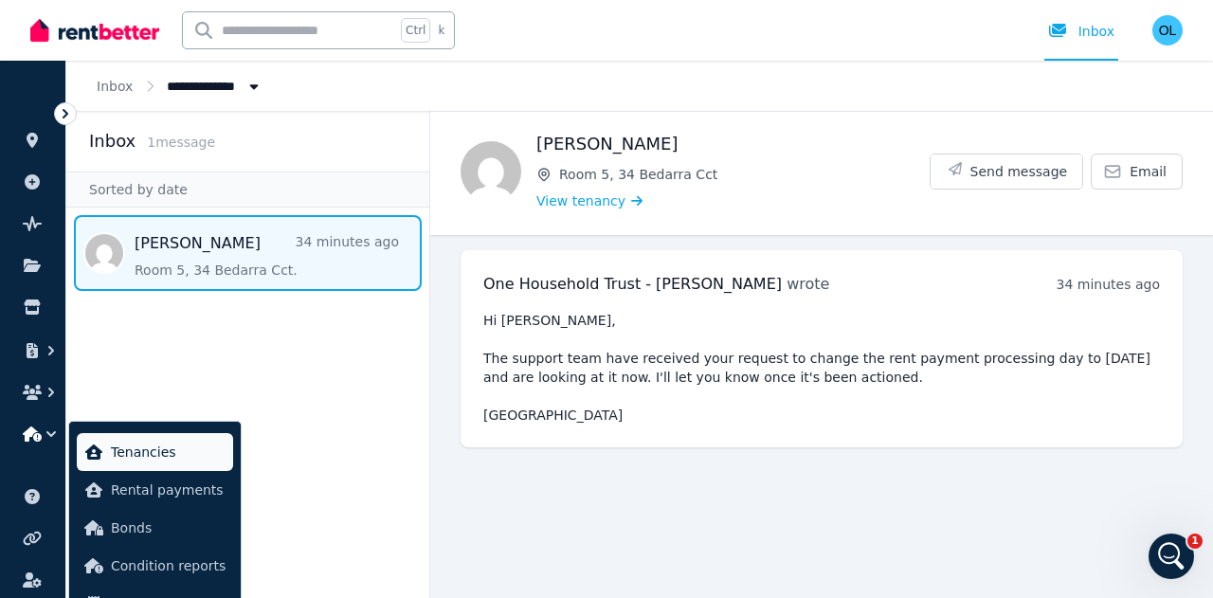
click at [123, 451] on span "Tenancies" at bounding box center [168, 452] width 115 height 23
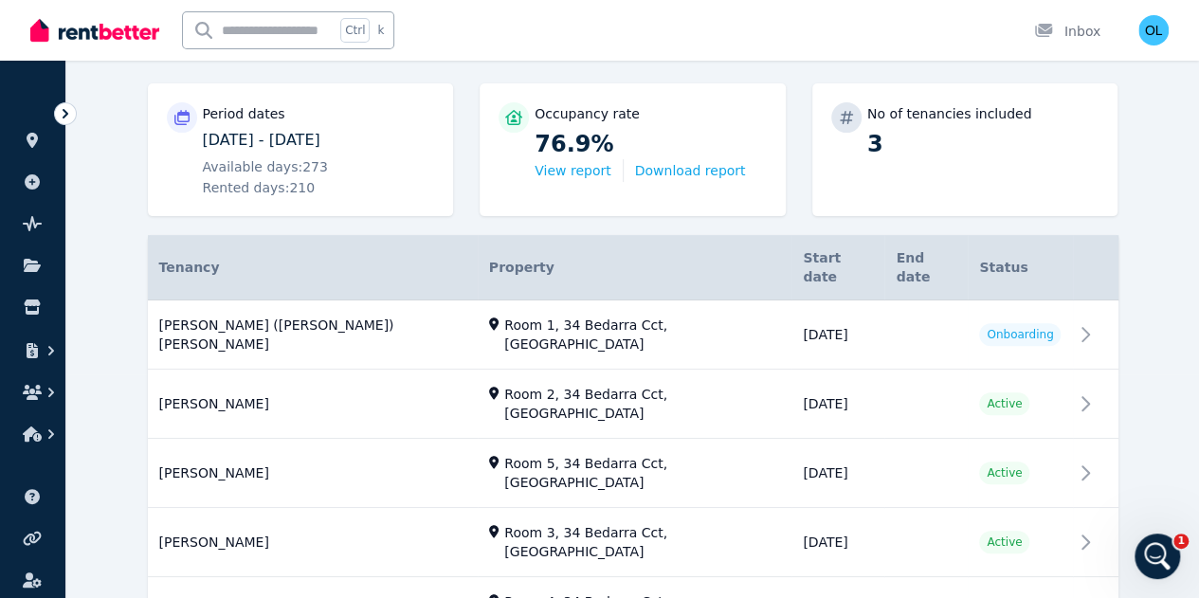
scroll to position [242, 0]
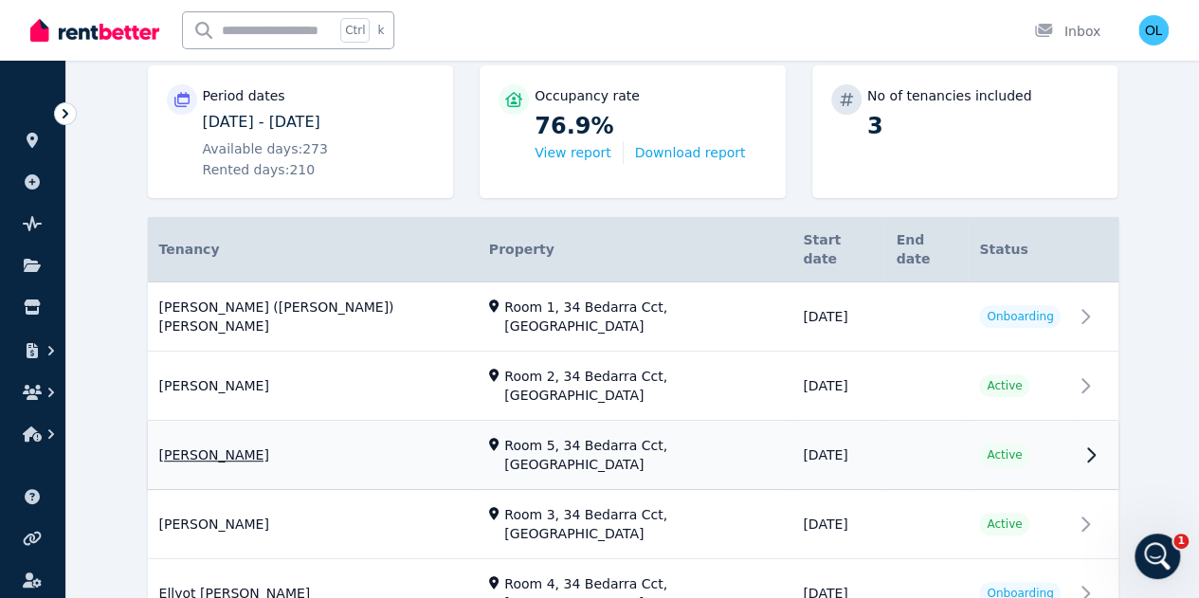
click at [653, 422] on link "View property details" at bounding box center [633, 456] width 970 height 68
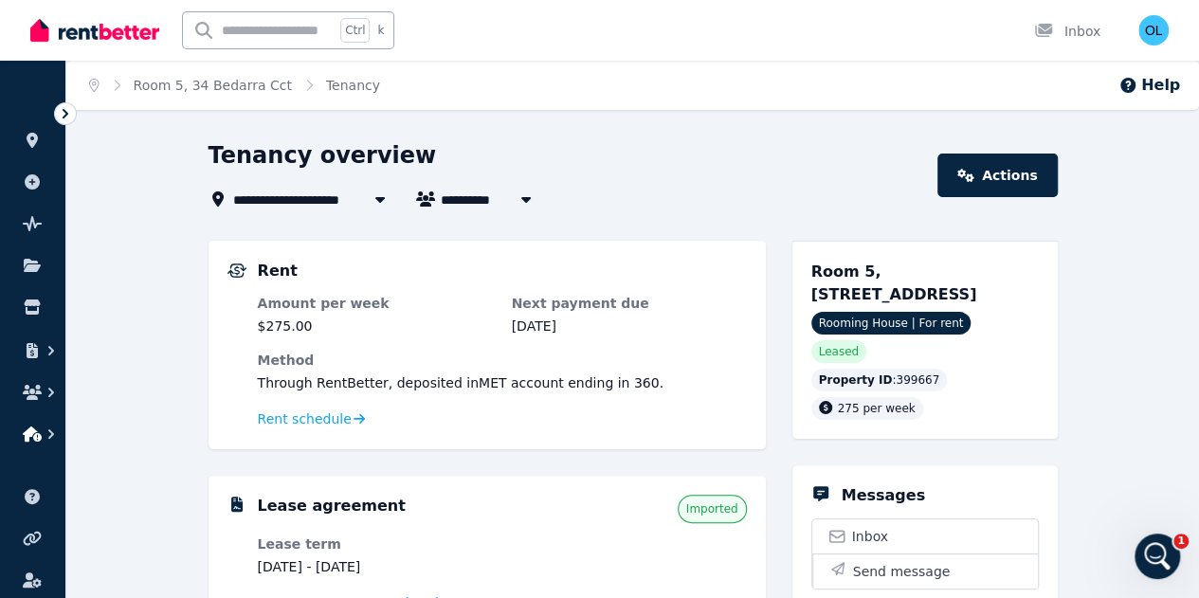
click at [41, 430] on icon "button" at bounding box center [32, 433] width 19 height 15
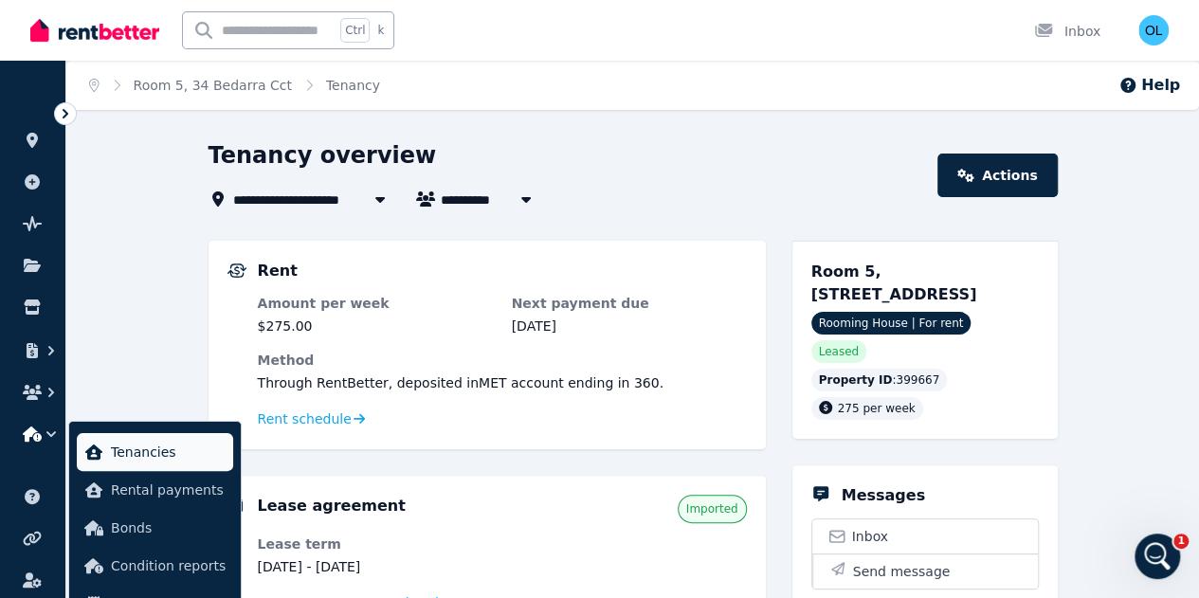
click at [123, 451] on span "Tenancies" at bounding box center [168, 452] width 115 height 23
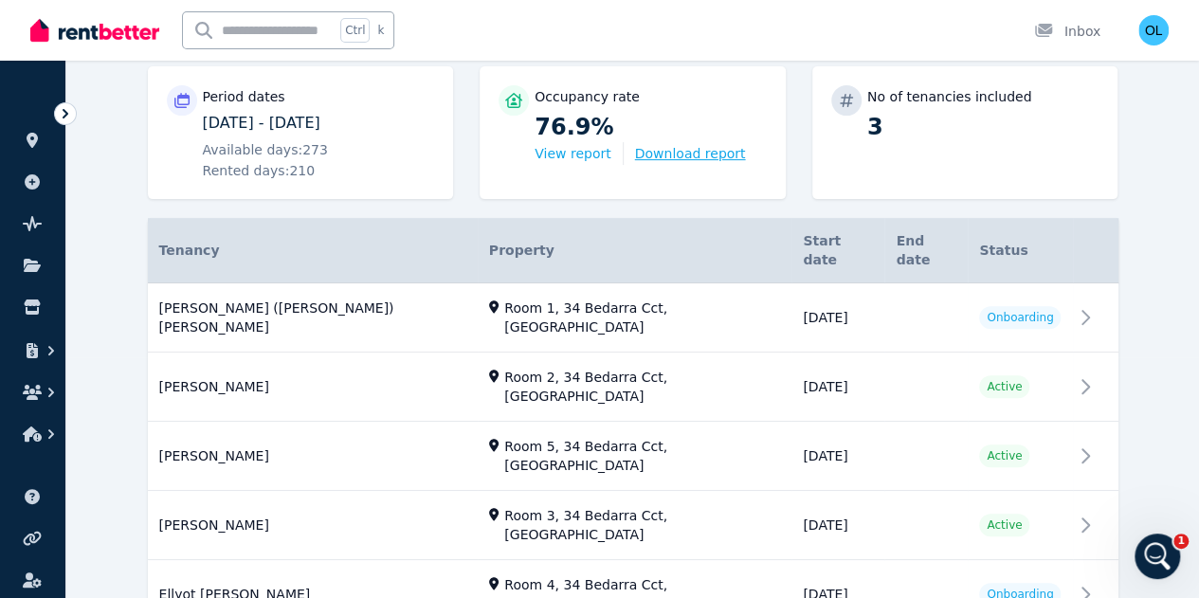
scroll to position [242, 0]
click at [40, 435] on icon "button" at bounding box center [32, 433] width 19 height 15
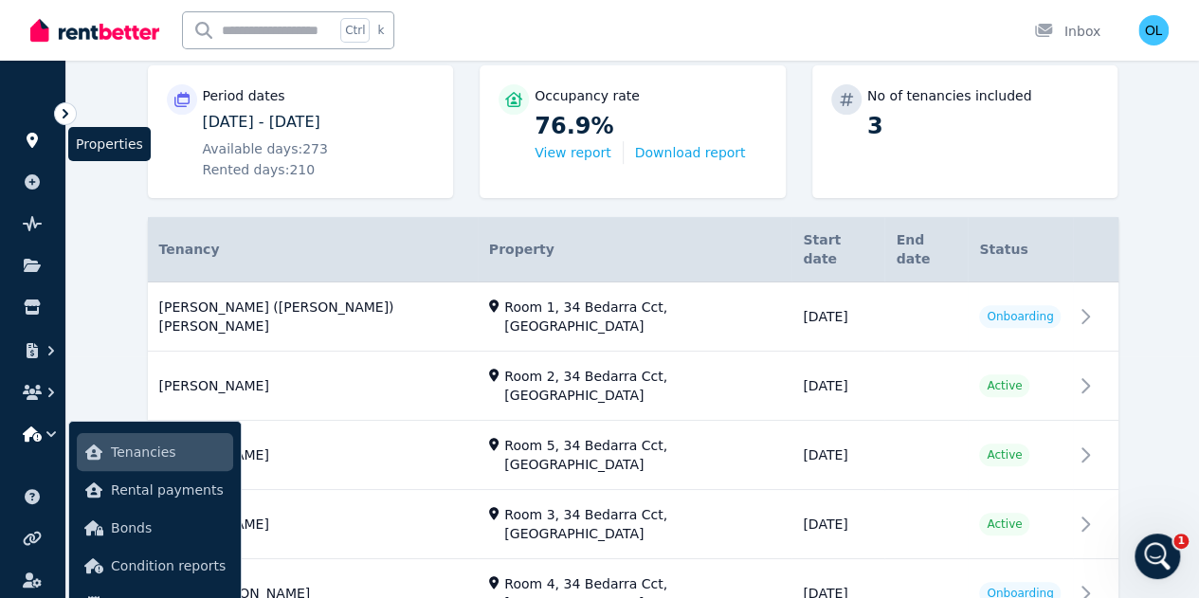
click at [31, 137] on icon at bounding box center [32, 140] width 19 height 15
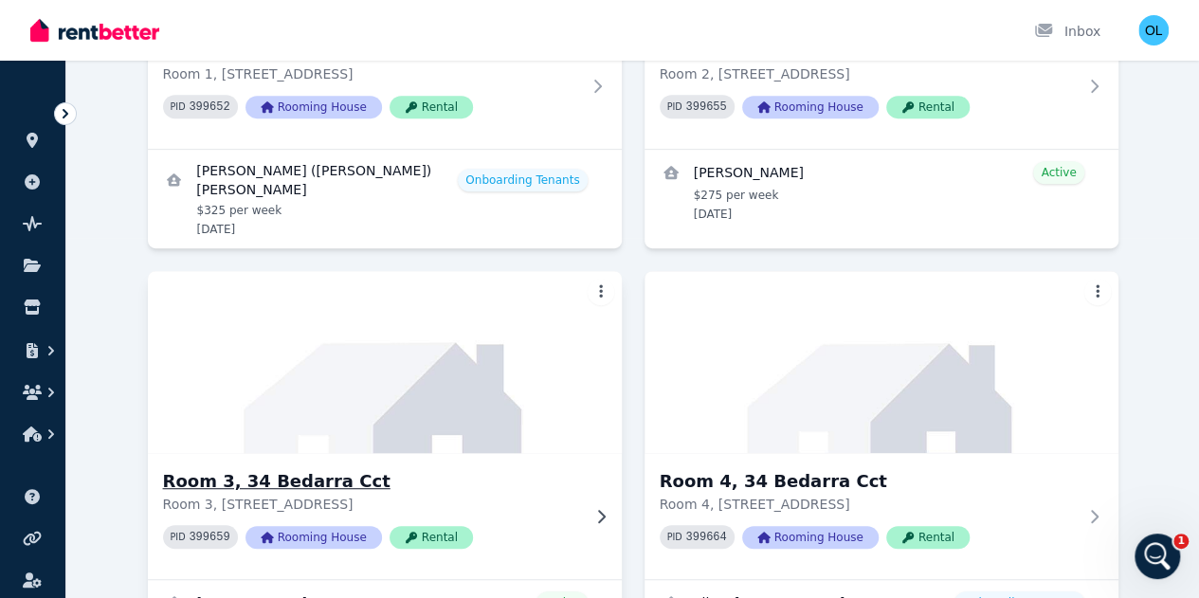
scroll to position [563, 0]
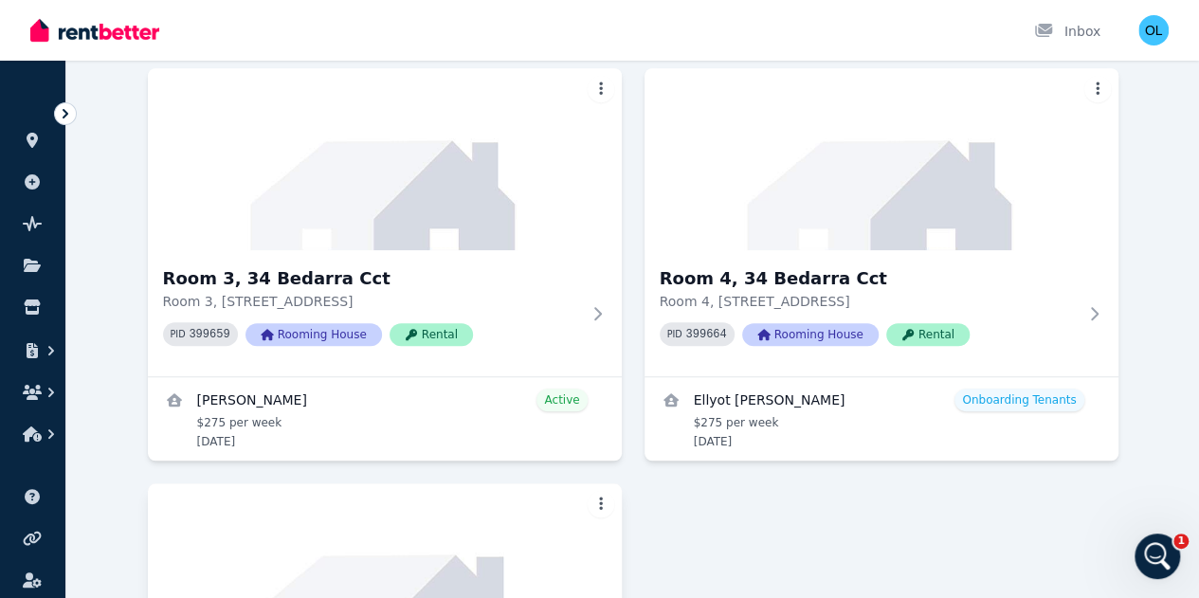
click at [553, 478] on img at bounding box center [383, 573] width 497 height 191
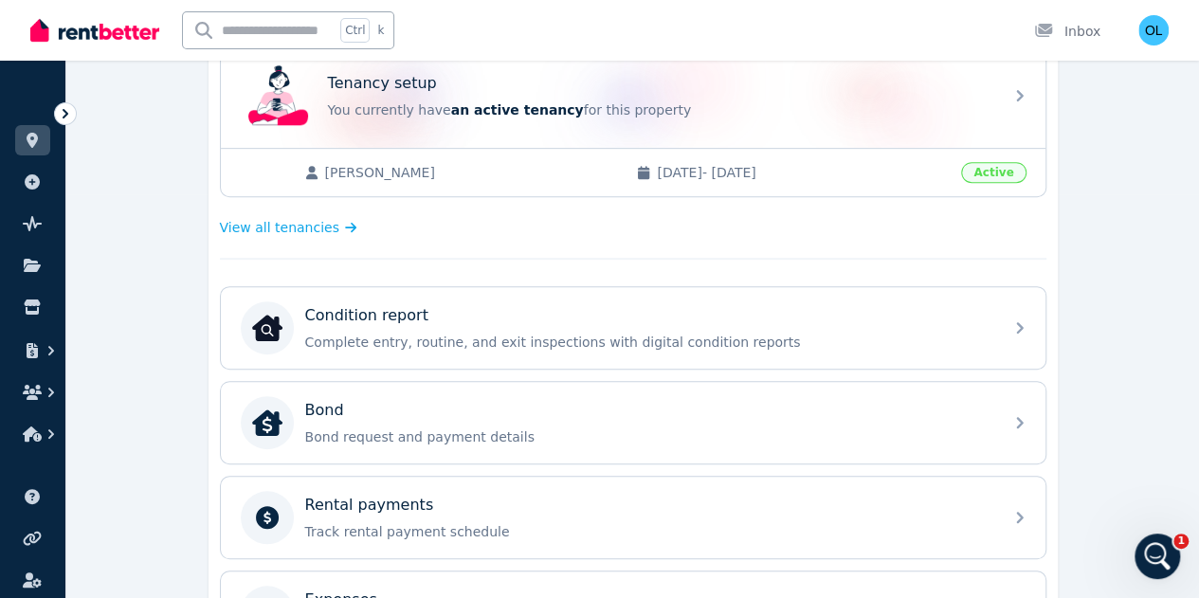
scroll to position [189, 0]
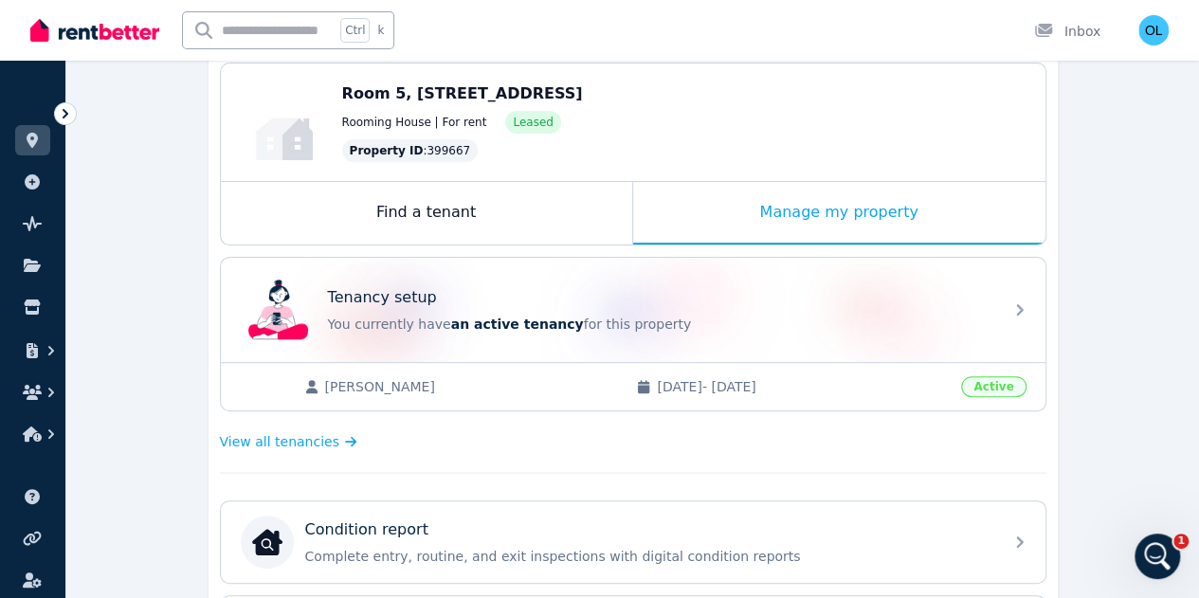
click at [874, 385] on span "01/07/2025 - 30/09/2025" at bounding box center [803, 386] width 293 height 19
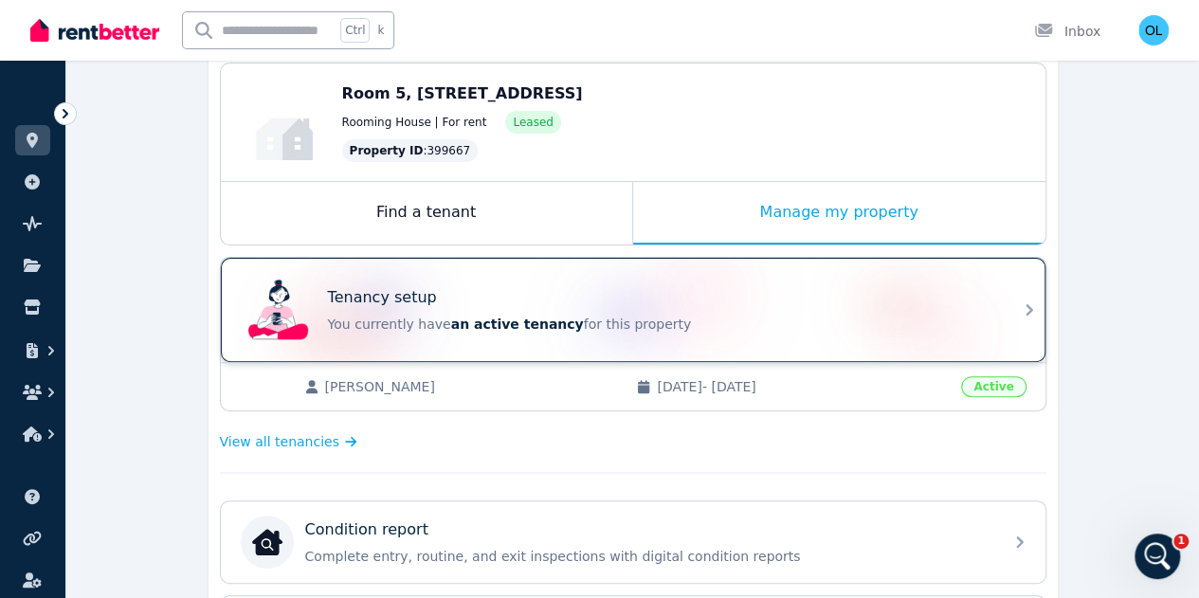
click at [722, 309] on div "Tenancy setup You currently have an active tenancy for this property" at bounding box center [659, 309] width 663 height 47
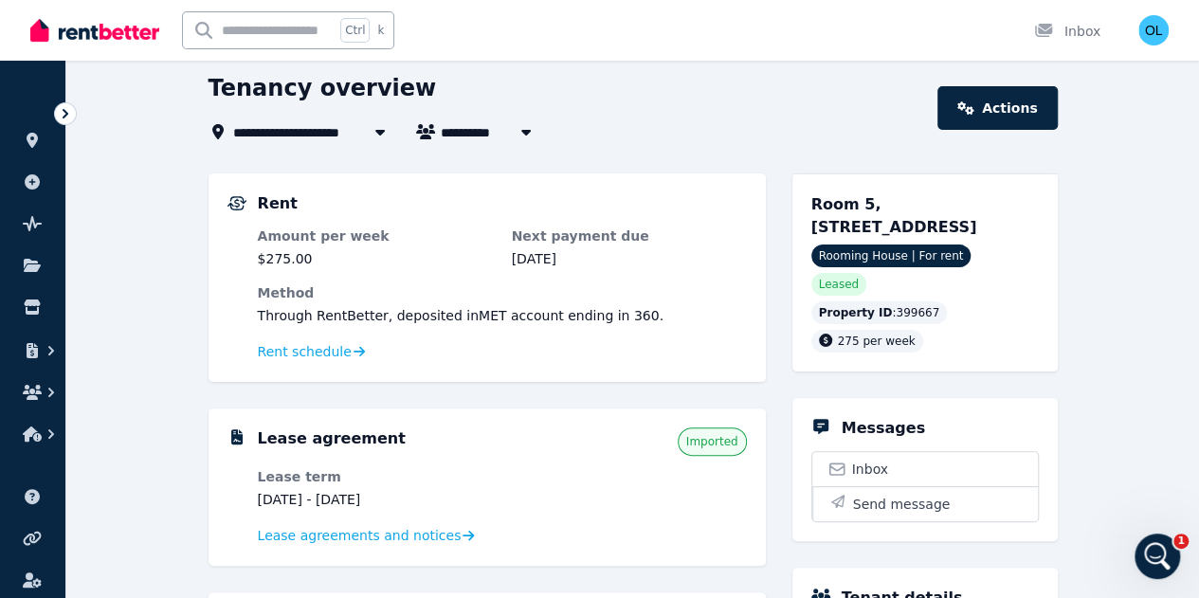
scroll to position [95, 0]
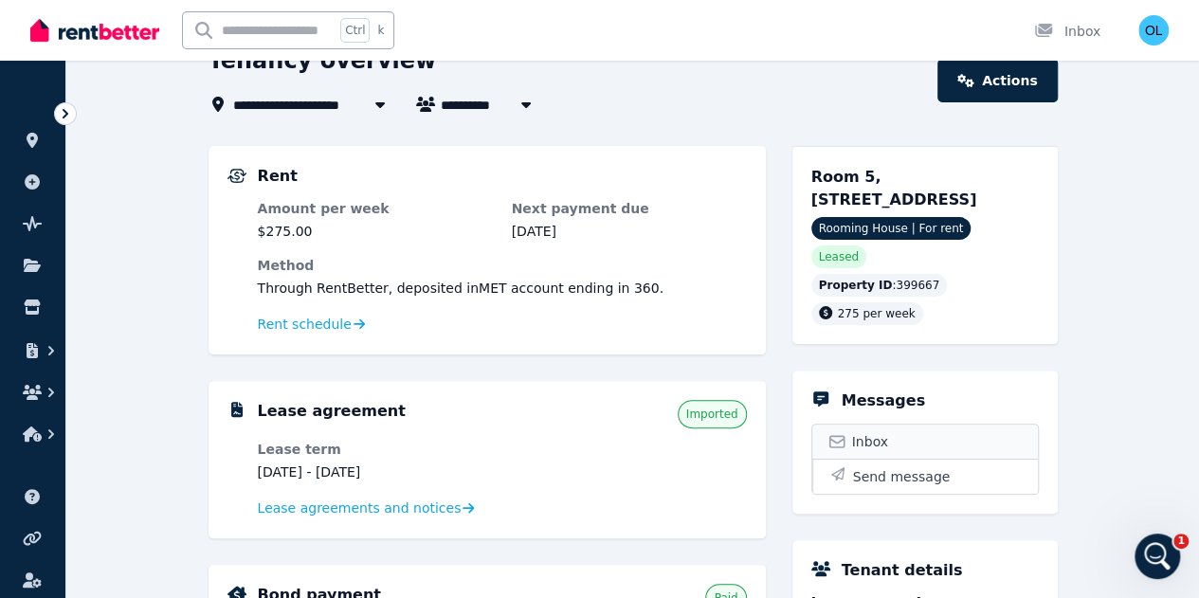
click at [921, 424] on link "Inbox" at bounding box center [924, 441] width 225 height 34
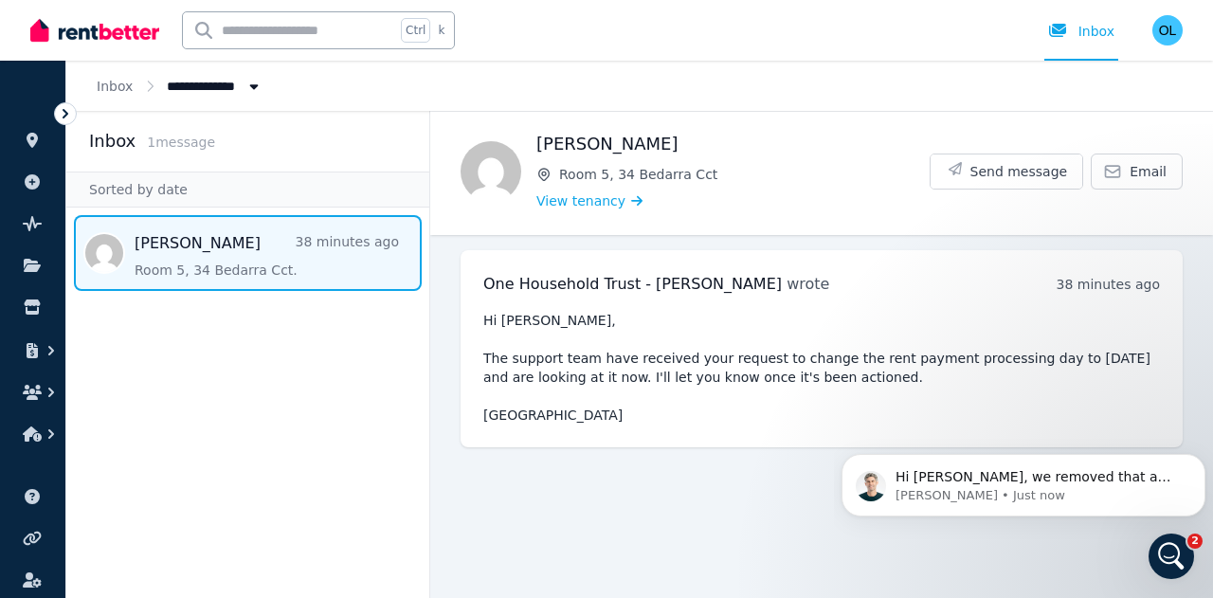
click at [250, 84] on icon "Breadcrumb" at bounding box center [254, 86] width 9 height 5
type input "**********"
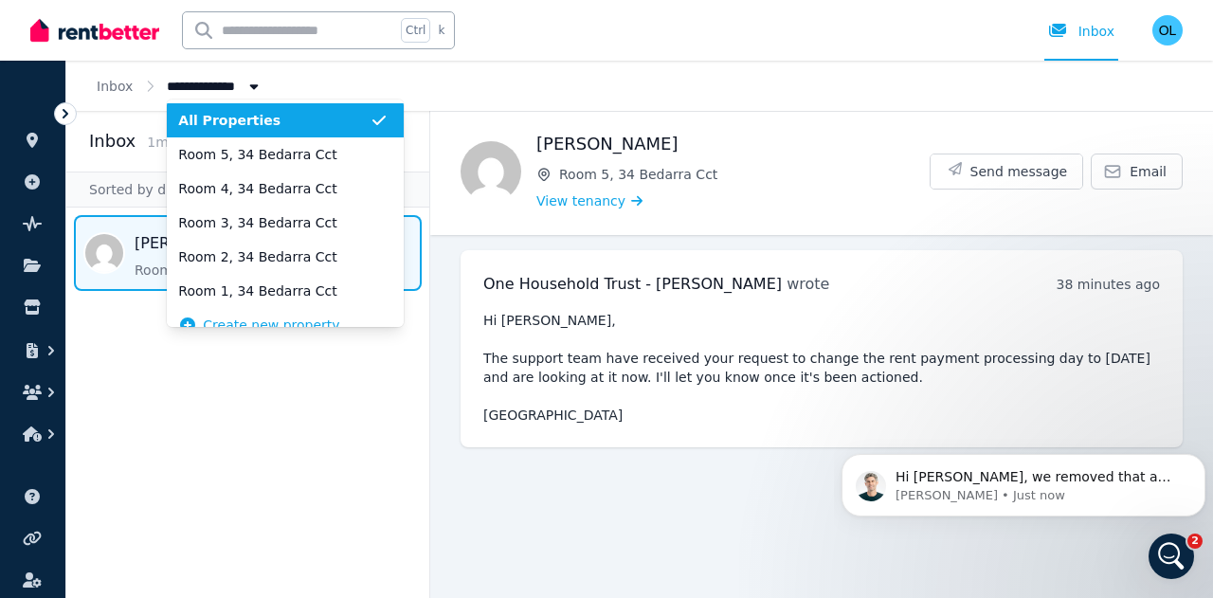
click at [316, 81] on div "**********" at bounding box center [639, 86] width 1146 height 50
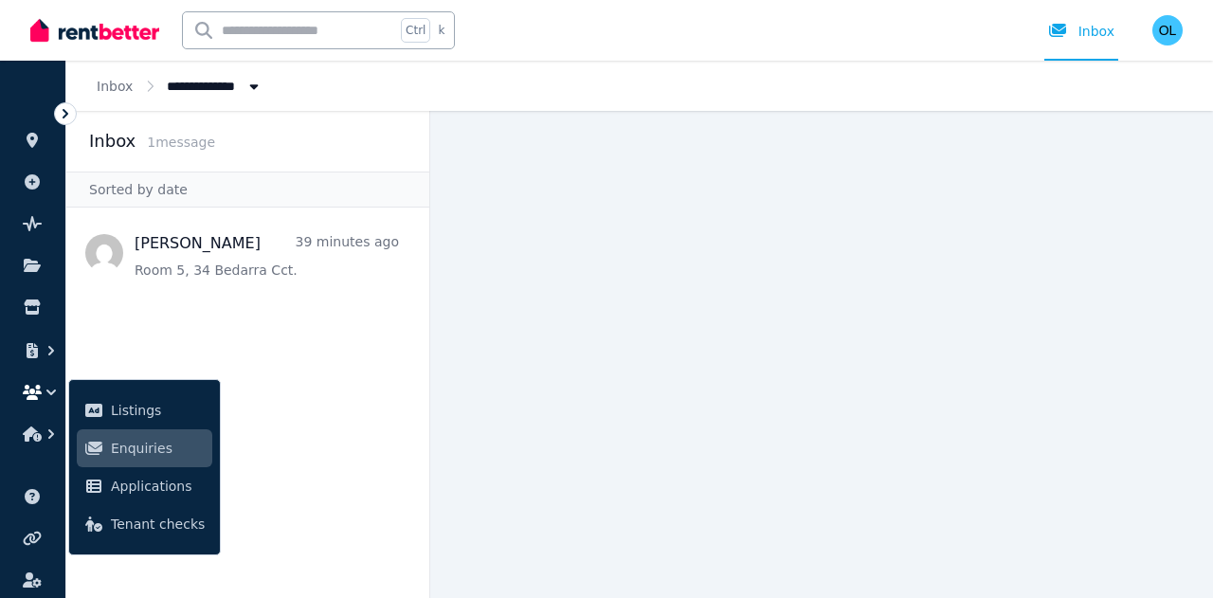
click at [167, 147] on span "1 message" at bounding box center [181, 142] width 68 height 15
click at [32, 138] on icon at bounding box center [32, 140] width 19 height 15
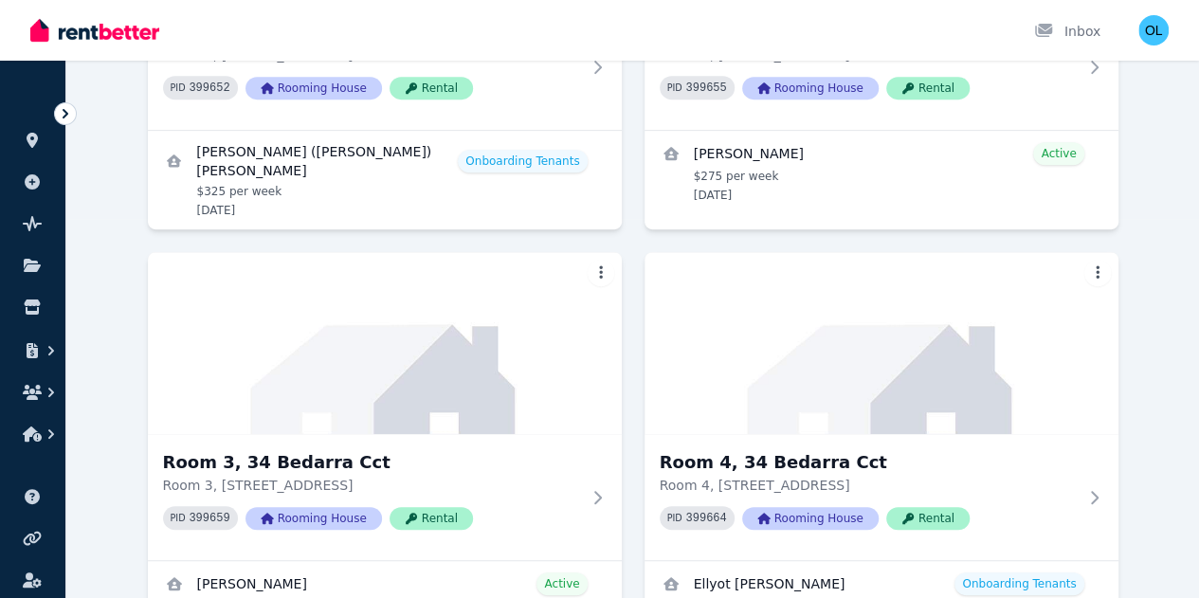
scroll to position [563, 0]
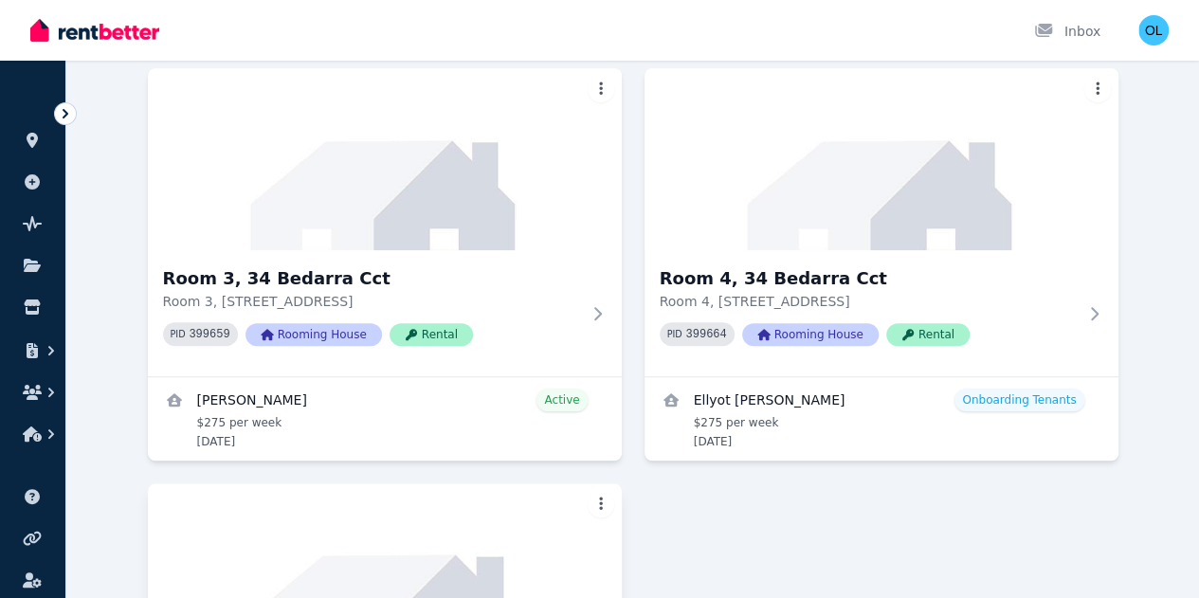
click at [591, 478] on img at bounding box center [383, 573] width 497 height 191
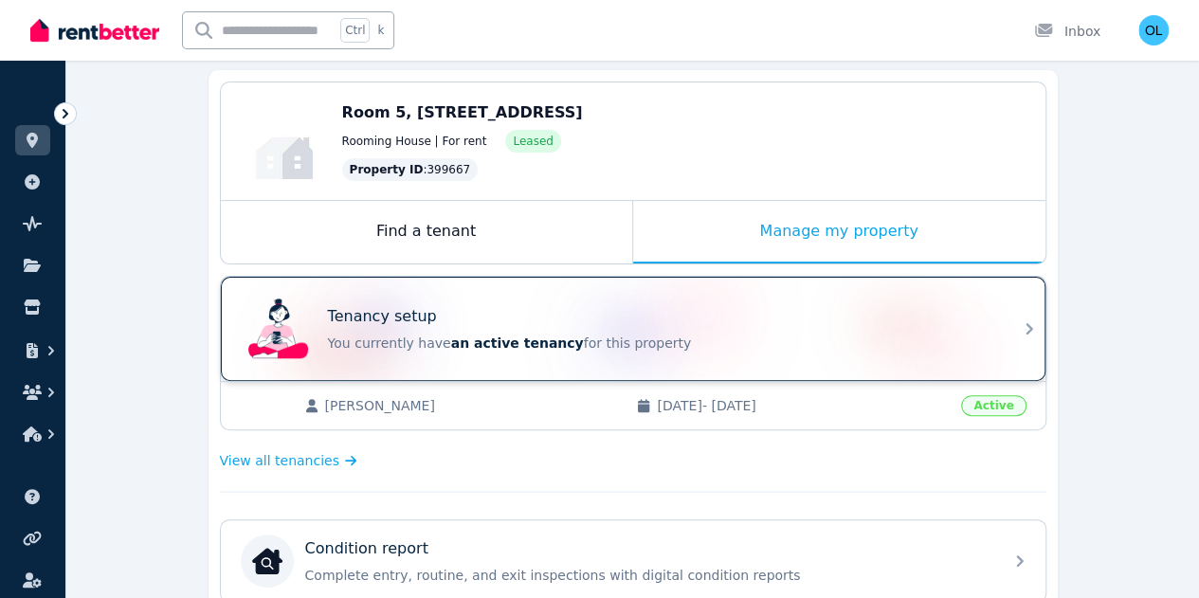
scroll to position [189, 0]
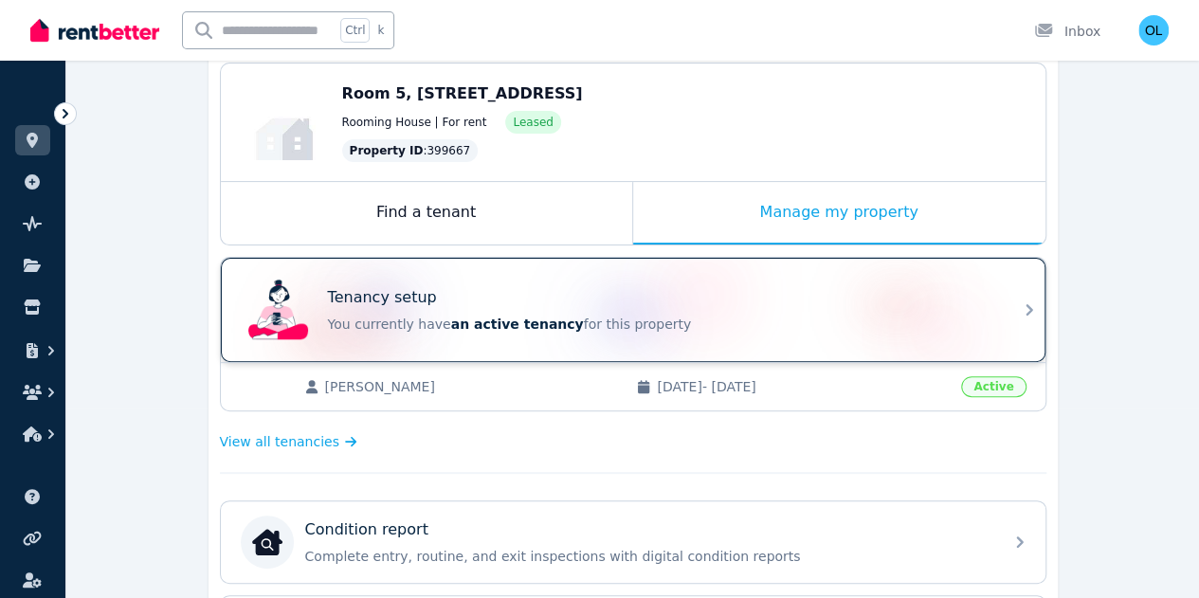
click at [998, 306] on div "Tenancy setup You currently have an active tenancy for this property" at bounding box center [633, 310] width 824 height 104
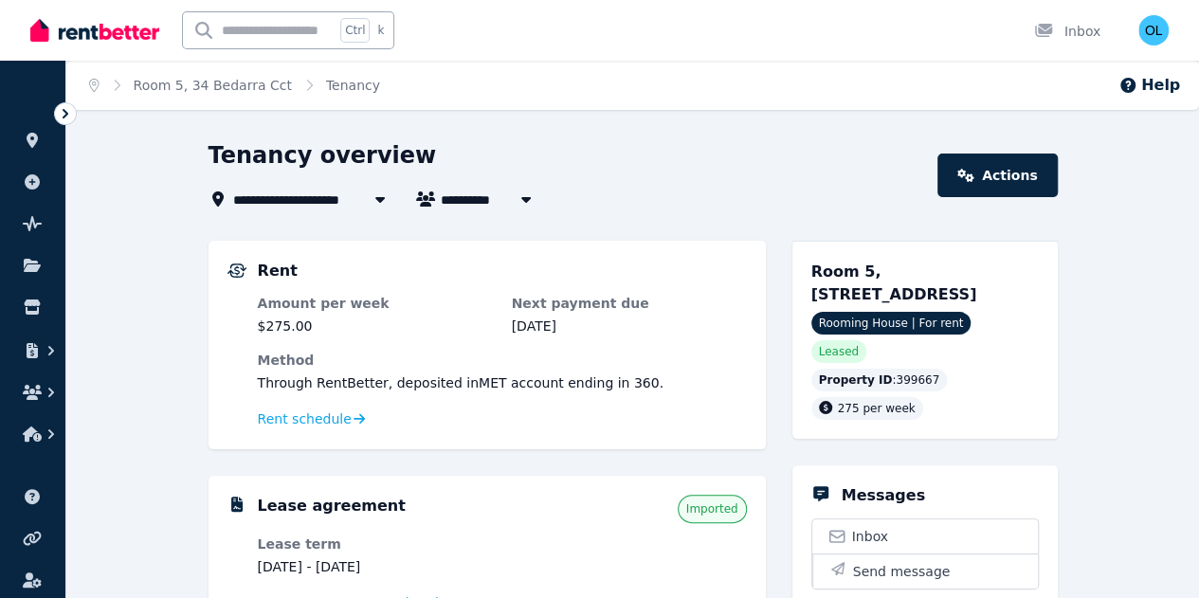
scroll to position [284, 0]
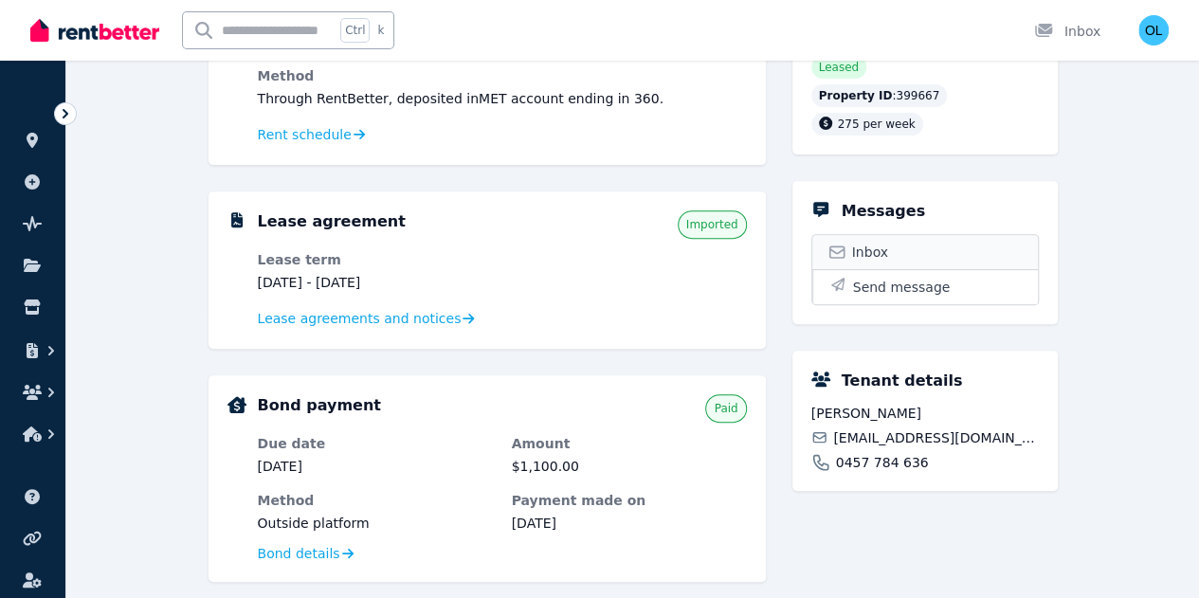
click at [874, 243] on span "Inbox" at bounding box center [870, 252] width 36 height 19
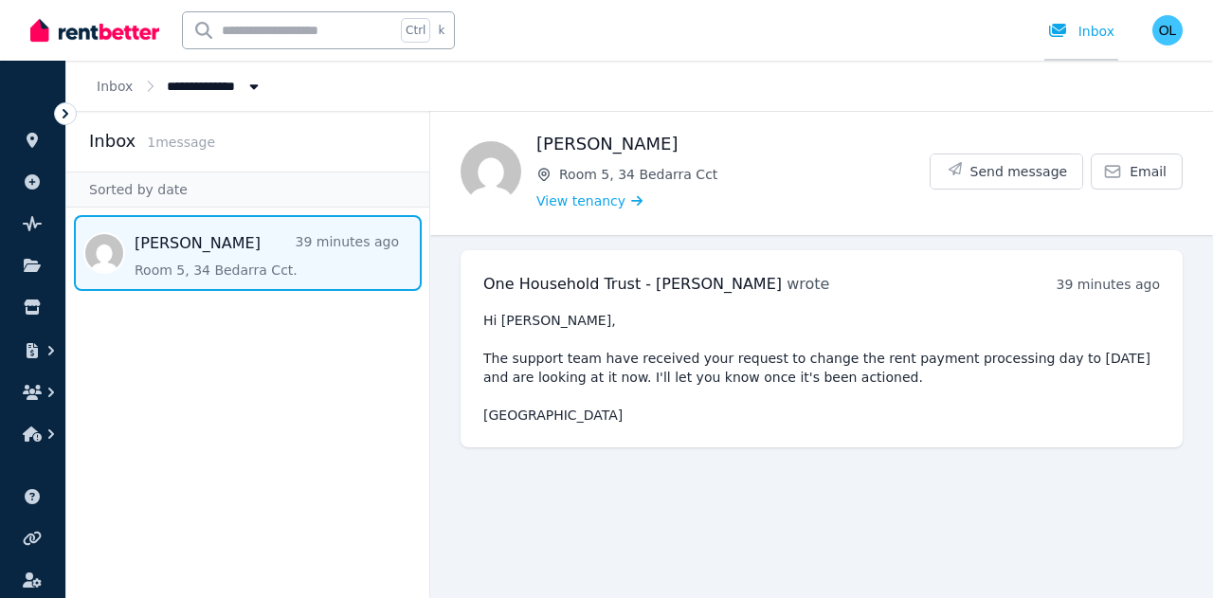
click at [1073, 27] on div at bounding box center [1063, 31] width 30 height 19
click at [1091, 32] on div "Inbox" at bounding box center [1081, 31] width 66 height 19
click at [38, 388] on icon "button" at bounding box center [32, 392] width 19 height 15
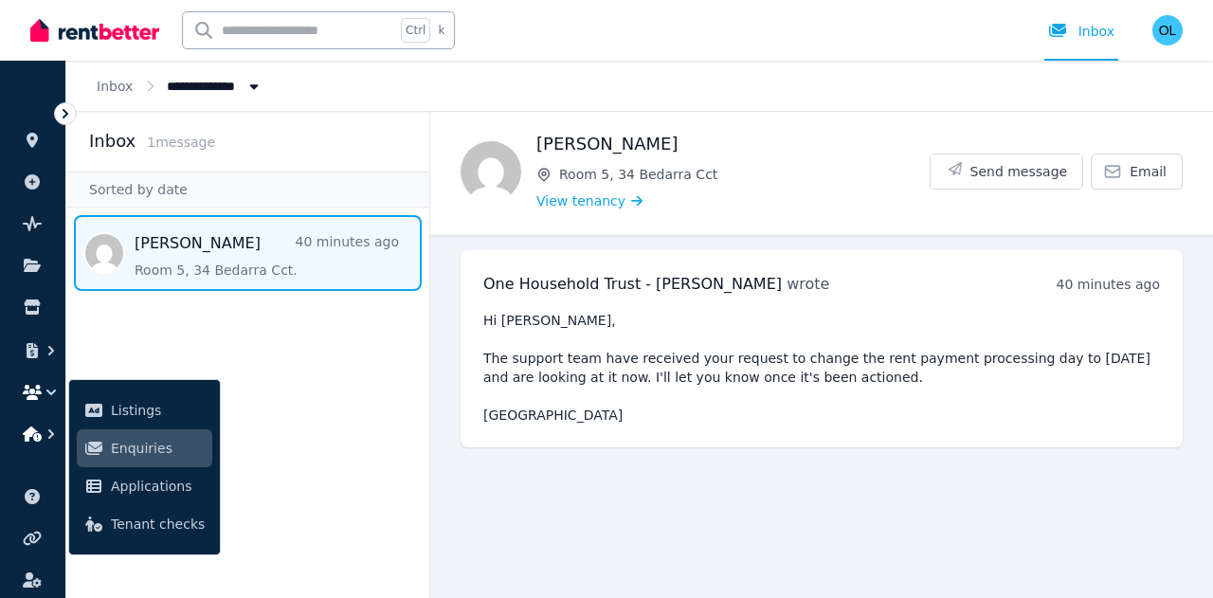
click at [38, 433] on icon "button" at bounding box center [32, 433] width 19 height 15
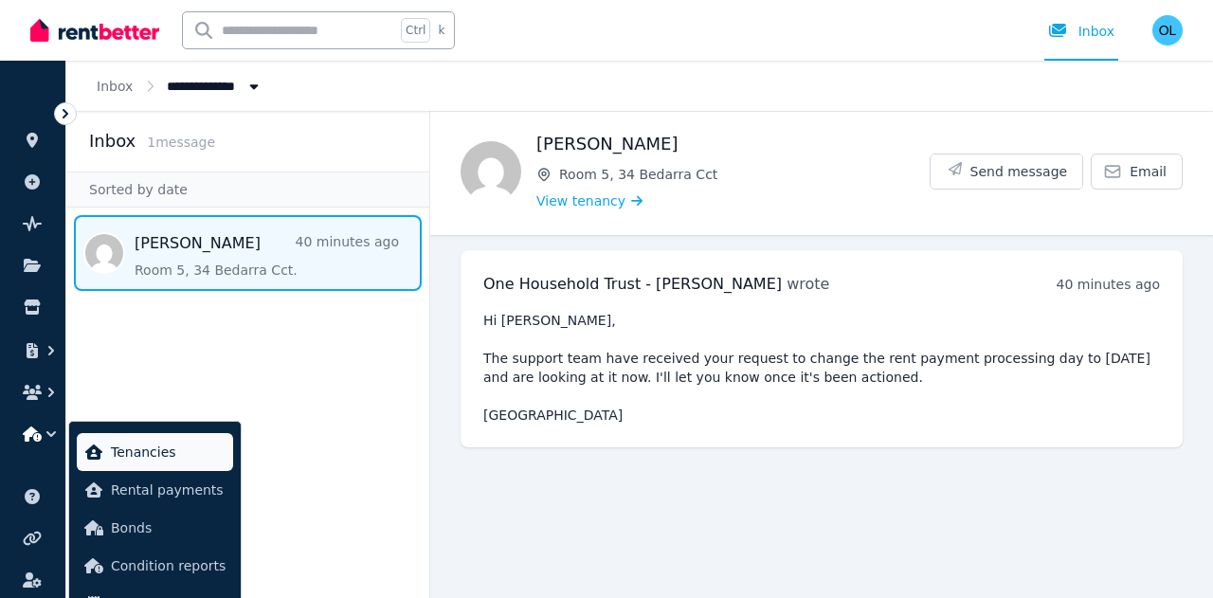
click at [123, 450] on span "Tenancies" at bounding box center [168, 452] width 115 height 23
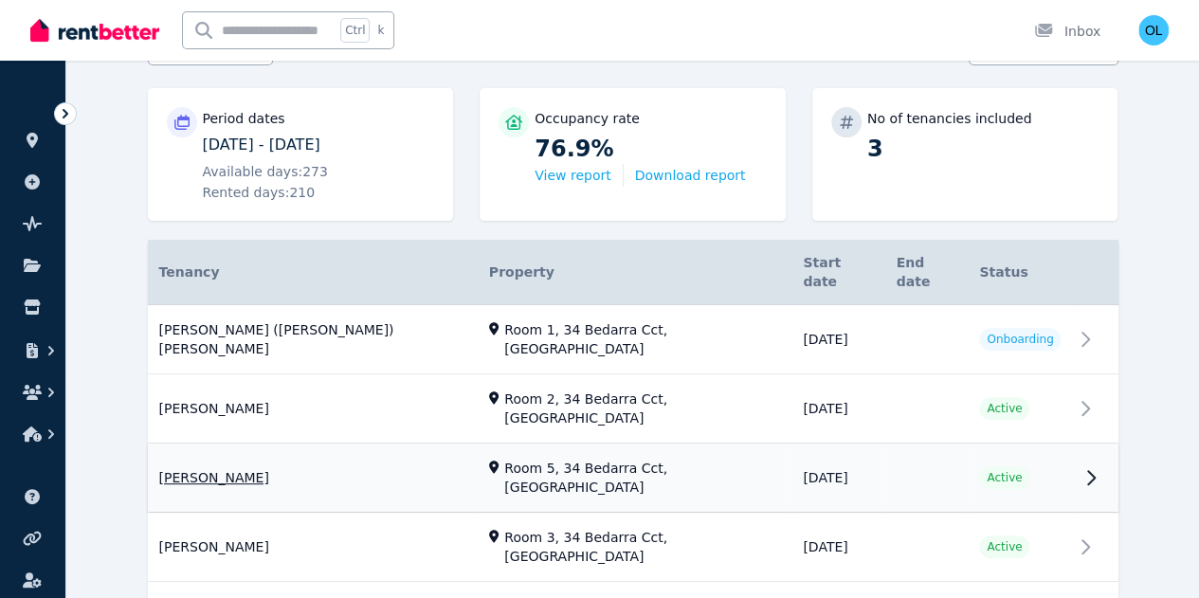
scroll to position [242, 0]
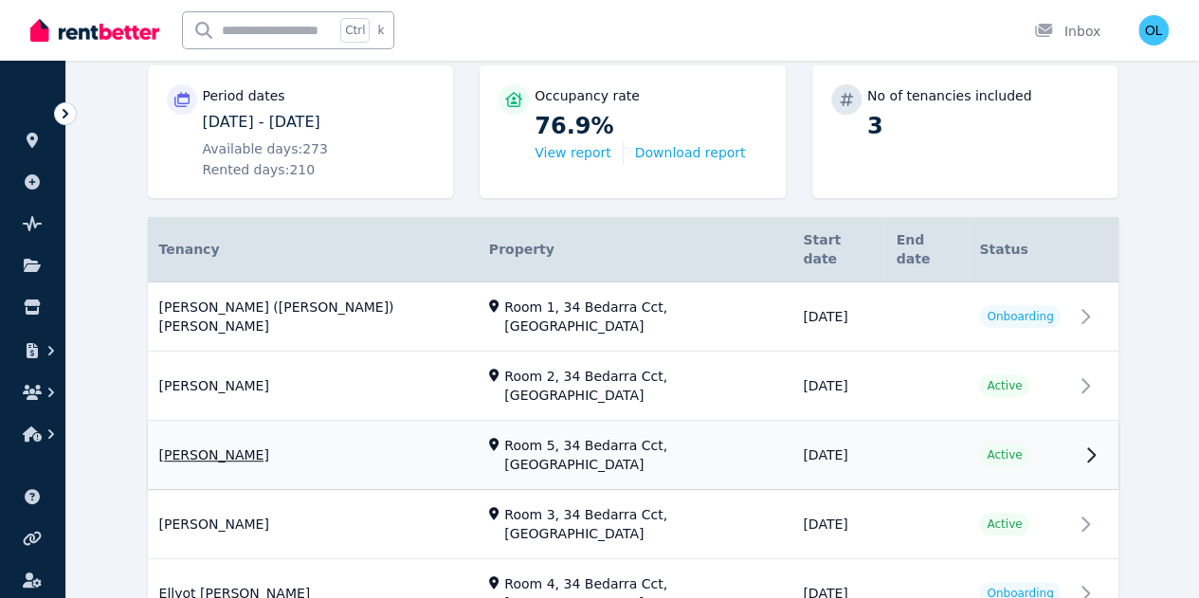
click at [375, 422] on link "View property details" at bounding box center [633, 456] width 970 height 68
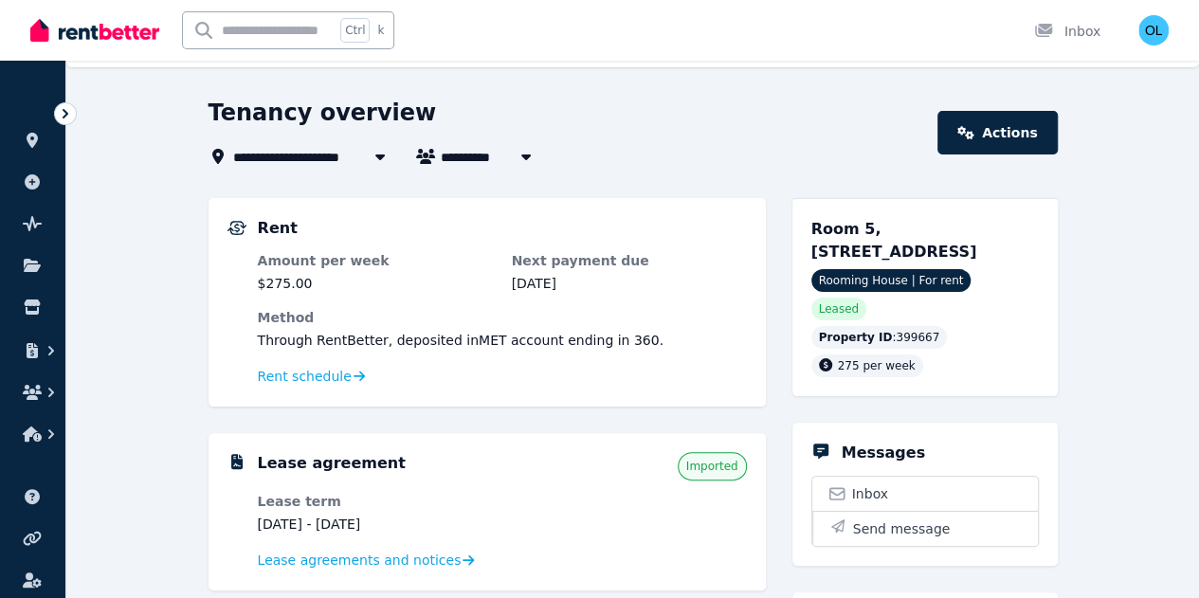
scroll to position [5, 0]
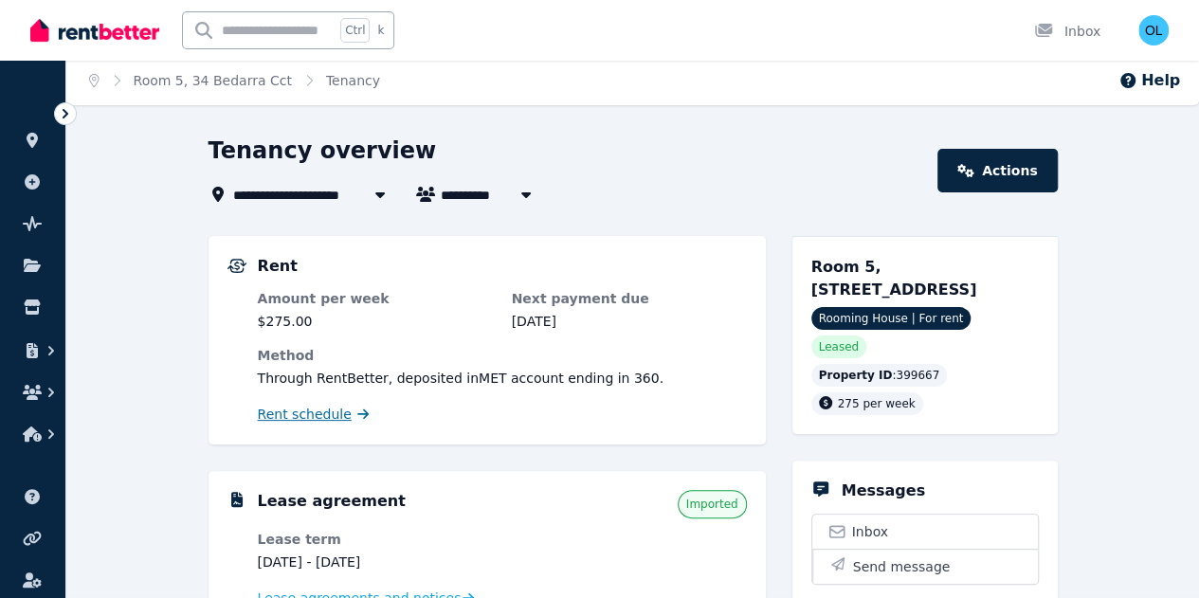
click at [330, 414] on span "Rent schedule" at bounding box center [305, 414] width 94 height 19
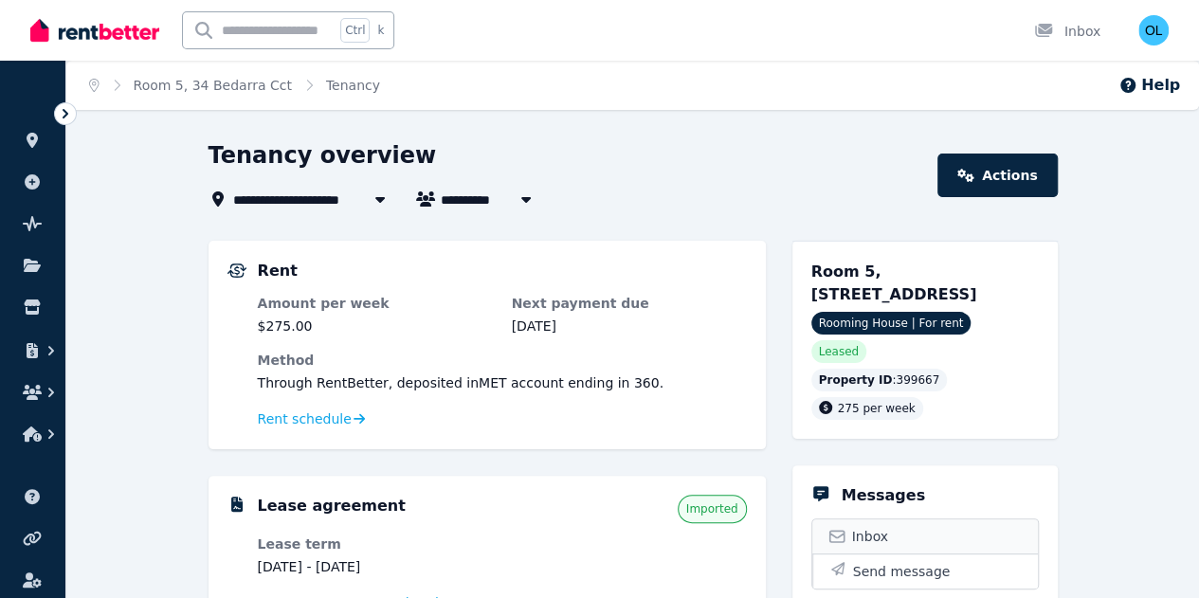
click at [877, 527] on span "Inbox" at bounding box center [870, 536] width 36 height 19
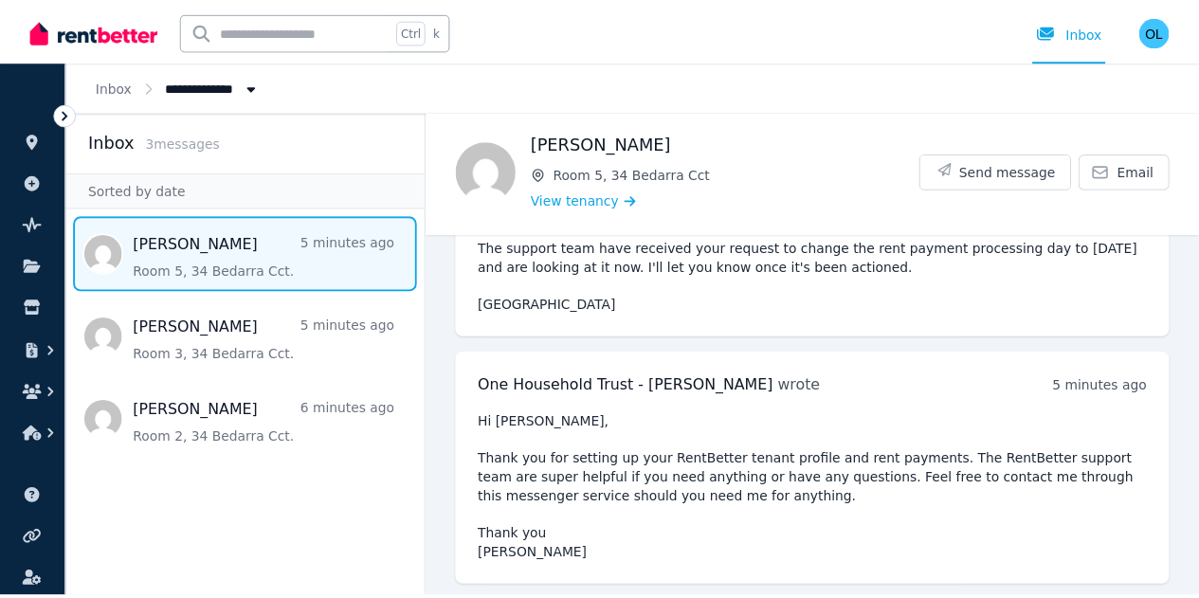
scroll to position [112, 0]
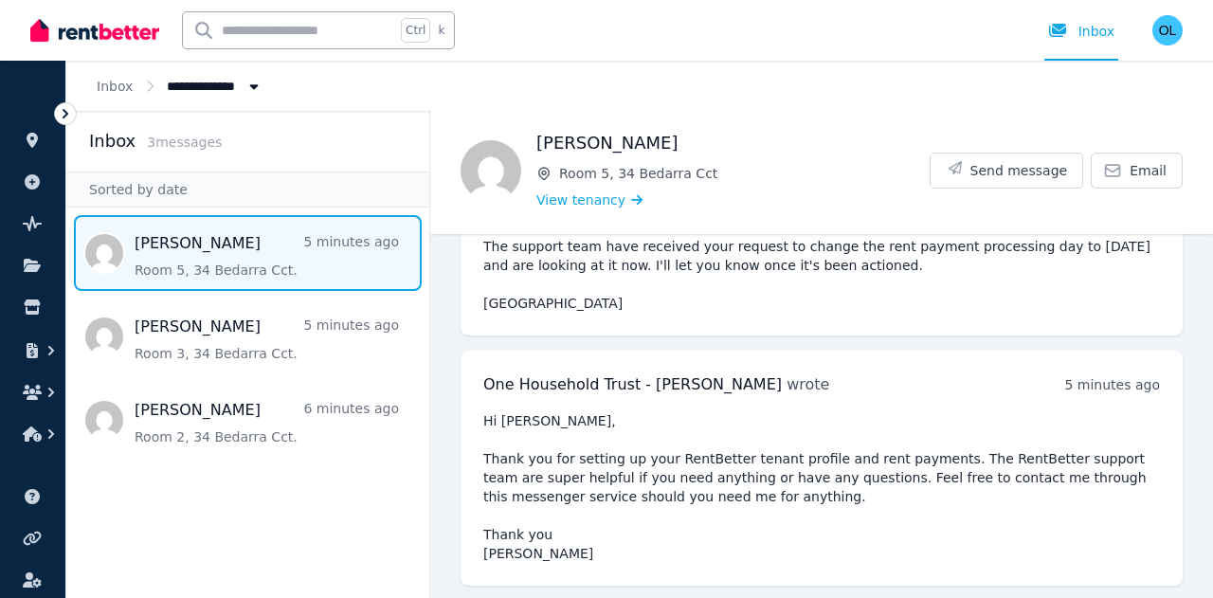
click at [286, 253] on span "Message list" at bounding box center [247, 253] width 363 height 76
click at [570, 200] on span "View tenancy" at bounding box center [580, 199] width 89 height 19
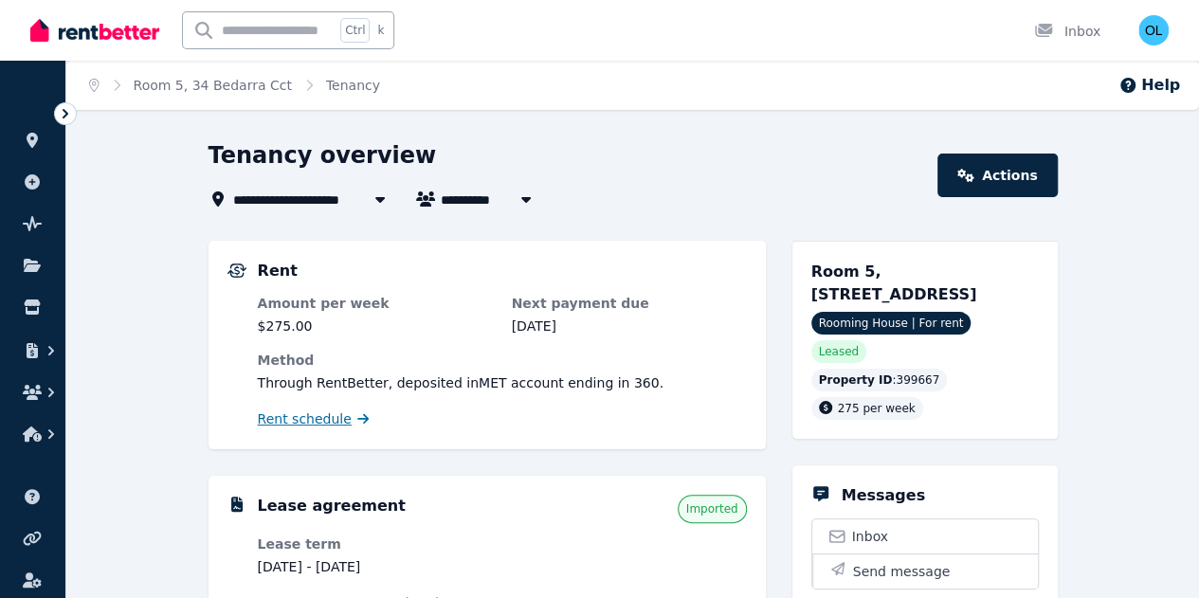
click at [313, 421] on span "Rent schedule" at bounding box center [305, 418] width 94 height 19
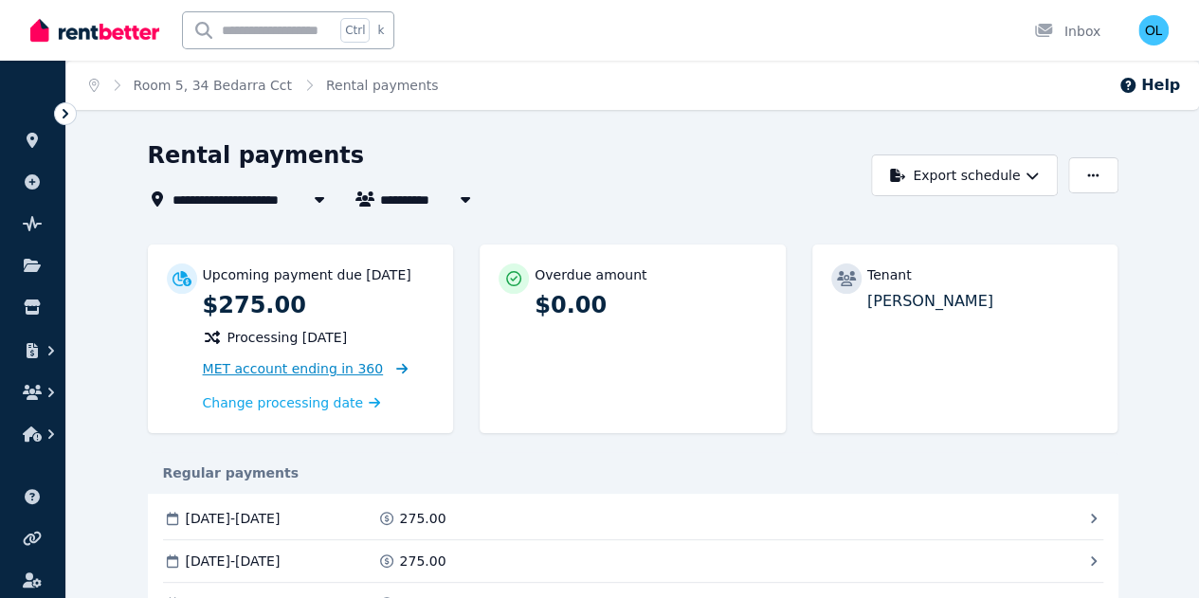
click at [286, 367] on span "MET account ending in 360" at bounding box center [293, 368] width 181 height 15
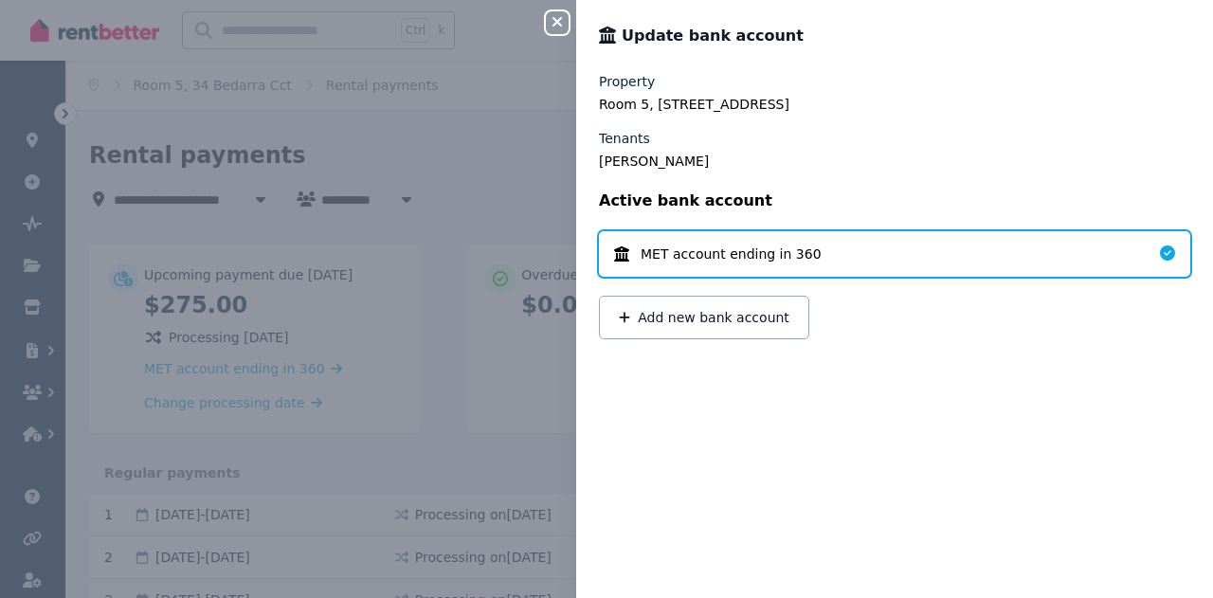
click at [557, 20] on icon "button" at bounding box center [557, 21] width 23 height 15
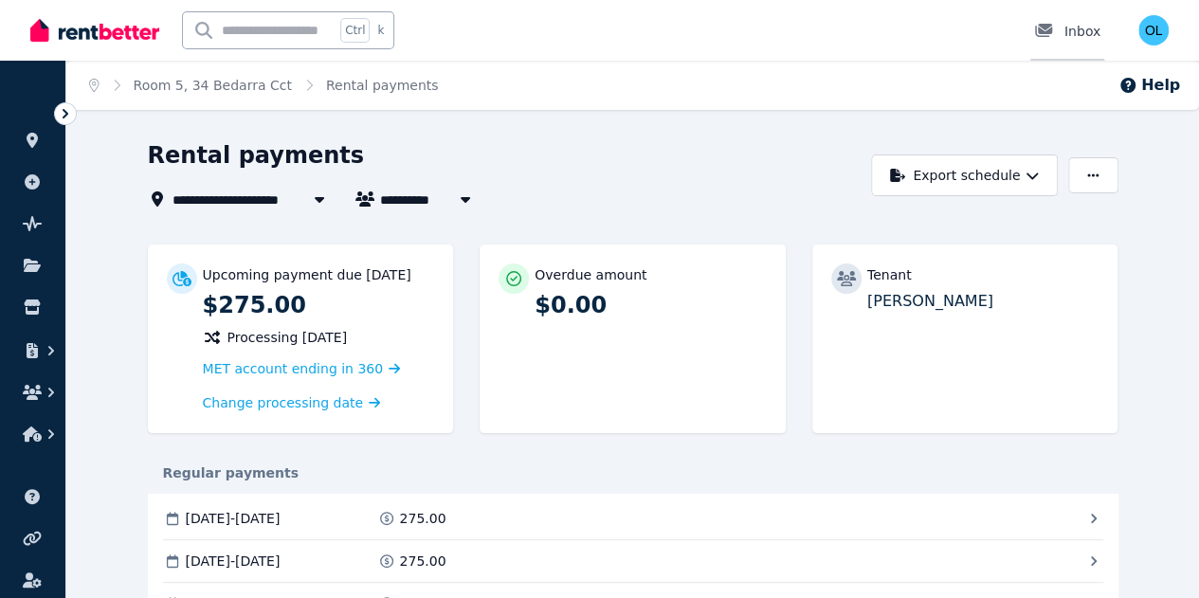
click at [1084, 26] on div "Inbox" at bounding box center [1067, 31] width 66 height 19
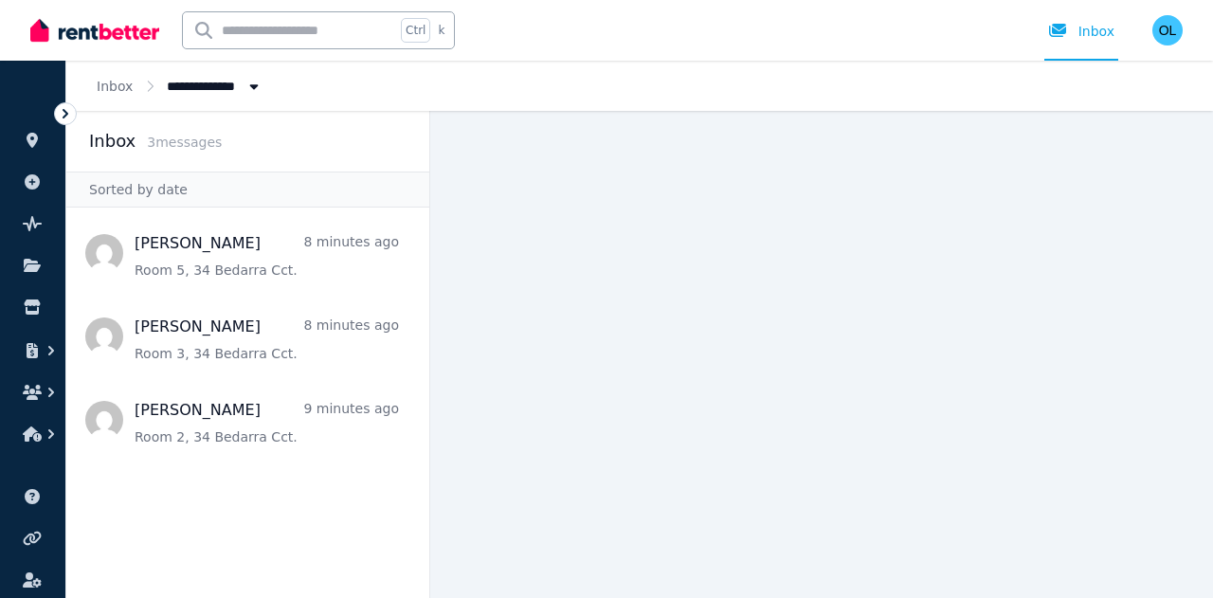
click at [225, 85] on span "All Properties" at bounding box center [224, 86] width 115 height 20
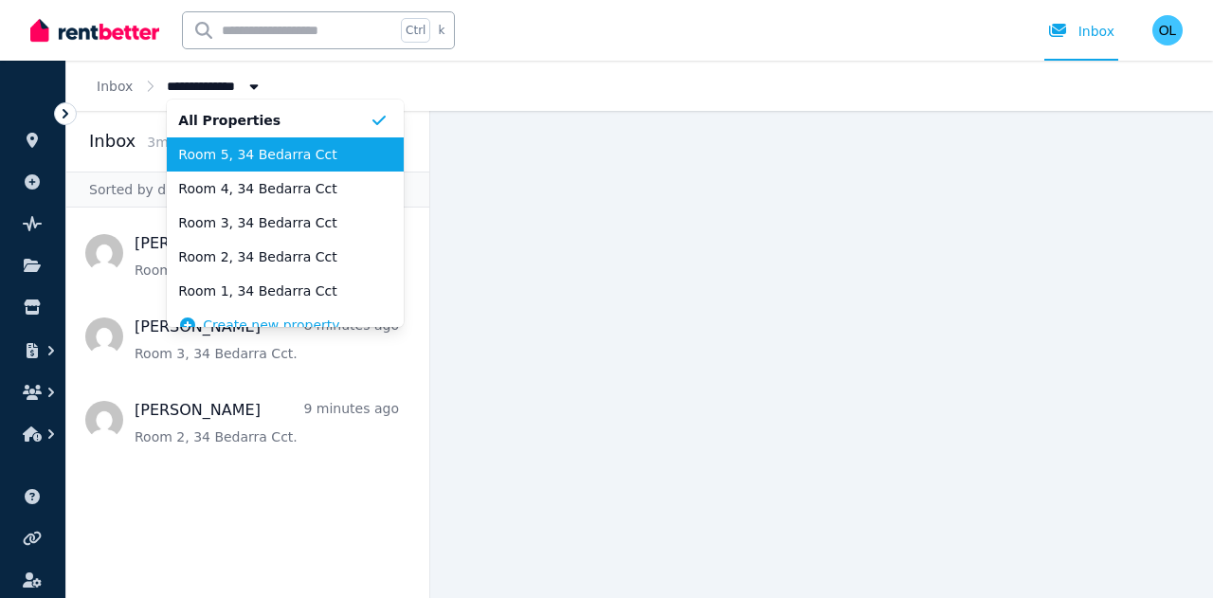
click at [254, 151] on span "Room 5, 34 Bedarra Cct" at bounding box center [273, 154] width 191 height 19
type input "**********"
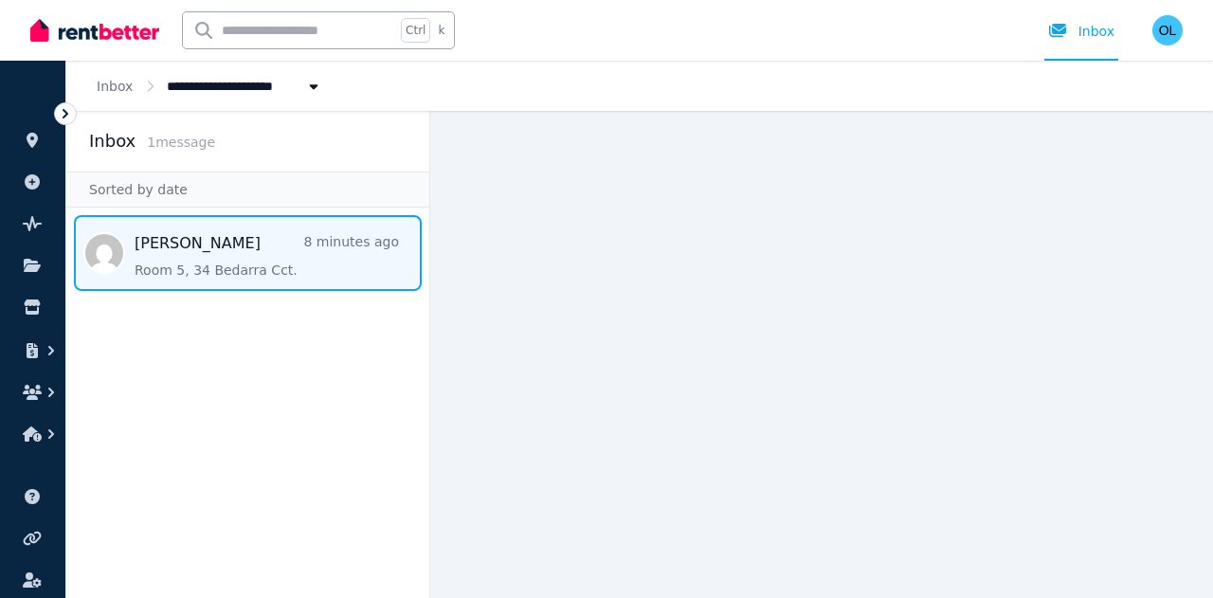
click at [201, 261] on span "Message list" at bounding box center [247, 253] width 363 height 76
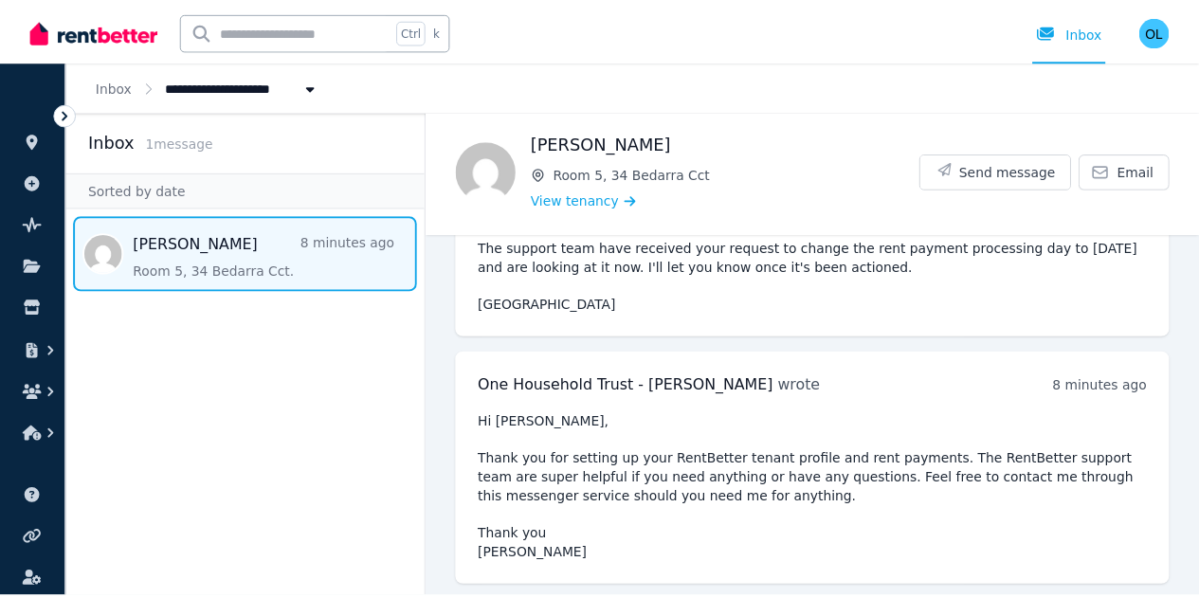
scroll to position [112, 0]
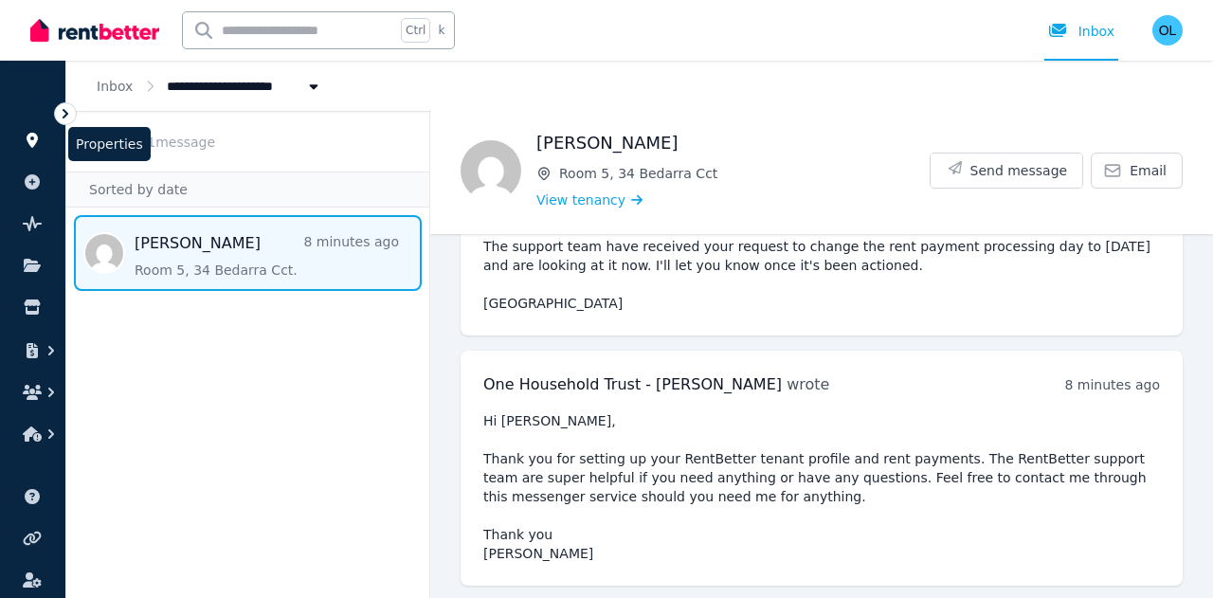
click at [31, 139] on icon at bounding box center [32, 140] width 19 height 15
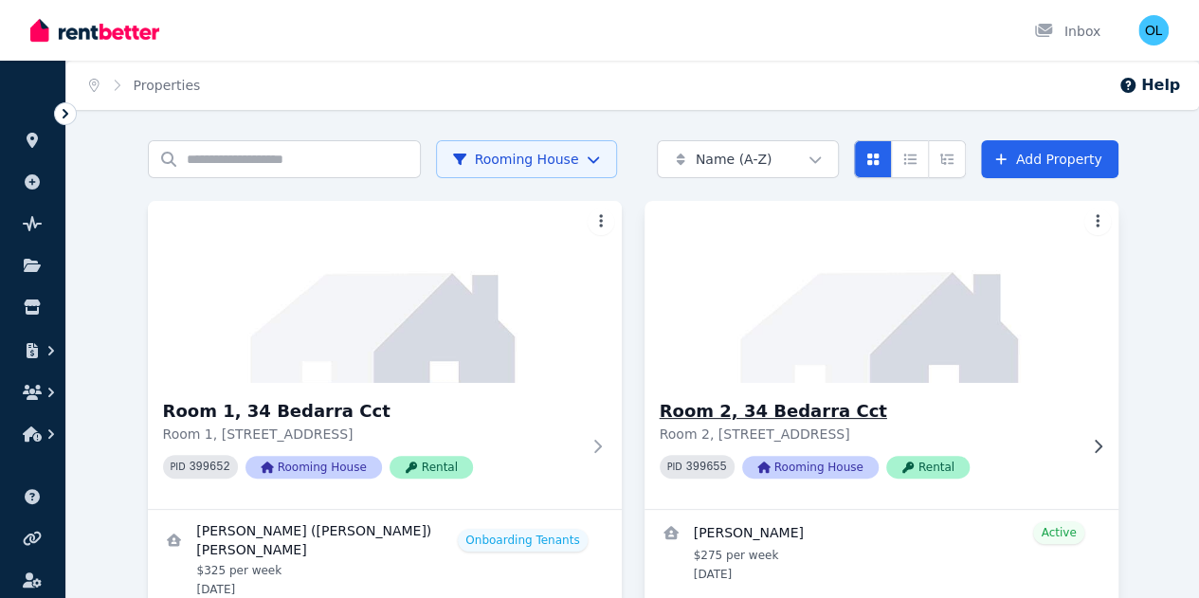
click at [742, 478] on span "Rooming House" at bounding box center [810, 467] width 136 height 23
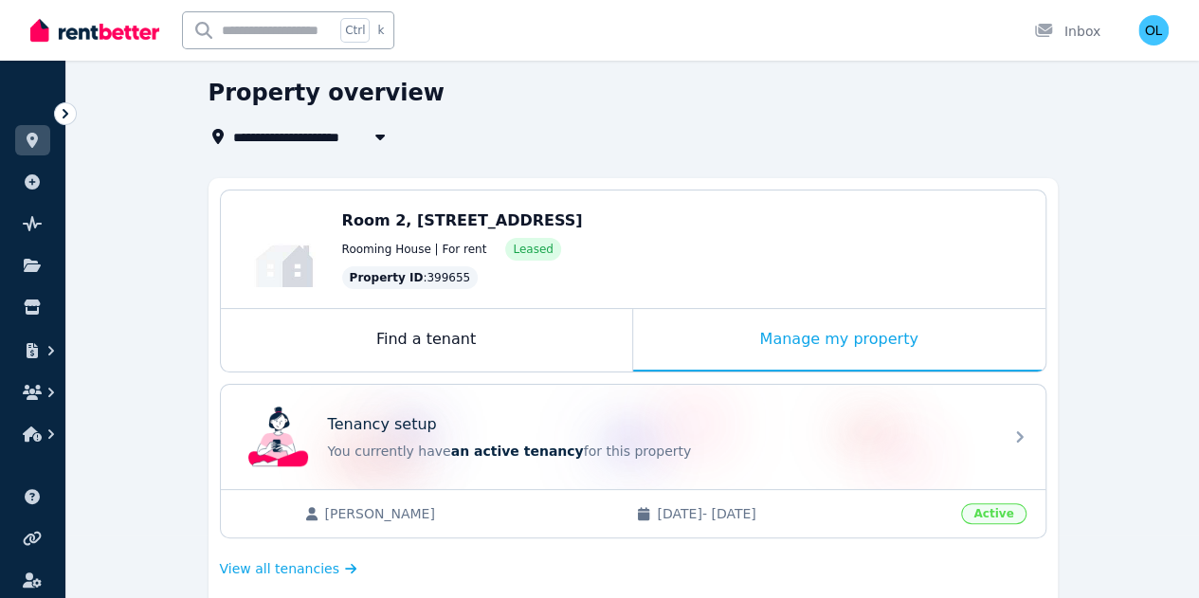
scroll to position [57, 0]
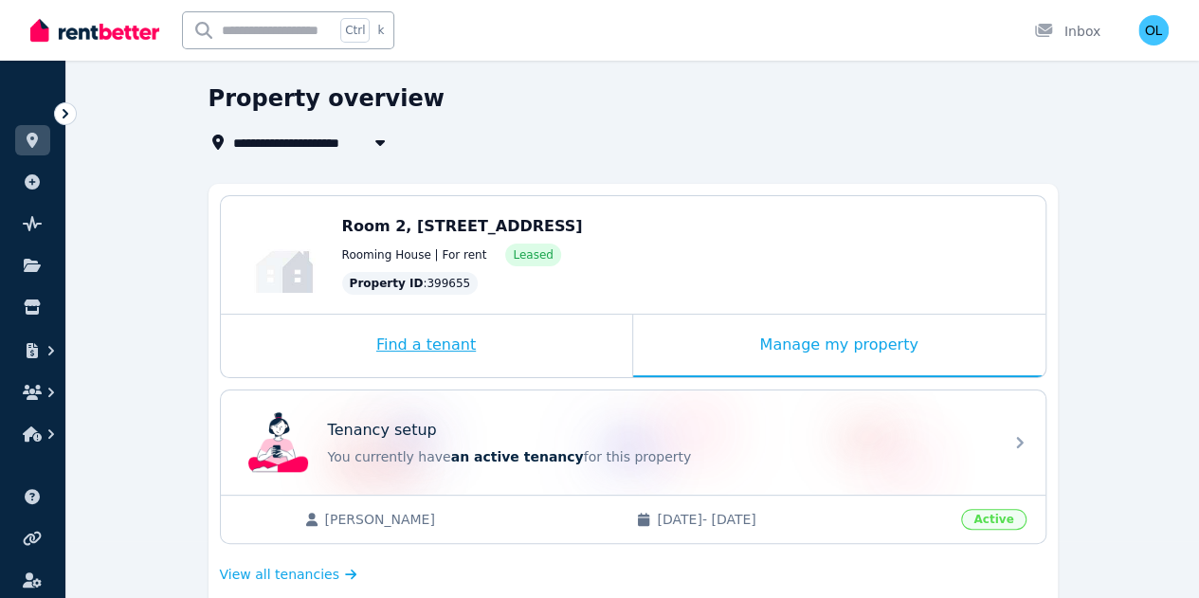
click at [442, 343] on div "Find a tenant" at bounding box center [426, 346] width 411 height 63
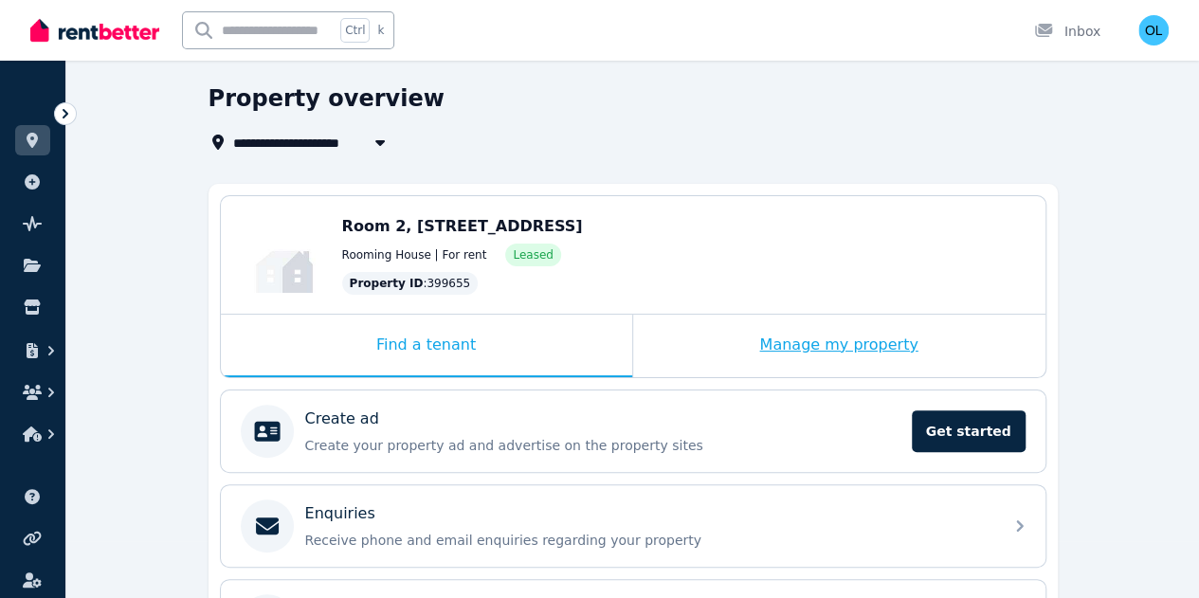
click at [776, 342] on div "Manage my property" at bounding box center [839, 346] width 412 height 63
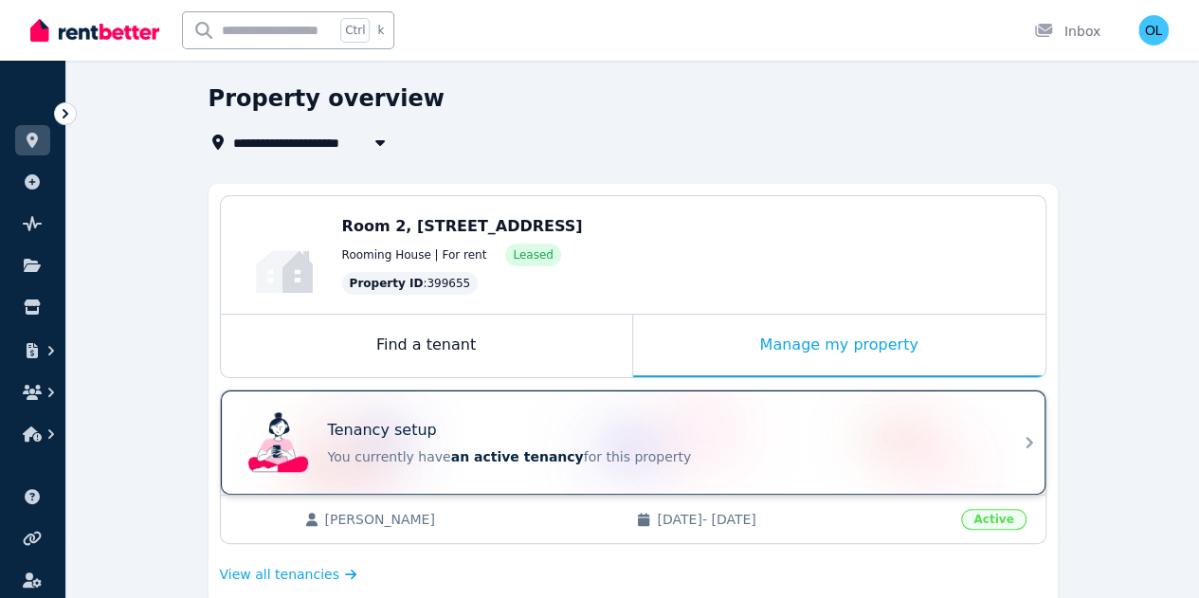
click at [599, 429] on div "Tenancy setup" at bounding box center [659, 430] width 663 height 23
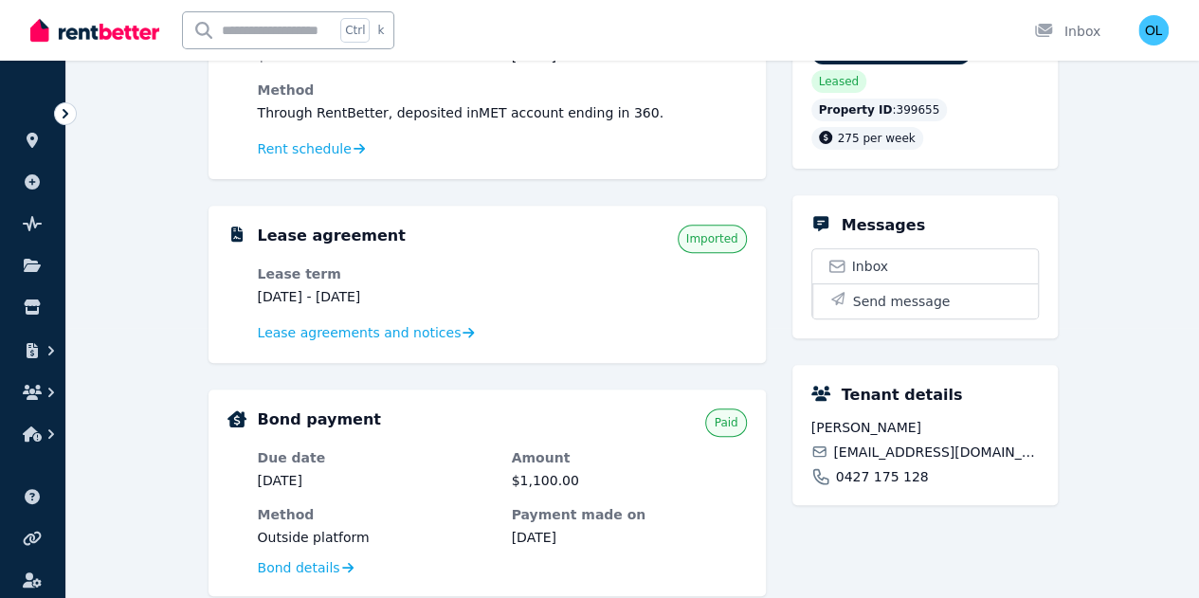
scroll to position [284, 0]
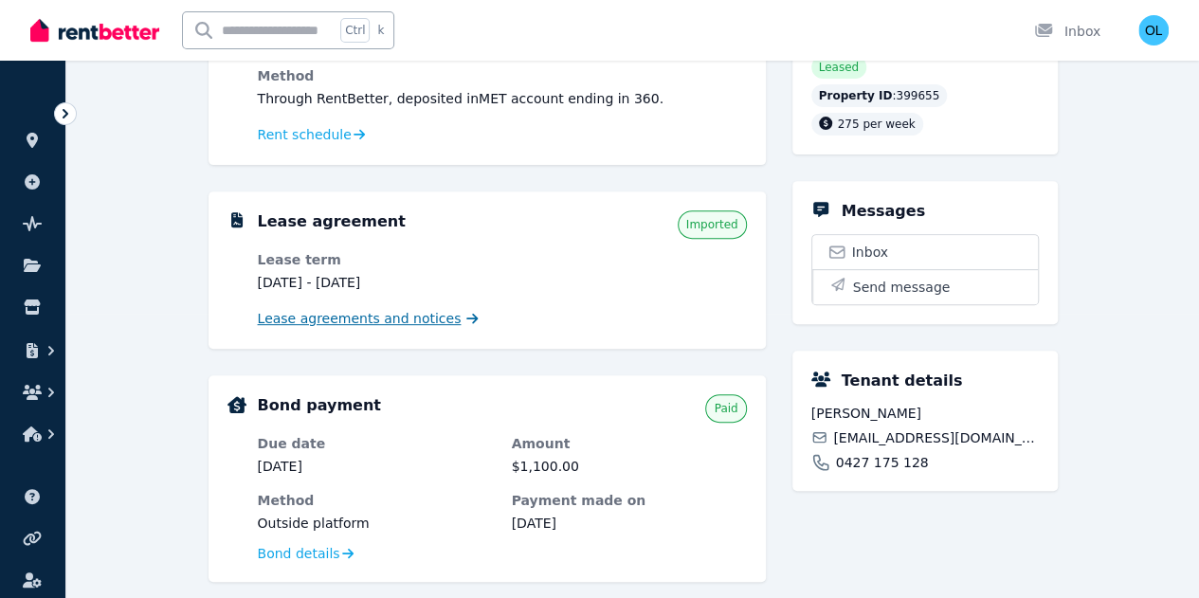
click at [417, 317] on span "Lease agreements and notices" at bounding box center [360, 318] width 204 height 19
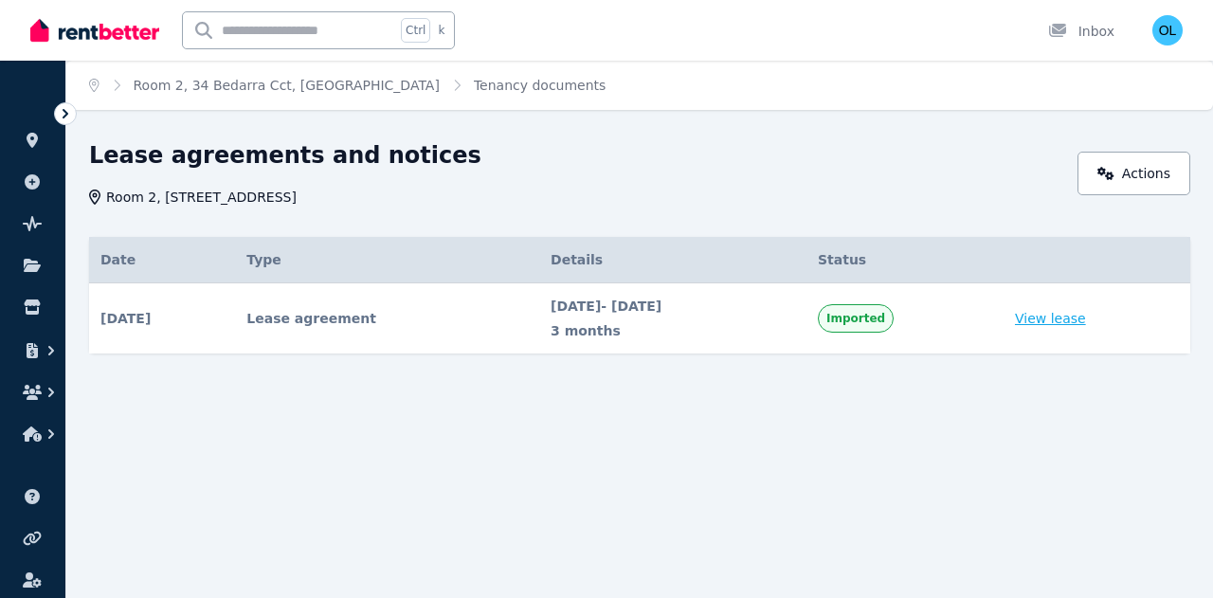
click at [1069, 319] on link "View lease" at bounding box center [1050, 318] width 71 height 19
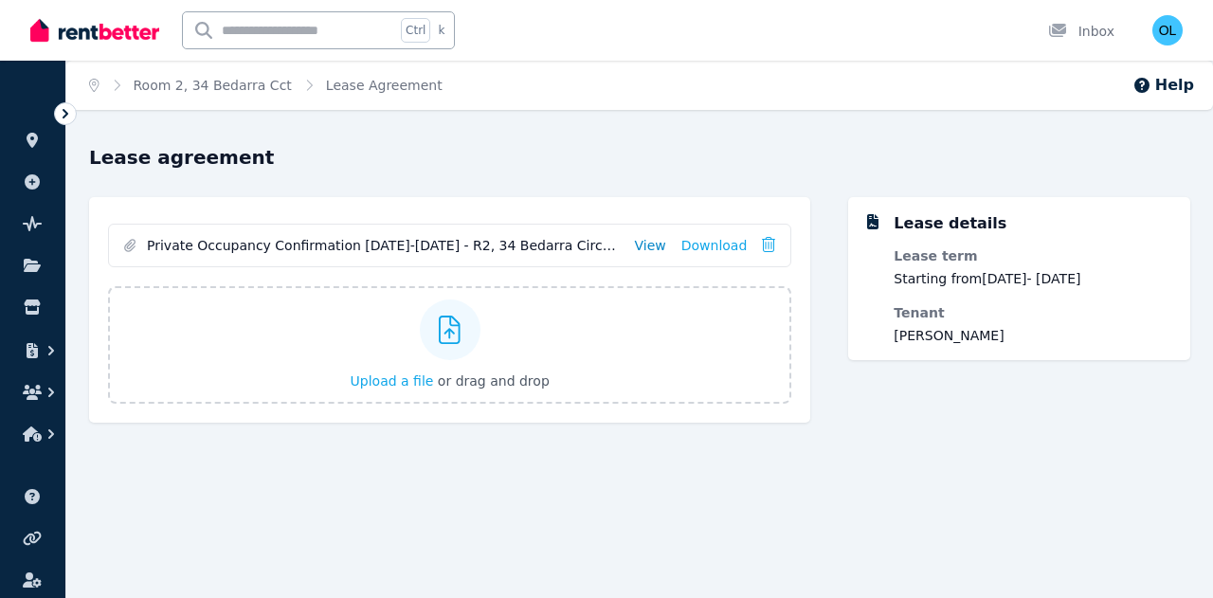
click at [655, 245] on link "View" at bounding box center [650, 245] width 31 height 19
click at [30, 143] on icon at bounding box center [32, 140] width 11 height 15
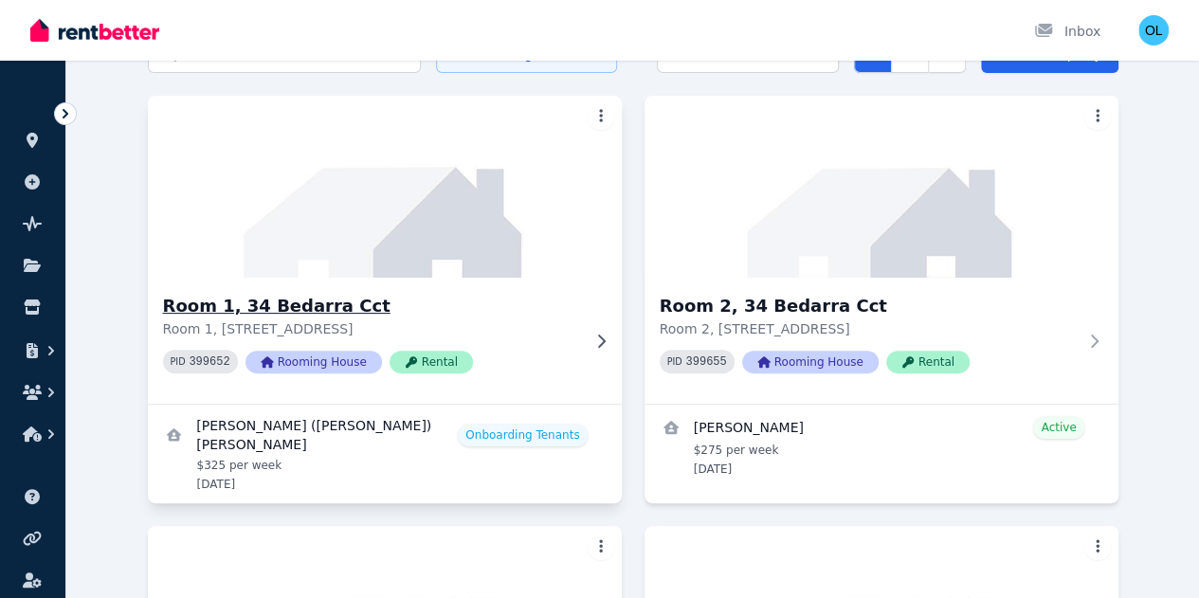
scroll to position [95, 0]
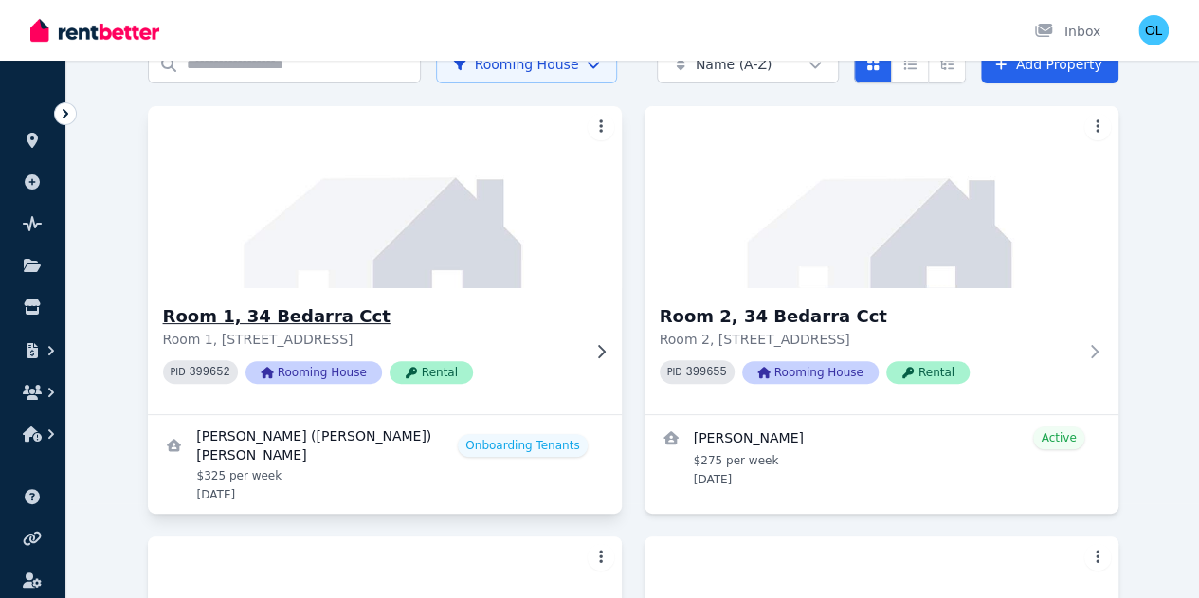
click at [271, 264] on img at bounding box center [383, 196] width 497 height 191
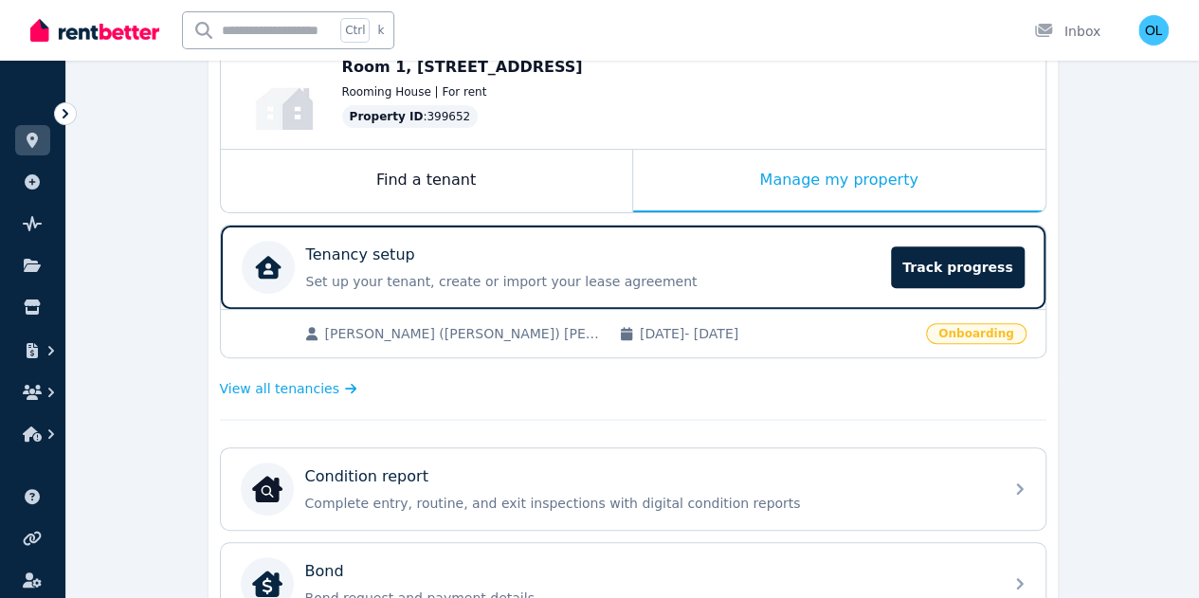
scroll to position [189, 0]
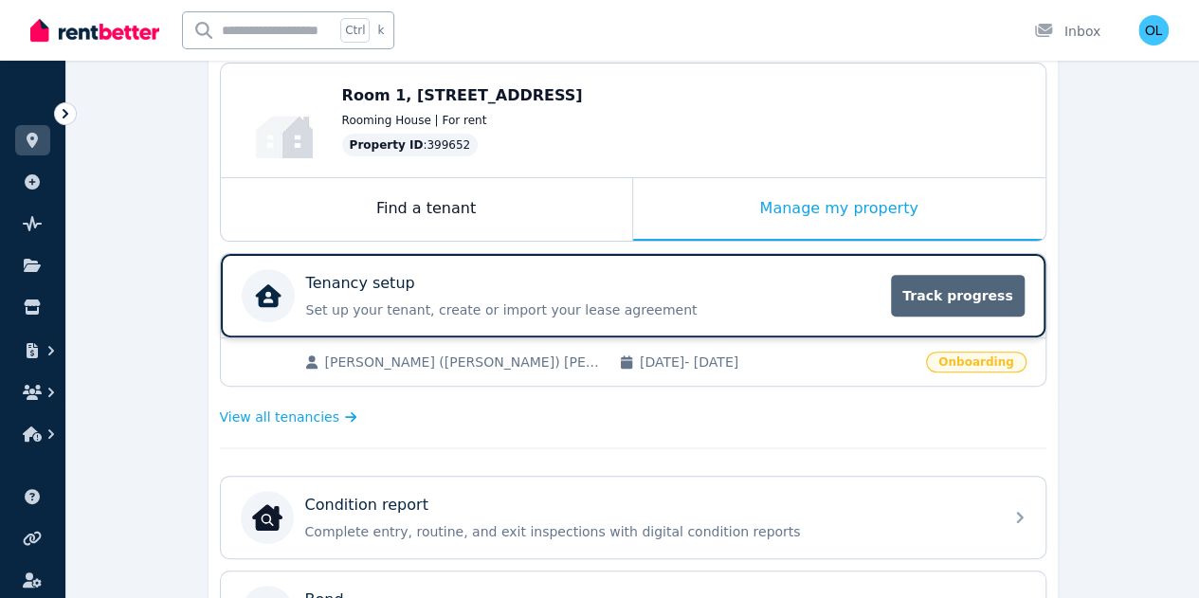
click at [949, 298] on span "Track progress" at bounding box center [957, 296] width 133 height 42
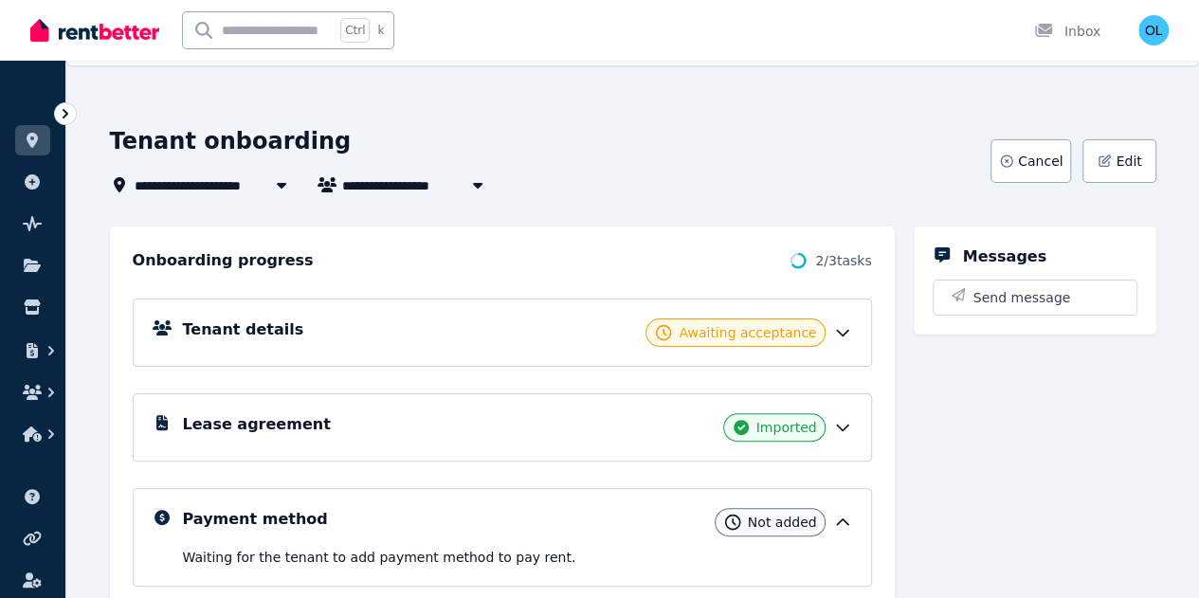
scroll to position [15, 0]
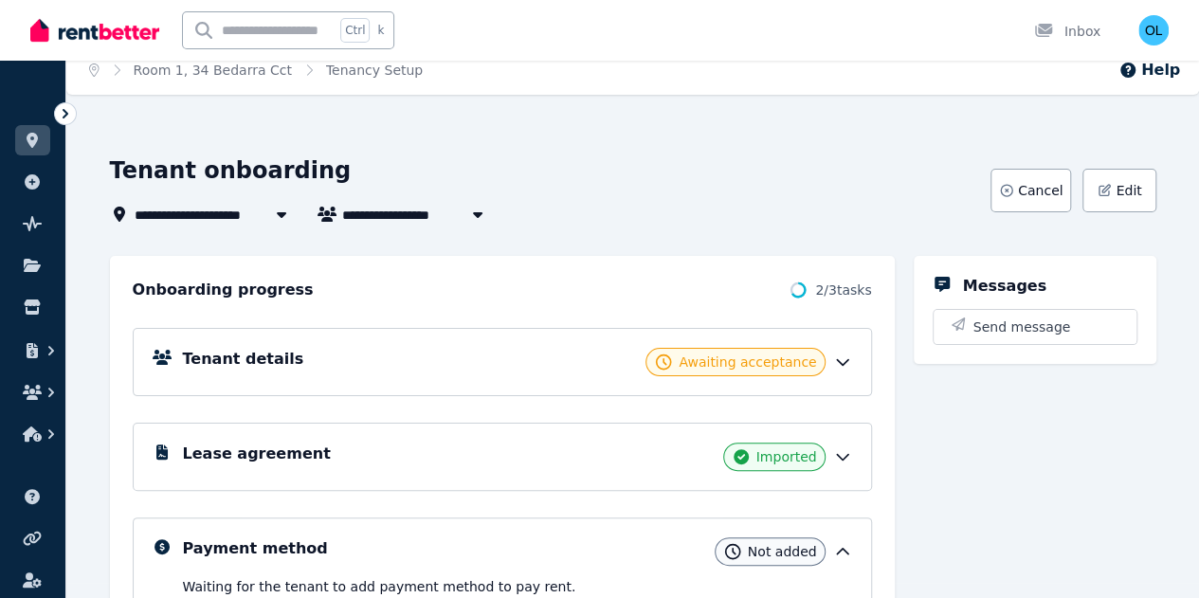
click at [1019, 282] on h5 "Messages" at bounding box center [1004, 286] width 83 height 23
click at [1044, 323] on span "Send message" at bounding box center [1022, 326] width 98 height 19
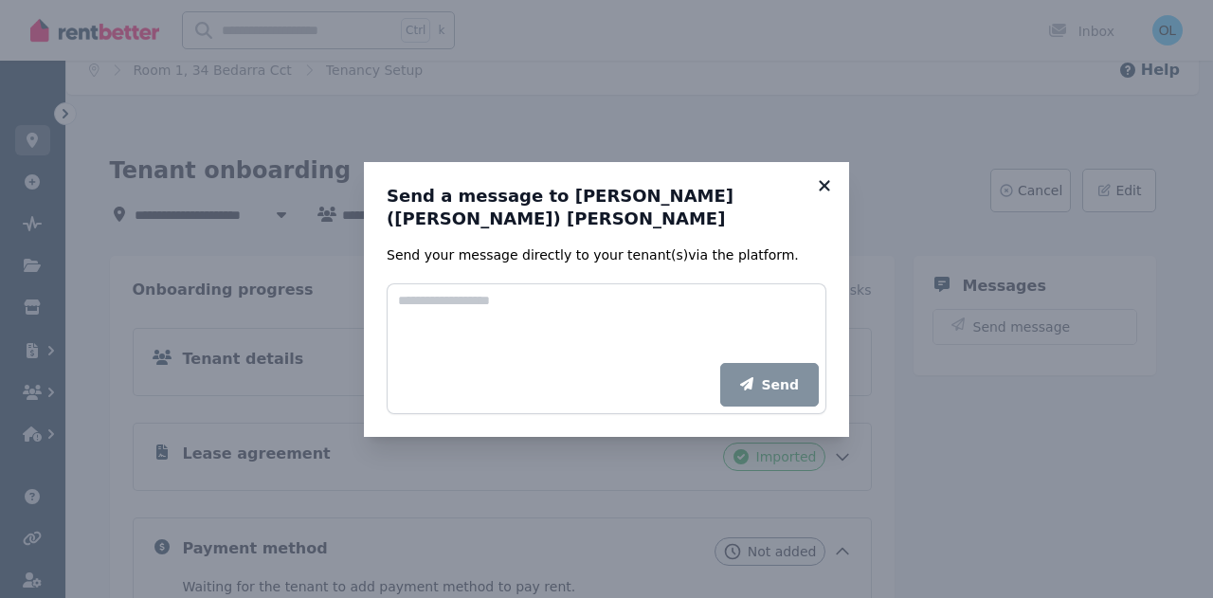
click at [822, 194] on icon at bounding box center [824, 185] width 19 height 17
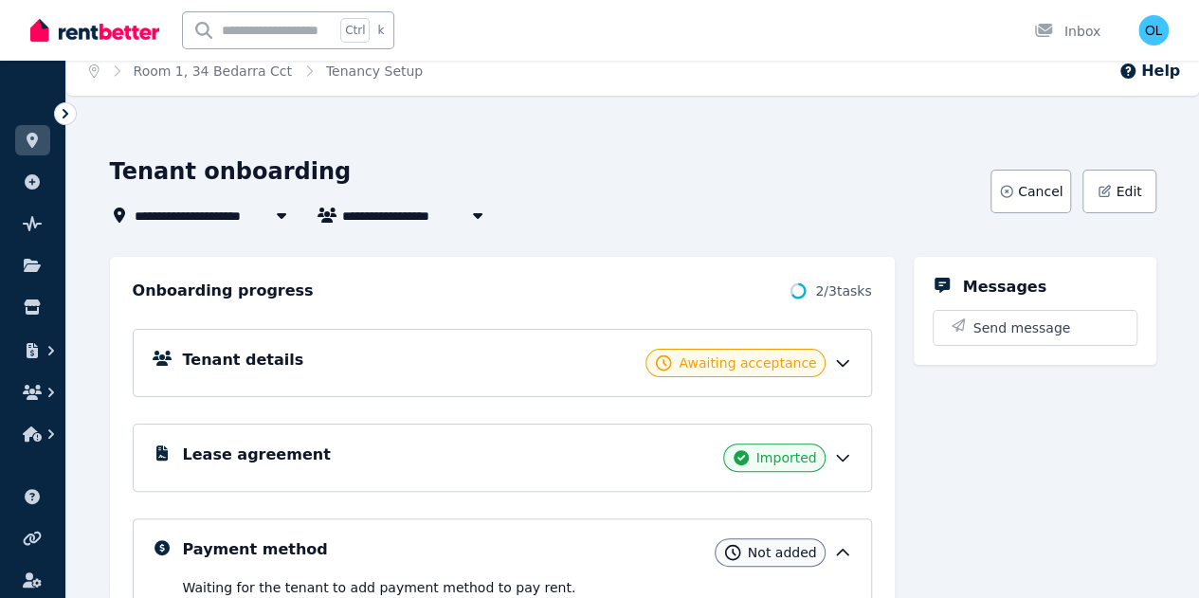
scroll to position [0, 0]
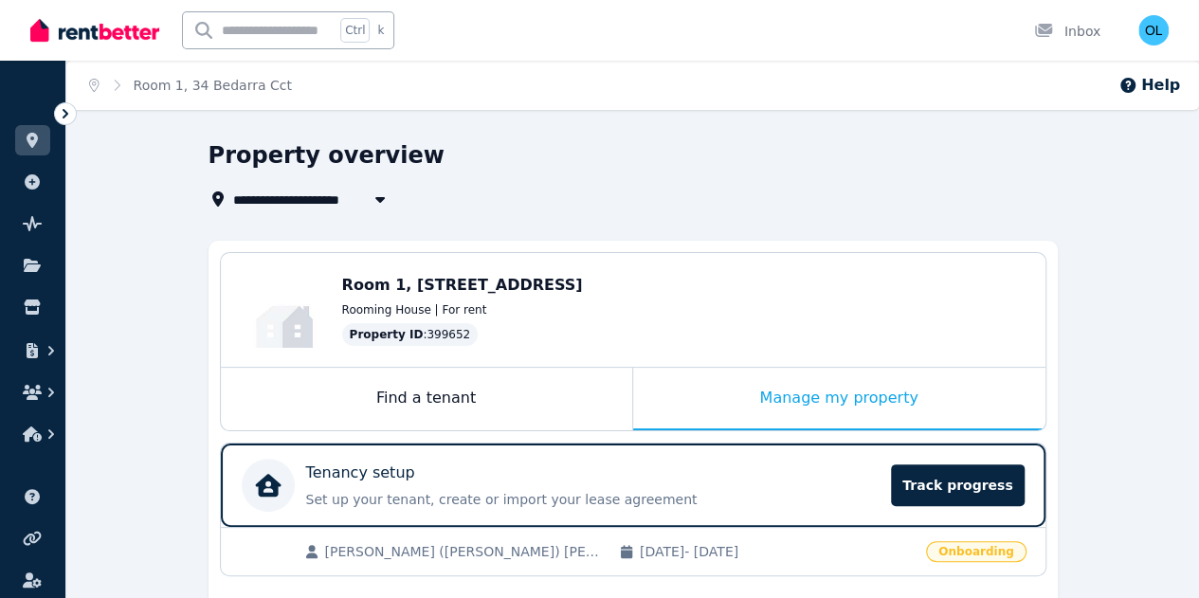
click at [471, 299] on div "Room 1, [STREET_ADDRESS] Rooming House | For rent Property ID : 399652" at bounding box center [684, 310] width 684 height 72
click at [1053, 28] on icon at bounding box center [1043, 30] width 19 height 15
